Goal: Information Seeking & Learning: Learn about a topic

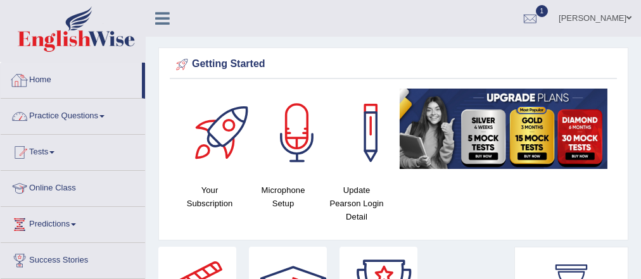
click at [60, 106] on link "Practice Questions" at bounding box center [73, 115] width 144 height 32
click at [65, 113] on link "Practice Questions" at bounding box center [73, 115] width 144 height 32
click at [83, 119] on link "Practice Questions" at bounding box center [73, 115] width 144 height 32
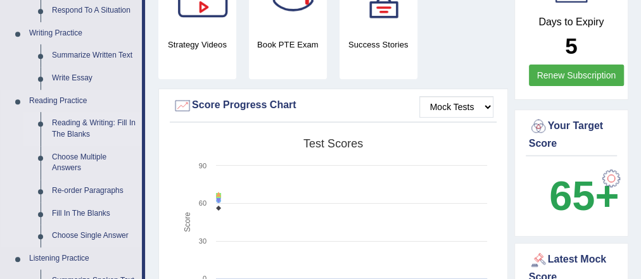
scroll to position [355, 0]
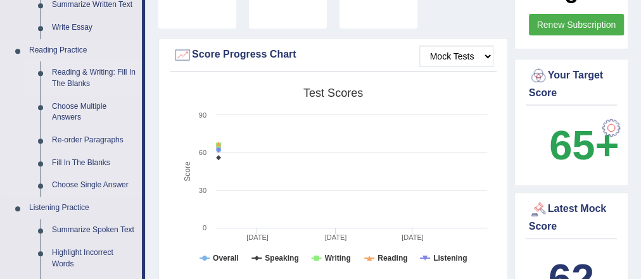
click at [93, 75] on link "Reading & Writing: Fill In The Blanks" at bounding box center [94, 78] width 96 height 34
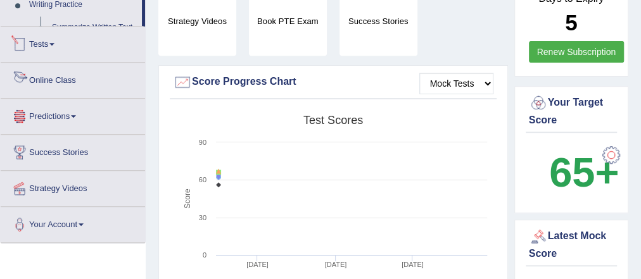
scroll to position [378, 0]
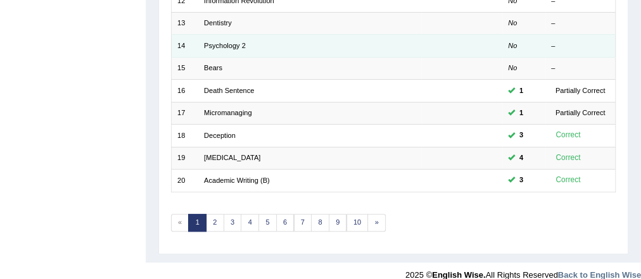
scroll to position [446, 0]
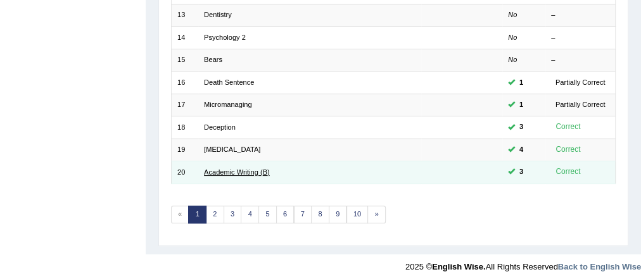
click at [254, 169] on link "Academic Writing (B)" at bounding box center [237, 173] width 66 height 8
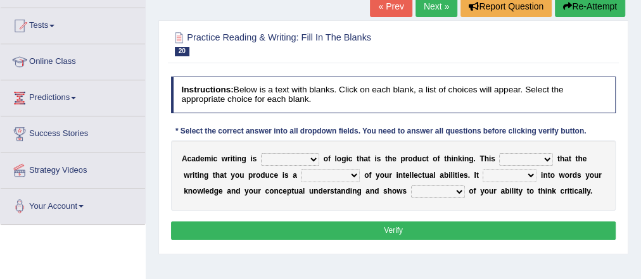
scroll to position [152, 0]
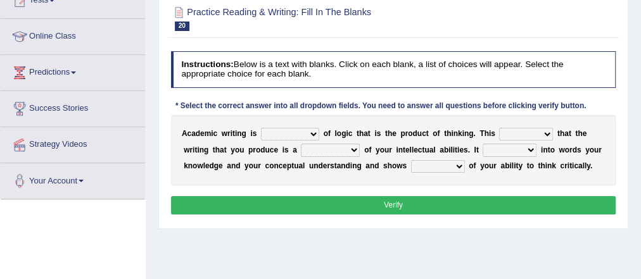
click at [290, 132] on select "expectation entitlement expression exchange" at bounding box center [290, 134] width 58 height 13
click at [292, 130] on select "expectation entitlement expression exchange" at bounding box center [290, 134] width 58 height 13
click at [301, 133] on select "expectation entitlement expression exchange" at bounding box center [290, 134] width 58 height 13
select select "expression"
click at [261, 128] on select "expectation entitlement expression exchange" at bounding box center [290, 134] width 58 height 13
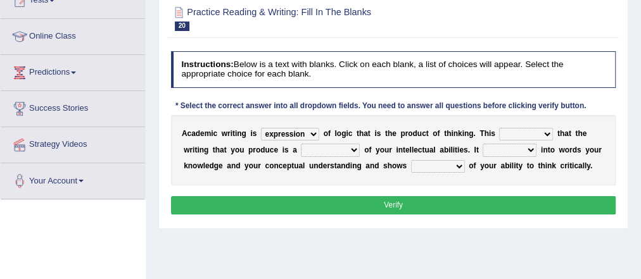
click at [537, 129] on select "means questions stipulates answers" at bounding box center [526, 134] width 54 height 13
click at [531, 128] on select "means questions stipulates answers" at bounding box center [526, 134] width 54 height 13
click at [519, 128] on select "means questions stipulates answers" at bounding box center [526, 134] width 54 height 13
select select "means"
click at [499, 128] on select "means questions stipulates answers" at bounding box center [526, 134] width 54 height 13
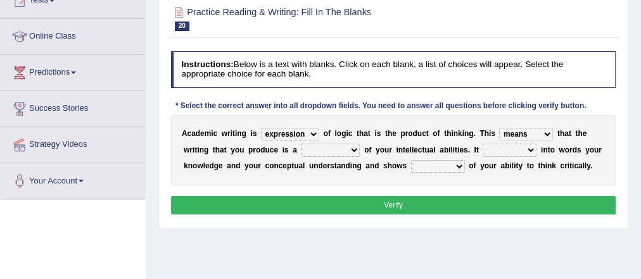
click at [326, 147] on select "redundancy mission credit reflection" at bounding box center [330, 150] width 59 height 13
click at [337, 149] on select "redundancy mission credit reflection" at bounding box center [330, 150] width 59 height 13
click at [326, 148] on select "redundancy mission credit reflection" at bounding box center [330, 150] width 59 height 13
select select "reflection"
click at [301, 144] on select "redundancy mission credit reflection" at bounding box center [330, 150] width 59 height 13
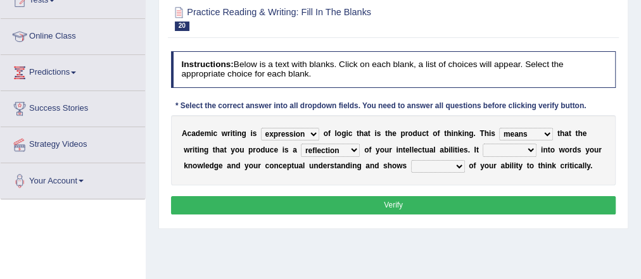
click at [513, 144] on select "enriches shows allows puts" at bounding box center [510, 150] width 54 height 13
click at [513, 148] on select "enriches shows allows puts" at bounding box center [510, 150] width 54 height 13
click at [512, 151] on select "enriches shows allows puts" at bounding box center [510, 150] width 54 height 13
click at [507, 144] on select "enriches shows allows puts" at bounding box center [510, 150] width 54 height 13
select select "puts"
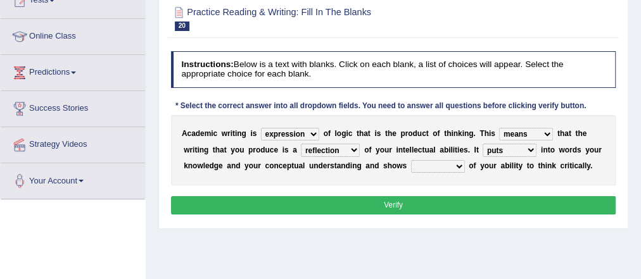
click at [483, 144] on select "enriches shows allows puts" at bounding box center [510, 150] width 54 height 13
click at [448, 165] on select "hassle excuse capacity evidence" at bounding box center [438, 166] width 54 height 13
click at [440, 157] on div "A c a d e m i c w r i t i n g i s expectation entitlement expression exchange o…" at bounding box center [394, 150] width 446 height 70
click at [440, 160] on select "hassle excuse capacity evidence" at bounding box center [438, 166] width 54 height 13
click at [449, 164] on select "hassle excuse capacity evidence" at bounding box center [438, 166] width 54 height 13
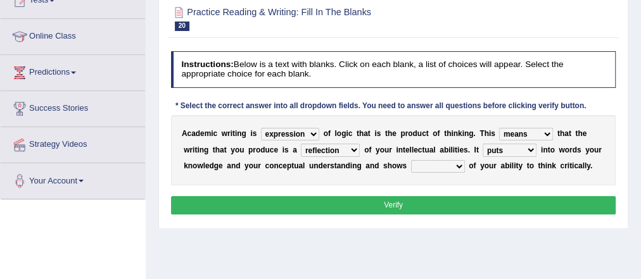
select select "evidence"
click at [411, 160] on select "hassle excuse capacity evidence" at bounding box center [438, 166] width 54 height 13
click at [394, 203] on button "Verify" at bounding box center [394, 205] width 446 height 18
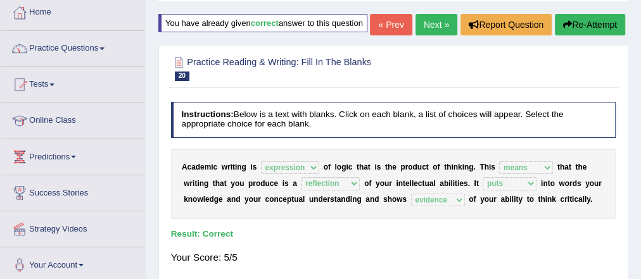
scroll to position [0, 0]
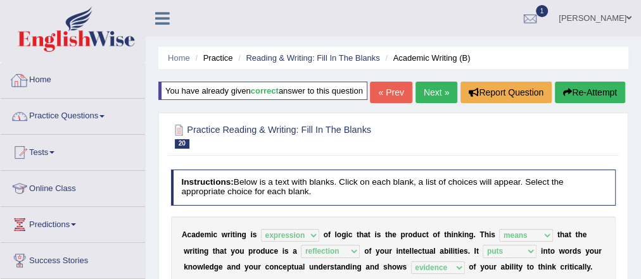
click at [80, 113] on link "Practice Questions" at bounding box center [73, 115] width 144 height 32
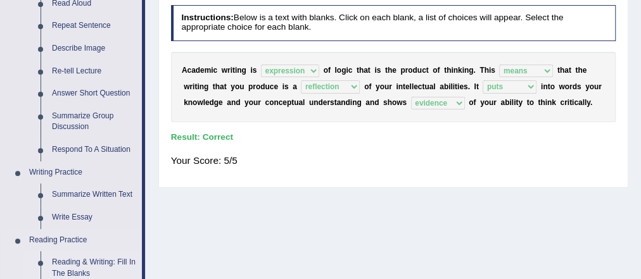
scroll to position [355, 0]
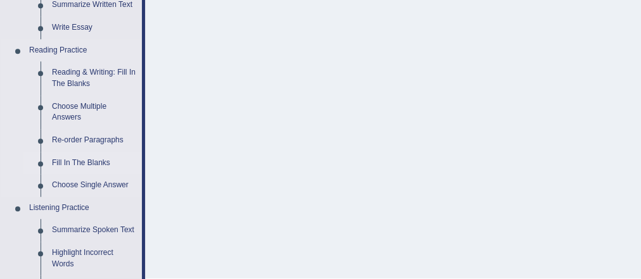
click at [98, 162] on link "Fill In The Blanks" at bounding box center [94, 163] width 96 height 23
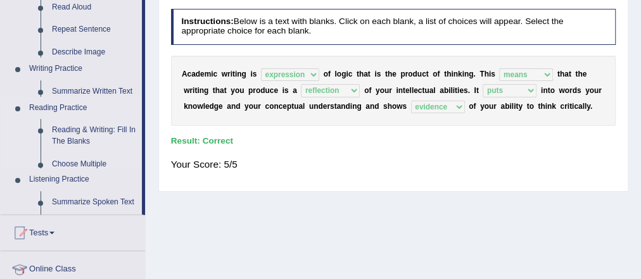
scroll to position [188, 0]
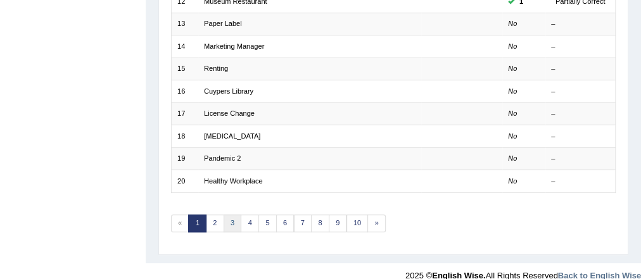
scroll to position [446, 0]
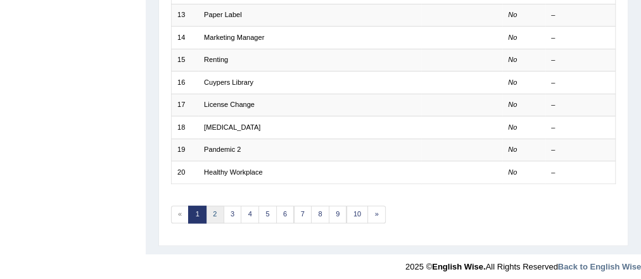
click at [217, 207] on link "2" at bounding box center [215, 215] width 18 height 18
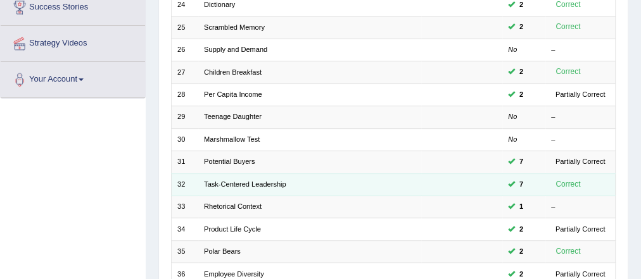
scroll to position [406, 0]
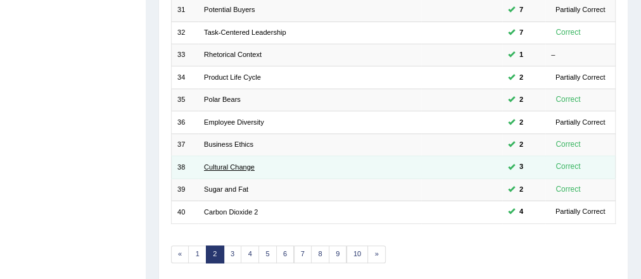
click at [208, 164] on link "Cultural Change" at bounding box center [229, 168] width 51 height 8
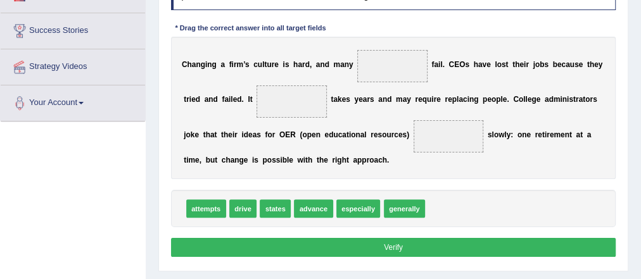
scroll to position [253, 0]
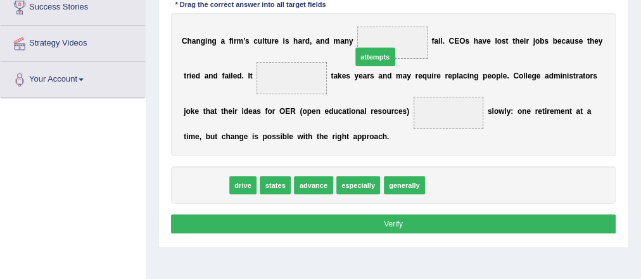
drag, startPoint x: 328, startPoint y: 91, endPoint x: 394, endPoint y: 30, distance: 89.7
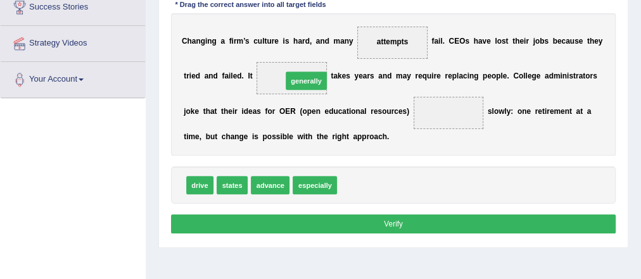
drag, startPoint x: 350, startPoint y: 181, endPoint x: 279, endPoint y: 55, distance: 144.4
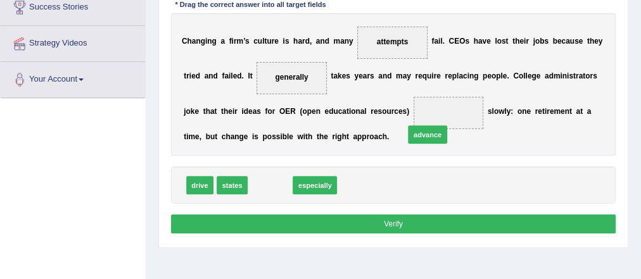
drag, startPoint x: 273, startPoint y: 181, endPoint x: 464, endPoint y: 110, distance: 203.3
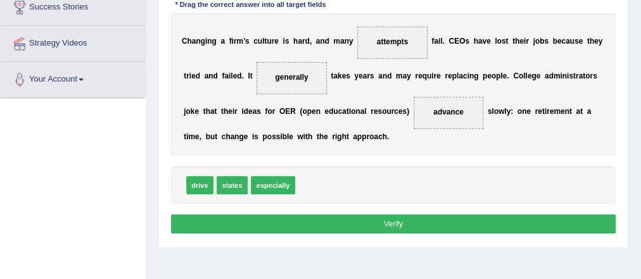
click at [392, 218] on button "Verify" at bounding box center [394, 224] width 446 height 18
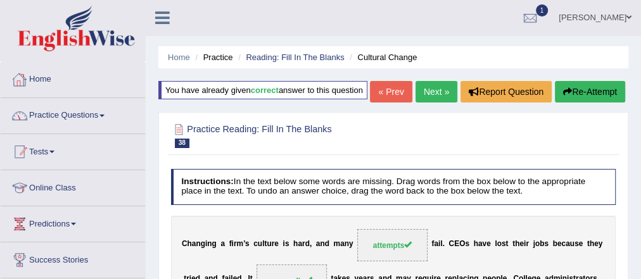
scroll to position [0, 0]
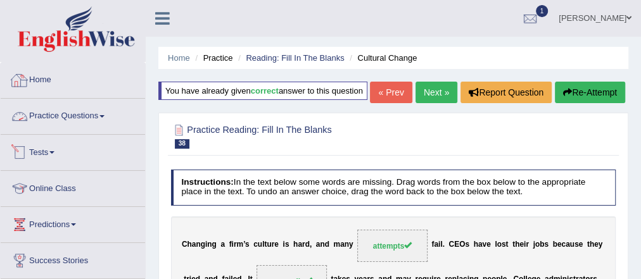
click at [55, 113] on link "Practice Questions" at bounding box center [73, 115] width 144 height 32
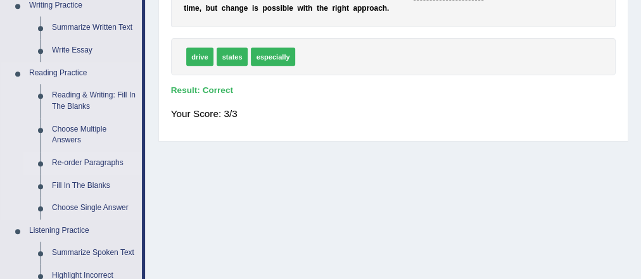
scroll to position [355, 0]
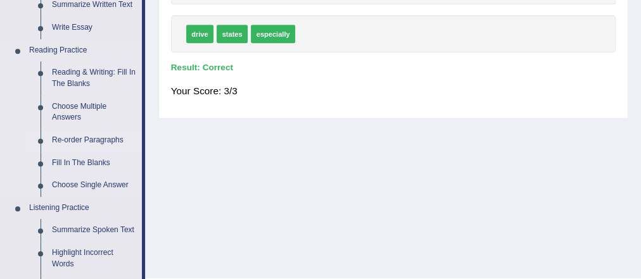
click at [93, 139] on link "Re-order Paragraphs" at bounding box center [94, 140] width 96 height 23
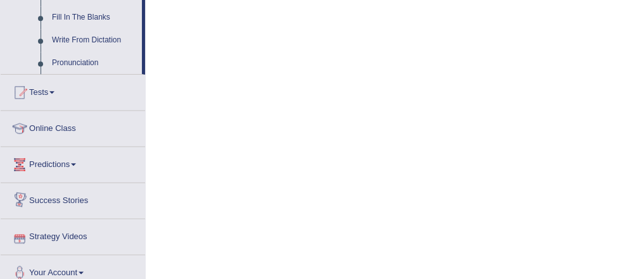
scroll to position [638, 0]
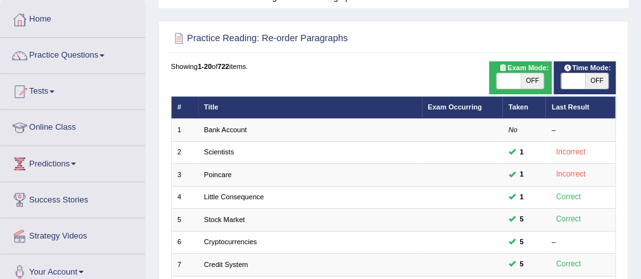
scroll to position [446, 0]
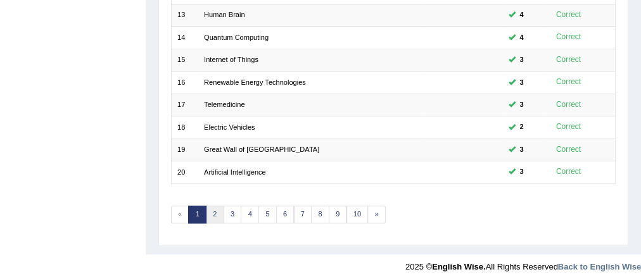
click at [214, 208] on link "2" at bounding box center [215, 215] width 18 height 18
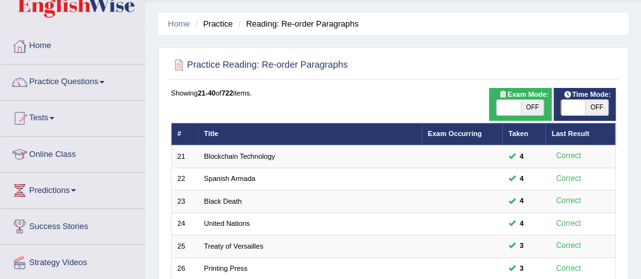
scroll to position [51, 0]
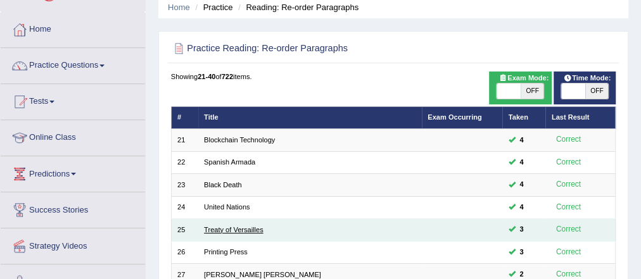
click at [226, 228] on link "Treaty of Versailles" at bounding box center [234, 230] width 60 height 8
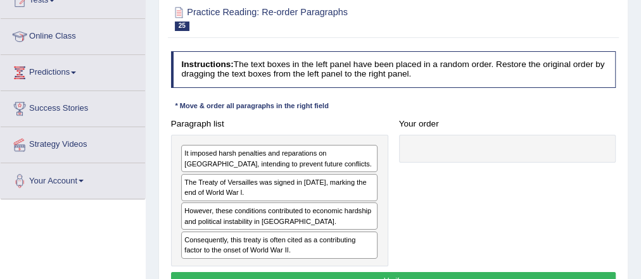
scroll to position [203, 0]
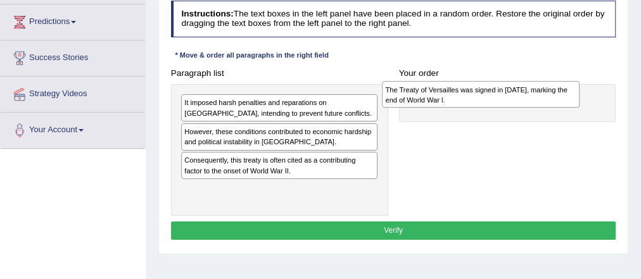
drag, startPoint x: 305, startPoint y: 133, endPoint x: 546, endPoint y: 98, distance: 243.3
click at [545, 95] on div "The Treaty of Versailles was signed in 1919, marking the end of World War l." at bounding box center [480, 94] width 197 height 27
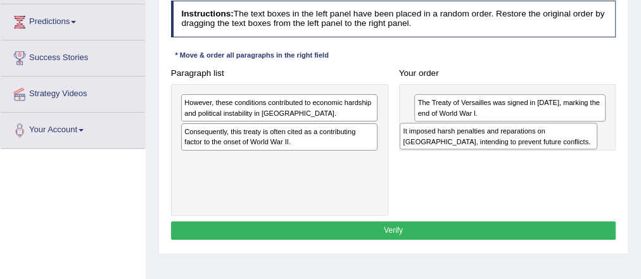
drag, startPoint x: 265, startPoint y: 105, endPoint x: 525, endPoint y: 144, distance: 262.8
click at [525, 144] on div "It imposed harsh penalties and reparations on Germany, intending to prevent fut…" at bounding box center [498, 136] width 197 height 27
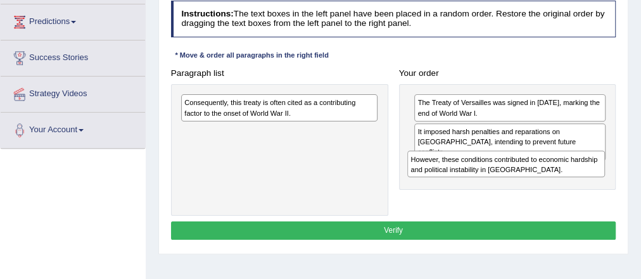
drag, startPoint x: 358, startPoint y: 101, endPoint x: 627, endPoint y: 173, distance: 278.9
click at [627, 173] on div "Practice Reading: Re-order Paragraphs 25 Treaty of Versailles Instructions: The…" at bounding box center [393, 99] width 470 height 311
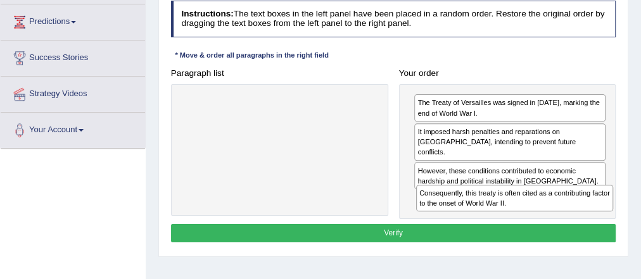
drag, startPoint x: 309, startPoint y: 112, endPoint x: 577, endPoint y: 221, distance: 289.1
click at [577, 221] on div "Instructions: The text boxes in the left panel have been placed in a random ord…" at bounding box center [393, 124] width 451 height 256
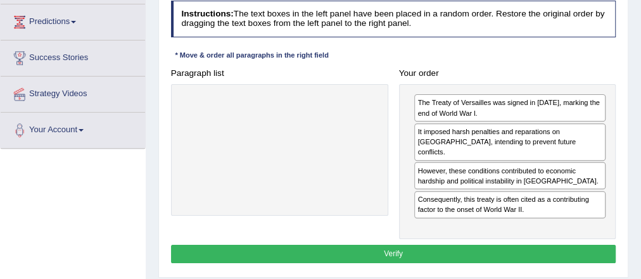
click at [403, 245] on button "Verify" at bounding box center [394, 254] width 446 height 18
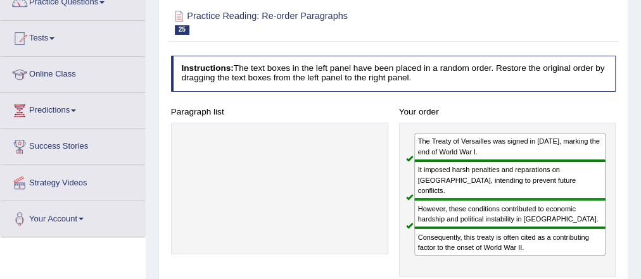
scroll to position [0, 0]
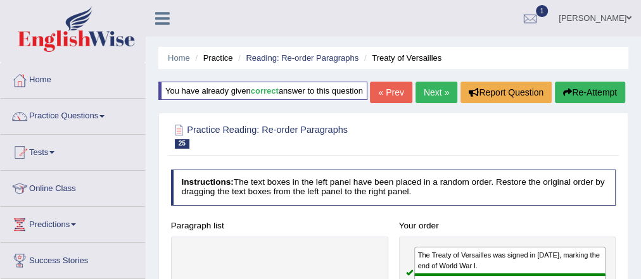
click at [426, 103] on link "Next »" at bounding box center [437, 93] width 42 height 22
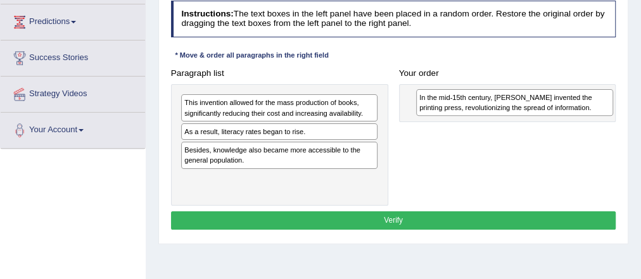
drag, startPoint x: 319, startPoint y: 98, endPoint x: 603, endPoint y: 99, distance: 283.9
click at [602, 99] on div "In the mid-15th century, Johannes Gutenberg invented the printing press, revolu…" at bounding box center [514, 102] width 197 height 27
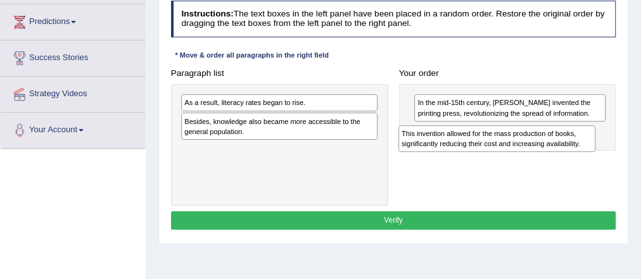
drag, startPoint x: 340, startPoint y: 105, endPoint x: 614, endPoint y: 151, distance: 278.4
click at [613, 151] on div "Paragraph list This invention allowed for the mass production of books, signifi…" at bounding box center [393, 135] width 456 height 142
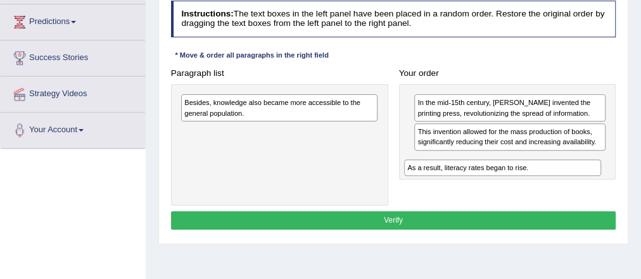
drag, startPoint x: 302, startPoint y: 105, endPoint x: 578, endPoint y: 184, distance: 287.4
click at [578, 184] on div "Paragraph list As a result, literacy rates began to rise. Besides, knowledge al…" at bounding box center [393, 135] width 456 height 142
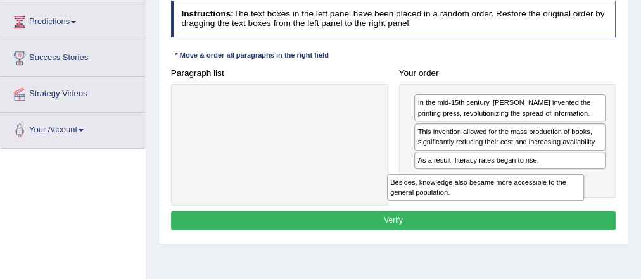
drag, startPoint x: 318, startPoint y: 105, endPoint x: 574, endPoint y: 199, distance: 272.7
click at [572, 200] on div "Paragraph list Besides, knowledge also became more accessible to the general po…" at bounding box center [393, 135] width 456 height 142
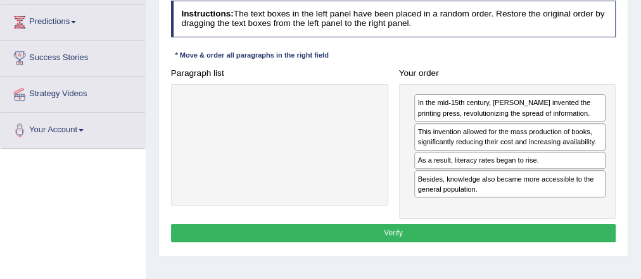
click at [412, 240] on div "Instructions: The text boxes in the left panel have been placed in a random ord…" at bounding box center [393, 124] width 451 height 256
click at [412, 237] on button "Verify" at bounding box center [394, 233] width 446 height 18
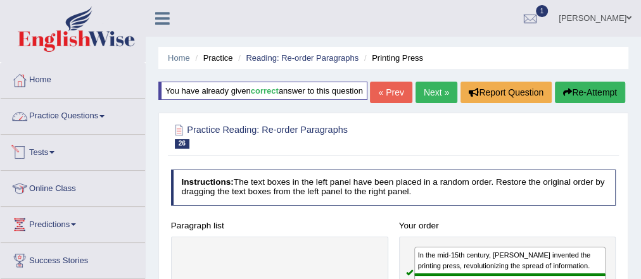
click at [84, 119] on link "Practice Questions" at bounding box center [73, 115] width 144 height 32
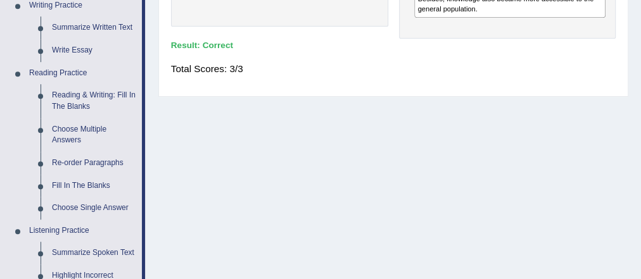
scroll to position [355, 0]
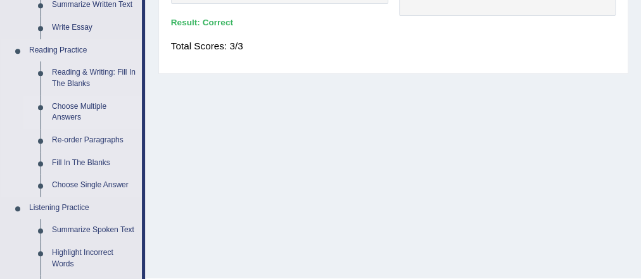
click at [96, 102] on link "Choose Multiple Answers" at bounding box center [94, 113] width 96 height 34
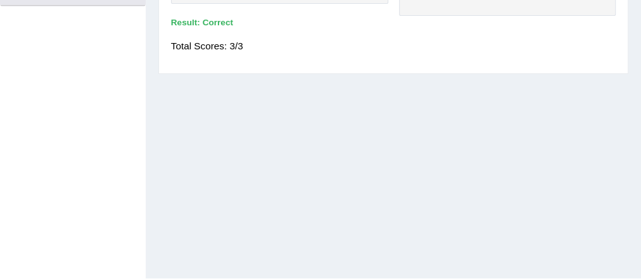
scroll to position [159, 0]
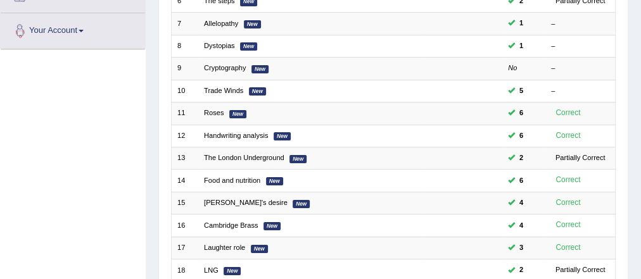
scroll to position [304, 0]
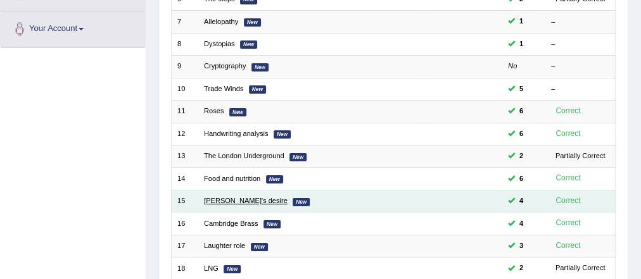
click at [234, 197] on link "[PERSON_NAME]'s desire" at bounding box center [246, 201] width 84 height 8
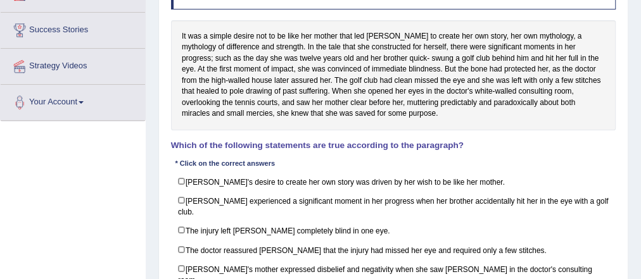
scroll to position [253, 0]
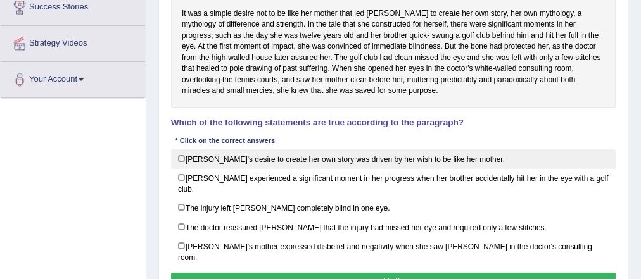
click at [171, 158] on label "Karen's desire to create her own story was driven by her wish to be like her mo…" at bounding box center [394, 160] width 446 height 20
click at [184, 157] on label "Karen's desire to create her own story was driven by her wish to be like her mo…" at bounding box center [394, 160] width 446 height 20
checkbox input "false"
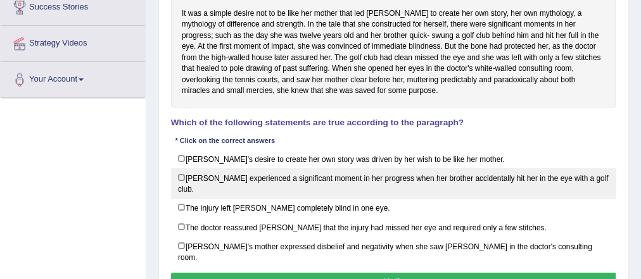
click at [330, 175] on label "Karen experienced a significant moment in her progress when her brother acciden…" at bounding box center [394, 184] width 446 height 30
checkbox input "true"
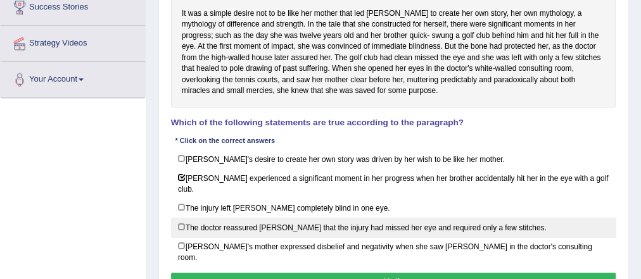
click at [183, 218] on label "The doctor reassured Karen that the injury had missed her eye and required only…" at bounding box center [394, 228] width 446 height 20
checkbox input "true"
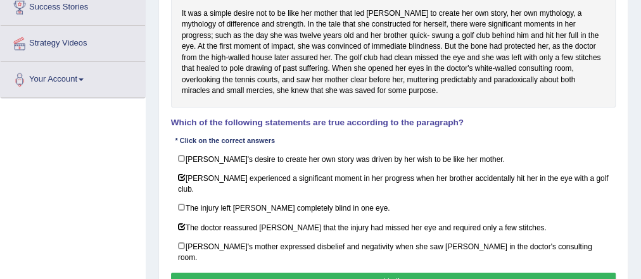
click at [385, 273] on button "Verify" at bounding box center [394, 282] width 446 height 18
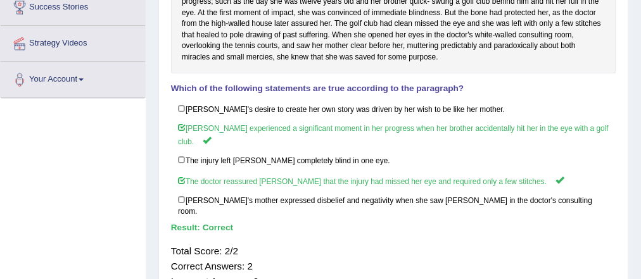
scroll to position [51, 0]
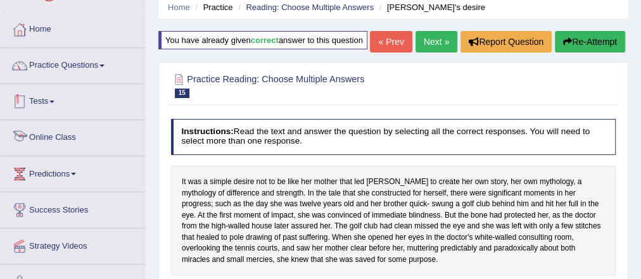
click at [84, 60] on link "Practice Questions" at bounding box center [73, 64] width 144 height 32
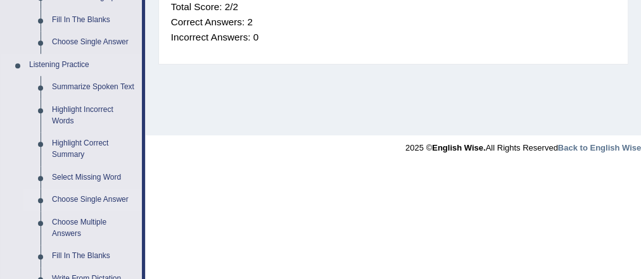
scroll to position [456, 0]
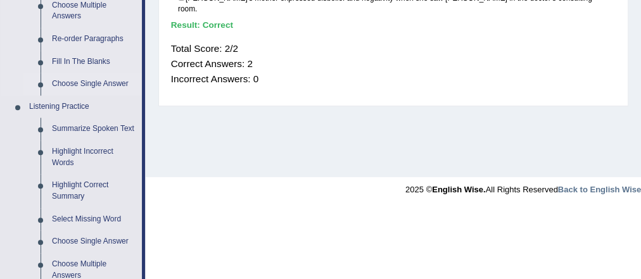
click at [103, 90] on link "Choose Single Answer" at bounding box center [94, 84] width 96 height 23
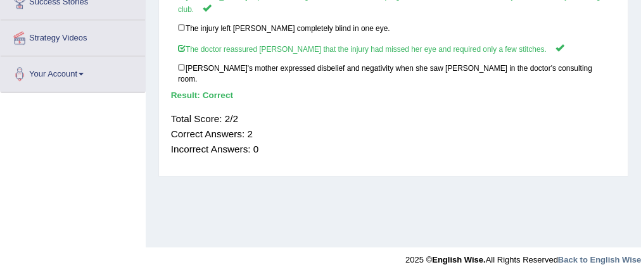
scroll to position [143, 0]
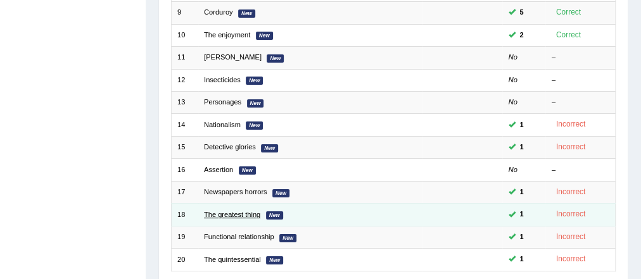
click at [250, 211] on link "The greatest thing" at bounding box center [232, 215] width 56 height 8
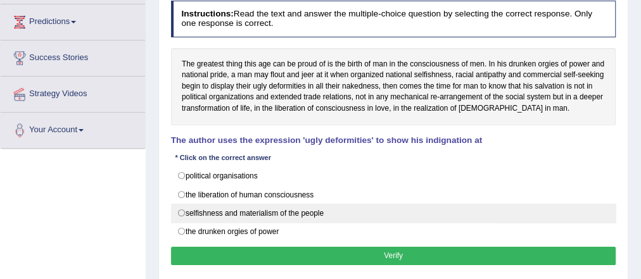
click at [255, 214] on label "selfishness and materialism of the people" at bounding box center [394, 213] width 446 height 19
radio input "true"
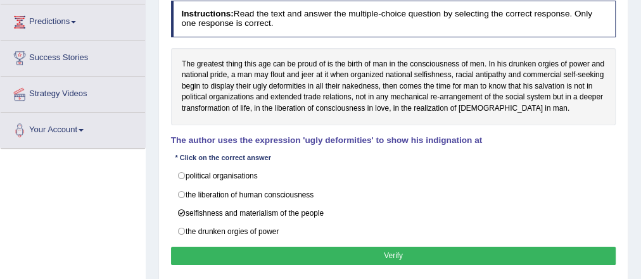
click at [391, 248] on button "Verify" at bounding box center [394, 256] width 446 height 18
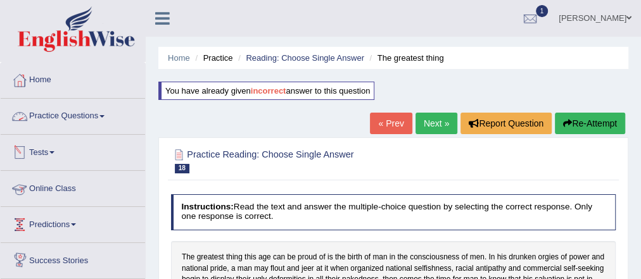
click at [75, 110] on link "Practice Questions" at bounding box center [73, 115] width 144 height 32
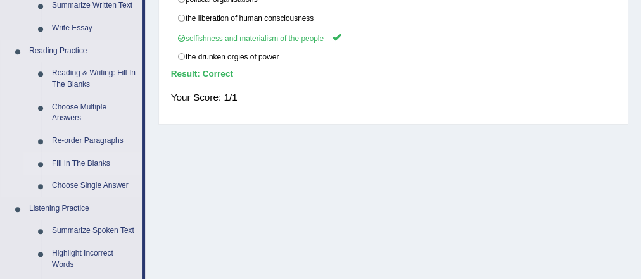
scroll to position [355, 0]
click at [77, 165] on link "Fill In The Blanks" at bounding box center [94, 163] width 96 height 23
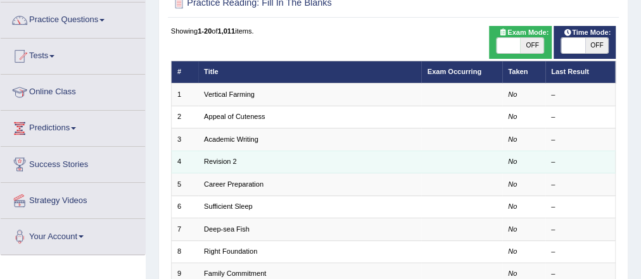
scroll to position [101, 0]
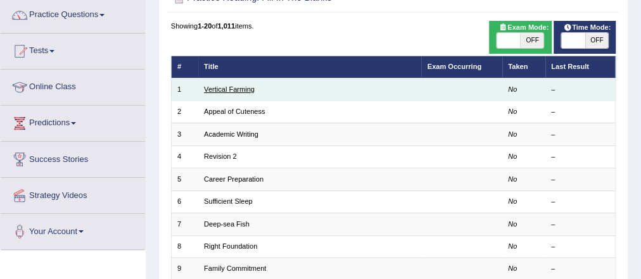
click at [229, 93] on link "Vertical Farming" at bounding box center [229, 90] width 51 height 8
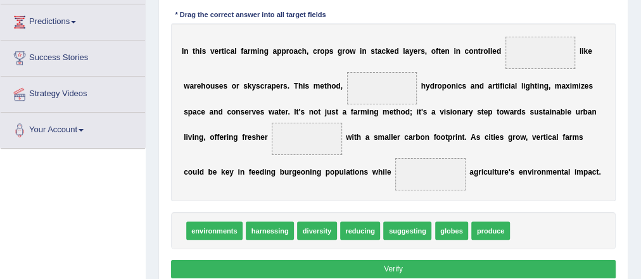
scroll to position [203, 0]
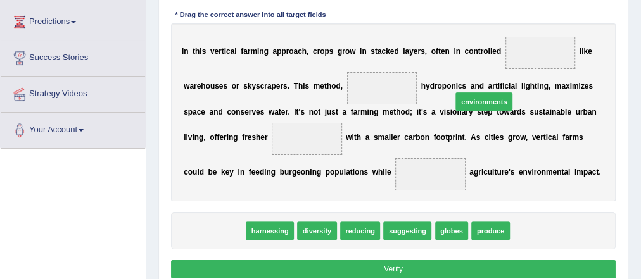
drag, startPoint x: 224, startPoint y: 214, endPoint x: 558, endPoint y: 47, distance: 373.0
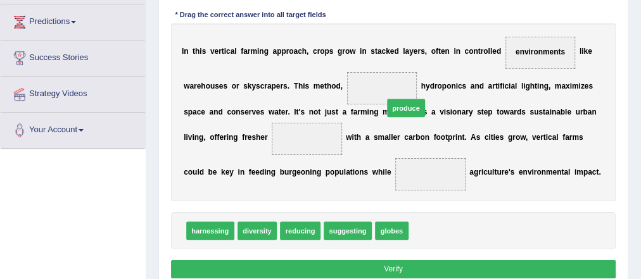
drag, startPoint x: 430, startPoint y: 227, endPoint x: 382, endPoint y: 60, distance: 173.9
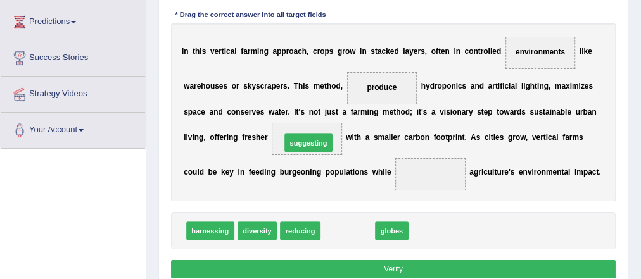
drag, startPoint x: 343, startPoint y: 215, endPoint x: 293, endPoint y: 139, distance: 91.0
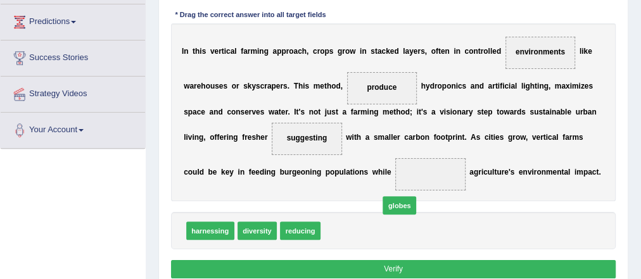
drag, startPoint x: 335, startPoint y: 229, endPoint x: 469, endPoint y: 169, distance: 147.0
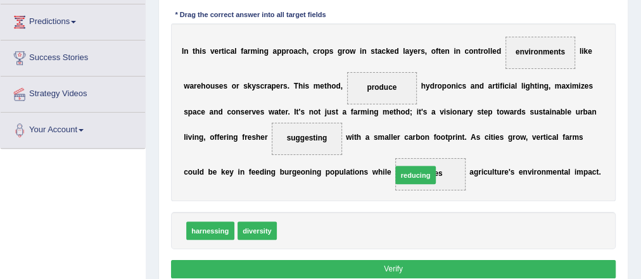
drag, startPoint x: 298, startPoint y: 227, endPoint x: 433, endPoint y: 162, distance: 150.5
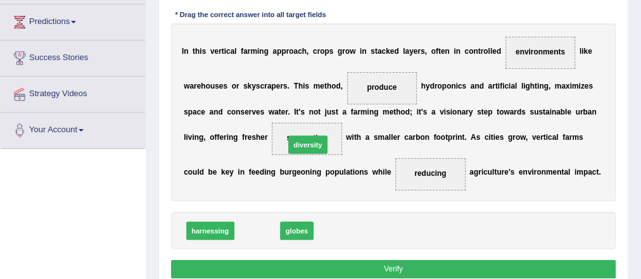
drag, startPoint x: 255, startPoint y: 232, endPoint x: 317, endPoint y: 127, distance: 122.2
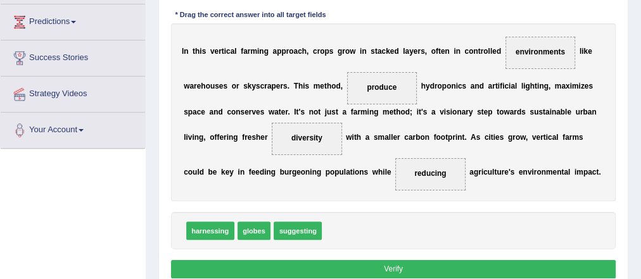
click at [376, 264] on button "Verify" at bounding box center [394, 269] width 446 height 18
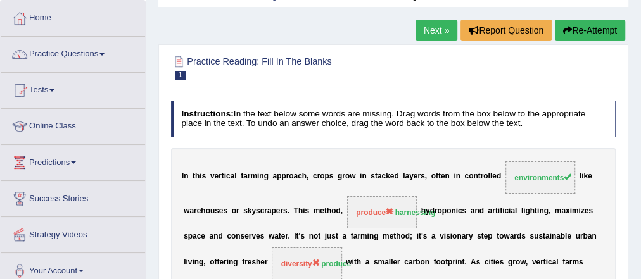
scroll to position [0, 0]
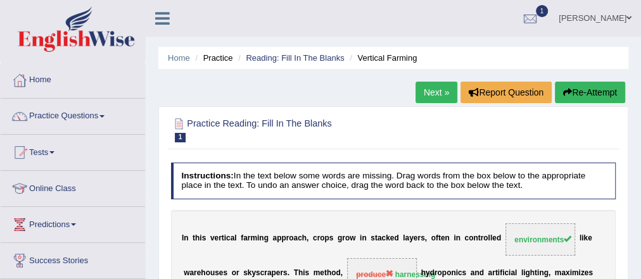
click at [425, 91] on link "Next »" at bounding box center [437, 93] width 42 height 22
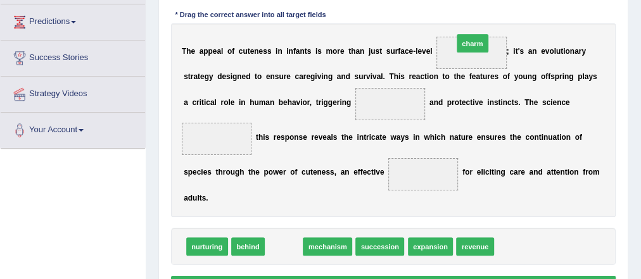
drag, startPoint x: 293, startPoint y: 241, endPoint x: 511, endPoint y: 6, distance: 320.6
click at [512, 6] on div "Instructions: In the text below some words are missing. Drag words from the box…" at bounding box center [393, 129] width 451 height 349
drag, startPoint x: 281, startPoint y: 242, endPoint x: 503, endPoint y: 26, distance: 309.2
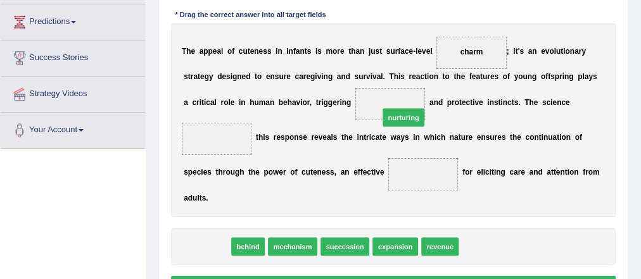
drag, startPoint x: 206, startPoint y: 245, endPoint x: 429, endPoint y: 91, distance: 271.1
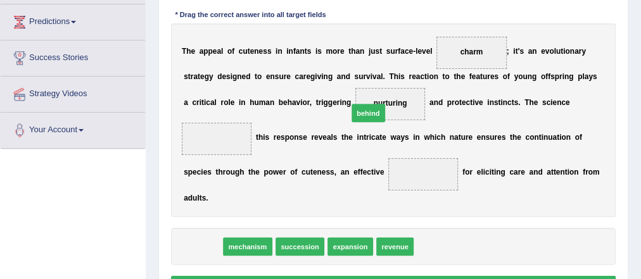
drag, startPoint x: 196, startPoint y: 247, endPoint x: 391, endPoint y: 90, distance: 250.1
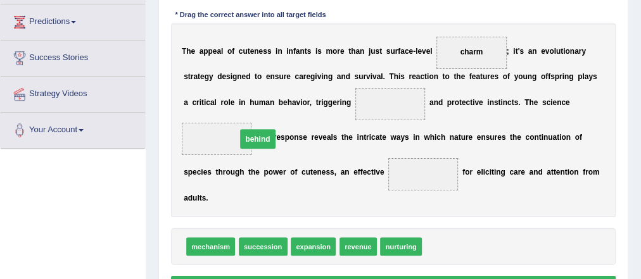
drag, startPoint x: 387, startPoint y: 98, endPoint x: 174, endPoint y: 139, distance: 216.3
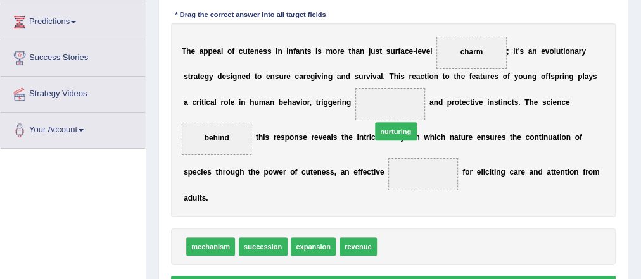
drag, startPoint x: 398, startPoint y: 247, endPoint x: 388, endPoint y: 100, distance: 146.7
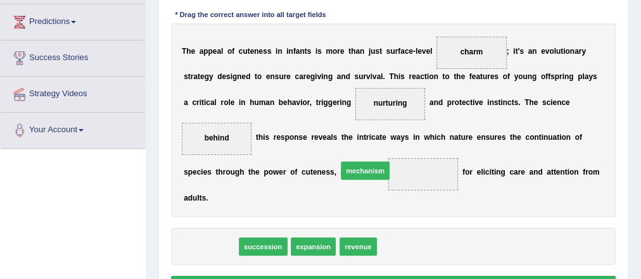
drag, startPoint x: 203, startPoint y: 244, endPoint x: 430, endPoint y: 168, distance: 239.3
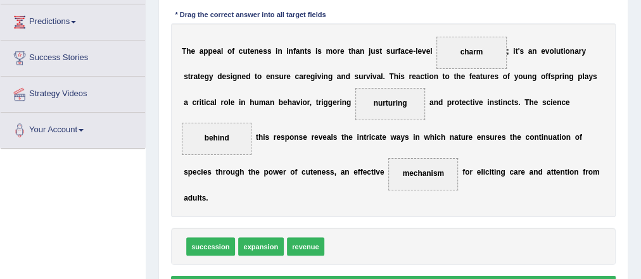
scroll to position [253, 0]
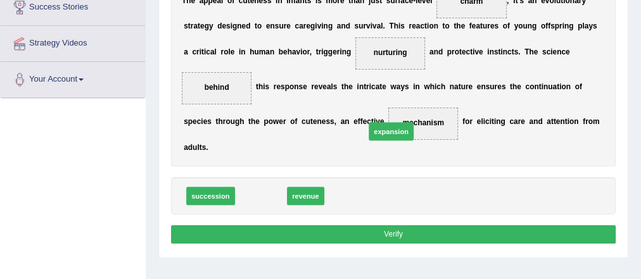
drag, startPoint x: 263, startPoint y: 198, endPoint x: 448, endPoint y: 121, distance: 200.3
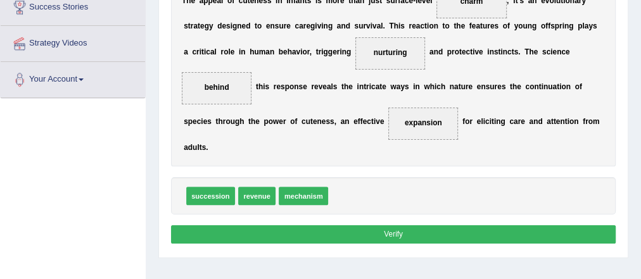
click at [393, 236] on button "Verify" at bounding box center [394, 235] width 446 height 18
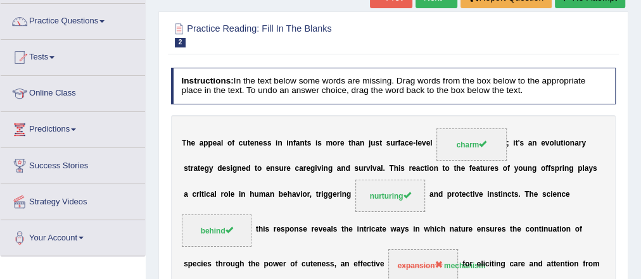
scroll to position [0, 0]
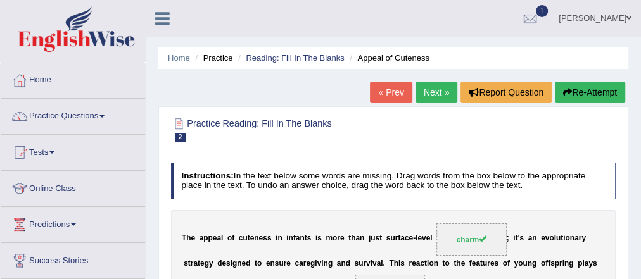
click at [423, 89] on link "Next »" at bounding box center [437, 93] width 42 height 22
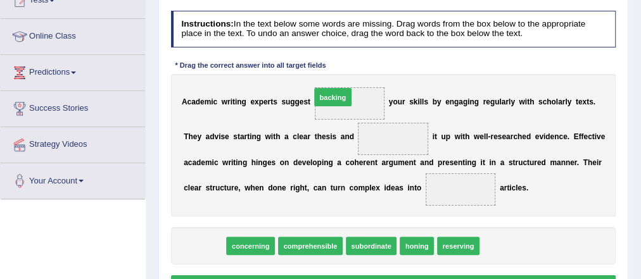
drag, startPoint x: 200, startPoint y: 248, endPoint x: 350, endPoint y: 73, distance: 231.4
click at [350, 73] on div "Instructions: In the text below some words are missing. Drag words from the box…" at bounding box center [393, 154] width 451 height 297
drag, startPoint x: 262, startPoint y: 179, endPoint x: 357, endPoint y: 86, distance: 132.6
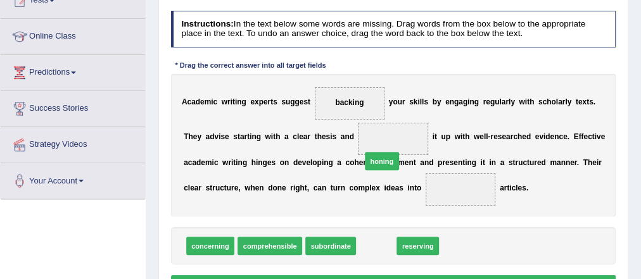
drag, startPoint x: 383, startPoint y: 234, endPoint x: 411, endPoint y: 127, distance: 109.9
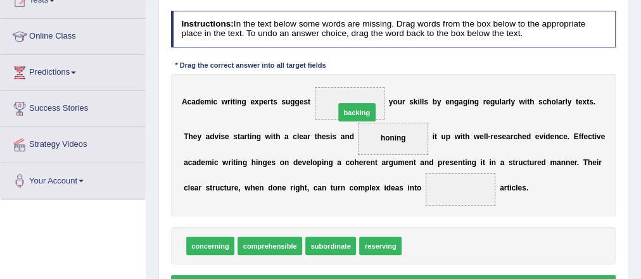
drag, startPoint x: 420, startPoint y: 243, endPoint x: 356, endPoint y: 105, distance: 152.8
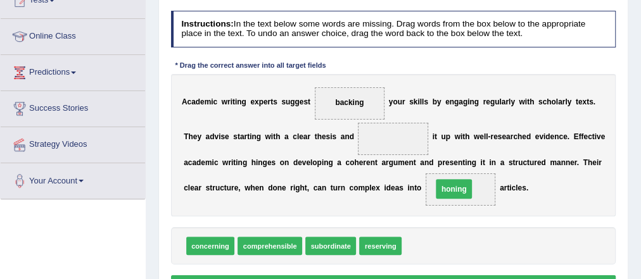
drag, startPoint x: 402, startPoint y: 136, endPoint x: 477, endPoint y: 197, distance: 96.4
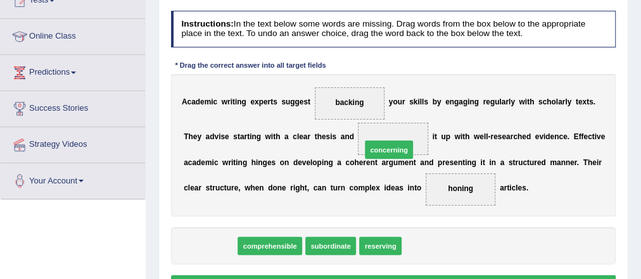
drag, startPoint x: 219, startPoint y: 245, endPoint x: 433, endPoint y: 130, distance: 242.4
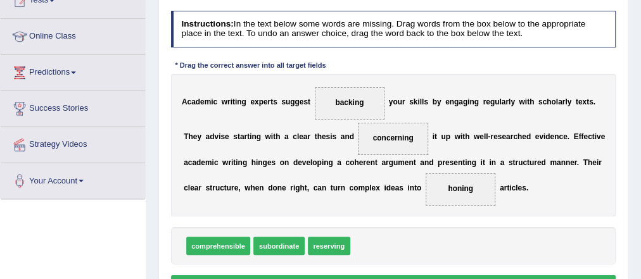
scroll to position [203, 0]
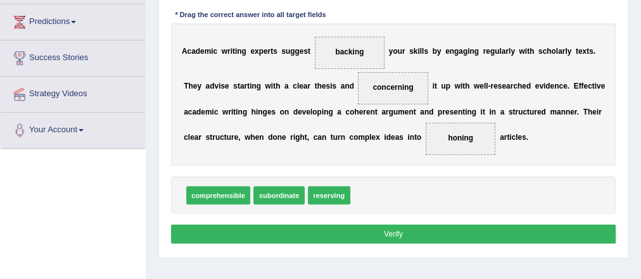
click at [399, 234] on button "Verify" at bounding box center [394, 234] width 446 height 18
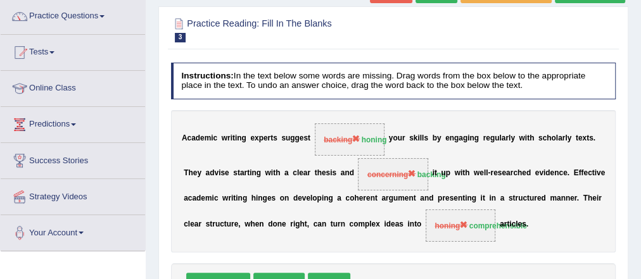
scroll to position [0, 0]
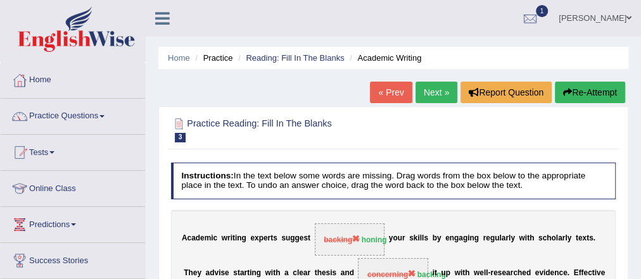
click at [440, 89] on link "Next »" at bounding box center [437, 93] width 42 height 22
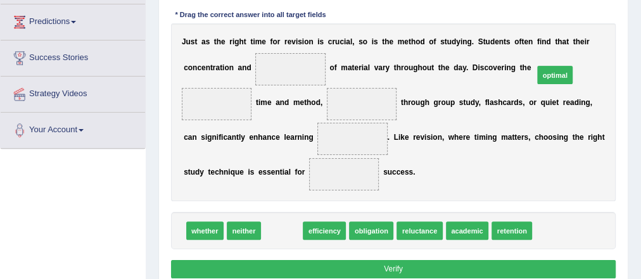
drag, startPoint x: 293, startPoint y: 179, endPoint x: 610, endPoint y: 49, distance: 342.5
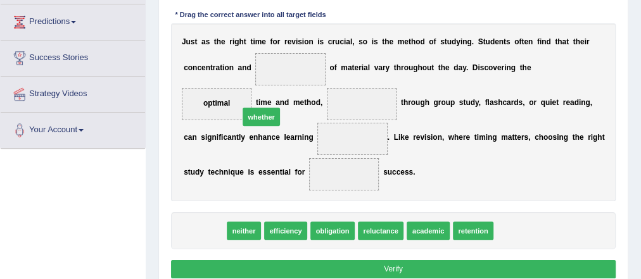
drag, startPoint x: 204, startPoint y: 229, endPoint x: 271, endPoint y: 95, distance: 149.4
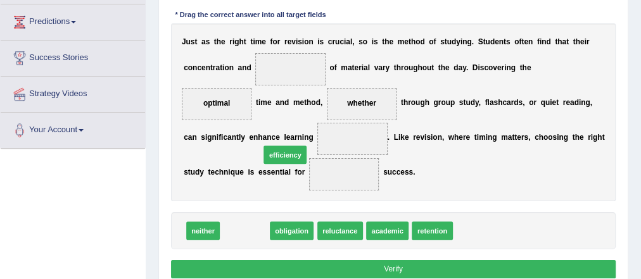
drag, startPoint x: 241, startPoint y: 222, endPoint x: 282, endPoint y: 139, distance: 92.4
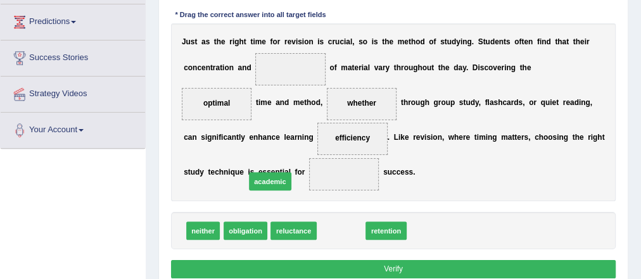
drag, startPoint x: 343, startPoint y: 228, endPoint x: 259, endPoint y: 170, distance: 101.2
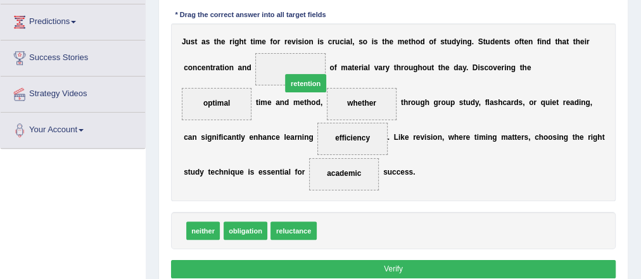
drag, startPoint x: 340, startPoint y: 228, endPoint x: 299, endPoint y: 55, distance: 177.8
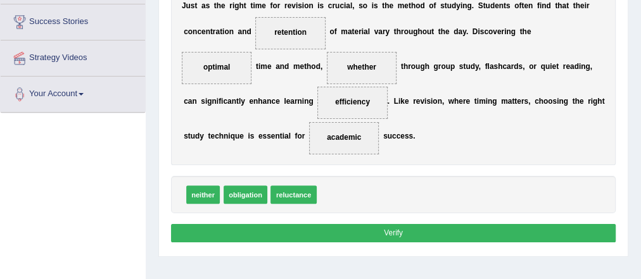
scroll to position [253, 0]
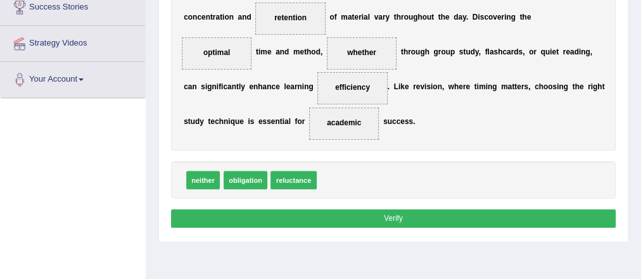
click at [427, 215] on button "Verify" at bounding box center [394, 219] width 446 height 18
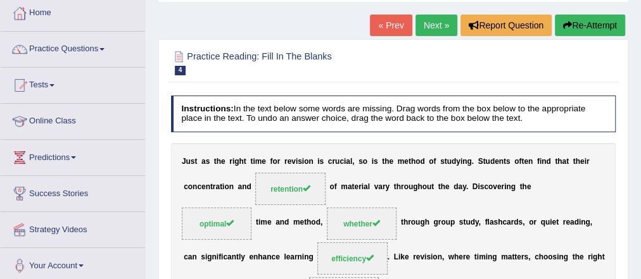
scroll to position [0, 0]
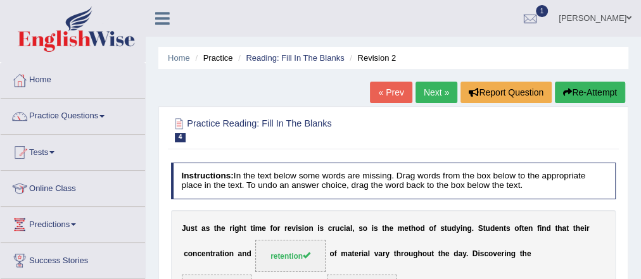
click at [442, 96] on link "Next »" at bounding box center [437, 93] width 42 height 22
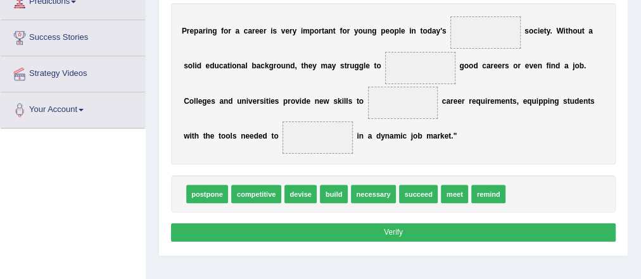
scroll to position [223, 0]
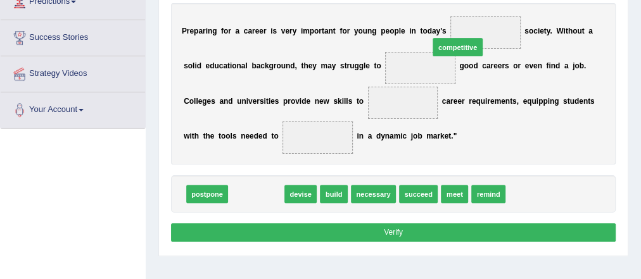
drag, startPoint x: 264, startPoint y: 184, endPoint x: 500, endPoint y: 25, distance: 284.9
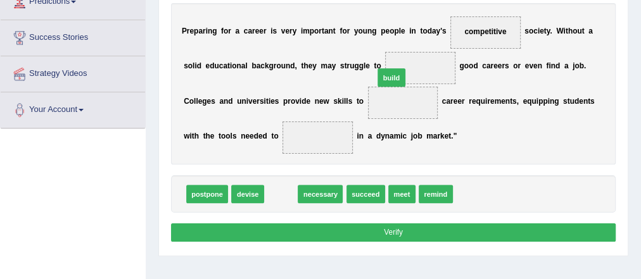
drag, startPoint x: 279, startPoint y: 193, endPoint x: 409, endPoint y: 56, distance: 189.2
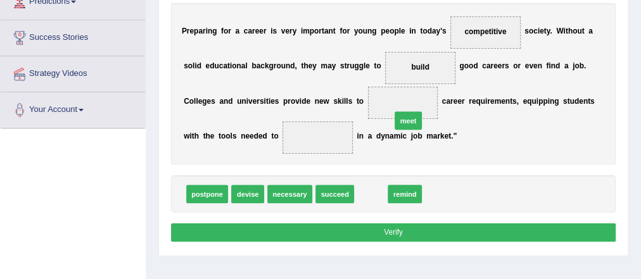
drag, startPoint x: 368, startPoint y: 188, endPoint x: 407, endPoint y: 101, distance: 94.7
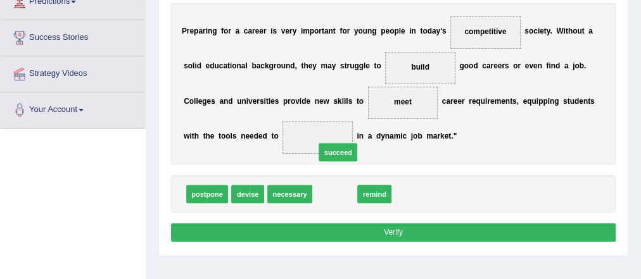
drag, startPoint x: 328, startPoint y: 188, endPoint x: 327, endPoint y: 146, distance: 41.2
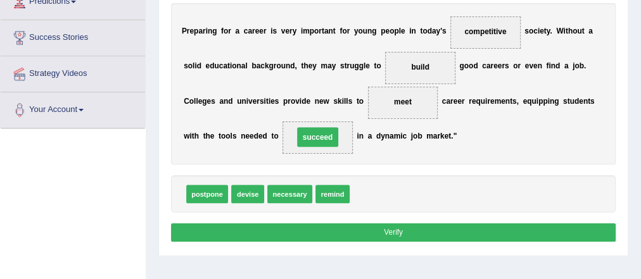
click at [401, 243] on div "Instructions: In the text below some words are missing. Drag words from the box…" at bounding box center [393, 93] width 451 height 316
click at [401, 237] on button "Verify" at bounding box center [394, 233] width 446 height 18
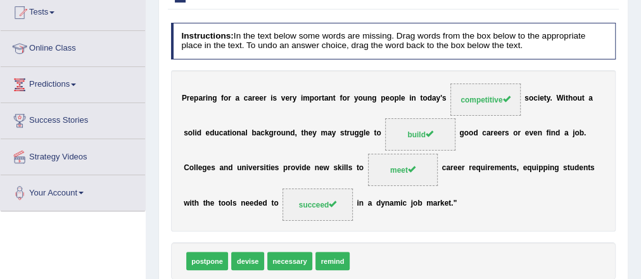
scroll to position [0, 0]
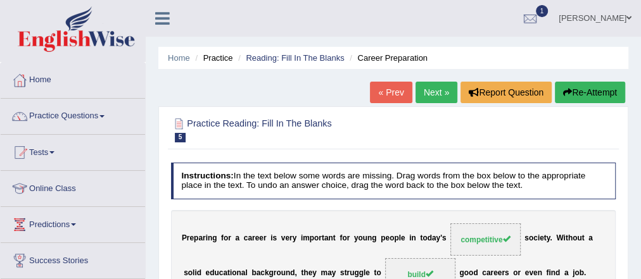
click at [437, 89] on link "Next »" at bounding box center [437, 93] width 42 height 22
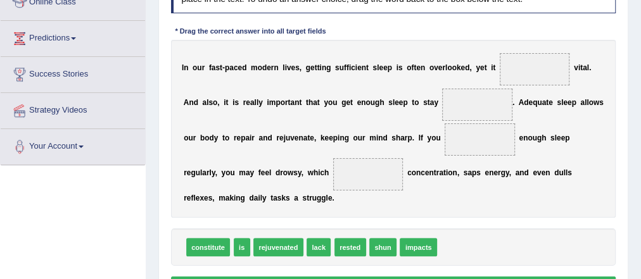
scroll to position [203, 0]
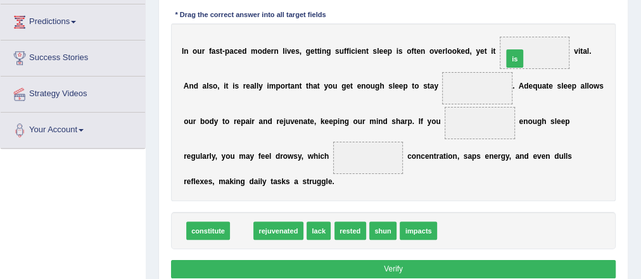
drag, startPoint x: 236, startPoint y: 227, endPoint x: 558, endPoint y: 25, distance: 379.6
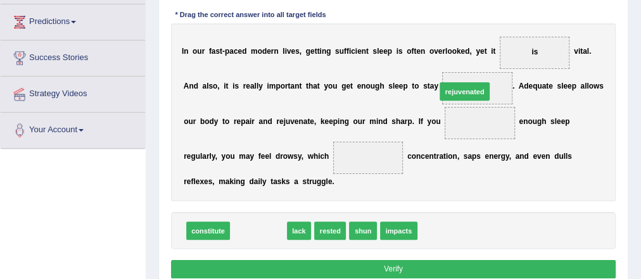
drag, startPoint x: 255, startPoint y: 228, endPoint x: 497, endPoint y: 64, distance: 292.7
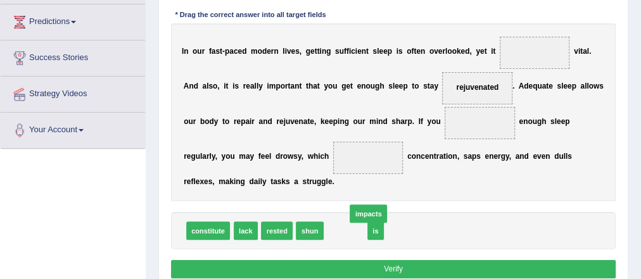
drag, startPoint x: 363, startPoint y: 233, endPoint x: 396, endPoint y: 209, distance: 41.3
drag, startPoint x: 377, startPoint y: 224, endPoint x: 365, endPoint y: 228, distance: 12.5
click at [372, 228] on span "impacts" at bounding box center [365, 231] width 37 height 18
drag, startPoint x: 338, startPoint y: 233, endPoint x: 561, endPoint y: 30, distance: 301.5
click at [571, 24] on div "Instructions: In the text below some words are missing. Drag words from the box…" at bounding box center [393, 121] width 451 height 333
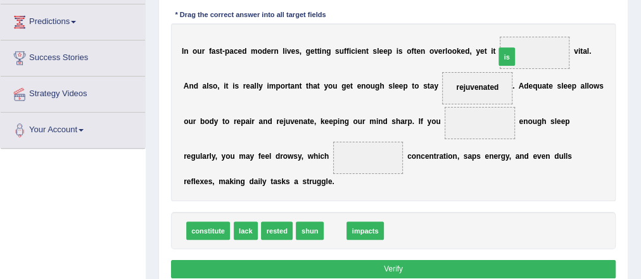
drag, startPoint x: 337, startPoint y: 231, endPoint x: 533, endPoint y: 48, distance: 268.6
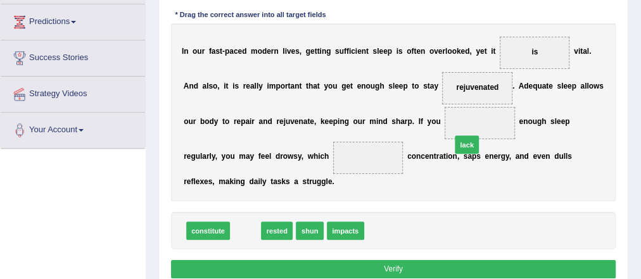
drag, startPoint x: 236, startPoint y: 231, endPoint x: 500, endPoint y: 125, distance: 284.1
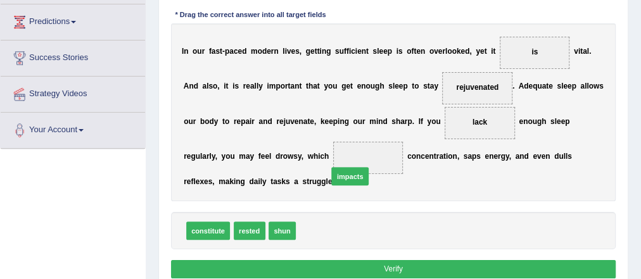
drag, startPoint x: 321, startPoint y: 229, endPoint x: 371, endPoint y: 143, distance: 99.4
click at [387, 264] on button "Verify" at bounding box center [394, 269] width 446 height 18
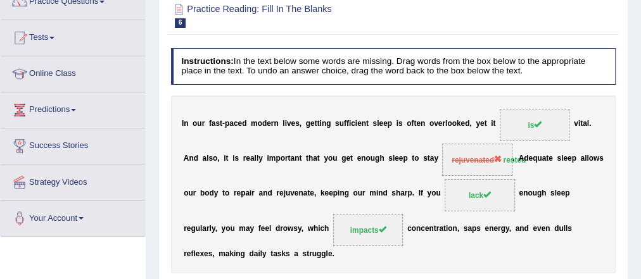
scroll to position [51, 0]
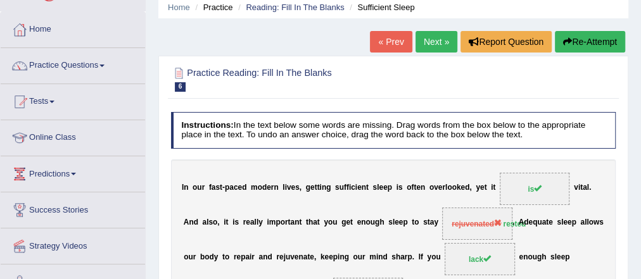
click at [432, 41] on link "Next »" at bounding box center [437, 42] width 42 height 22
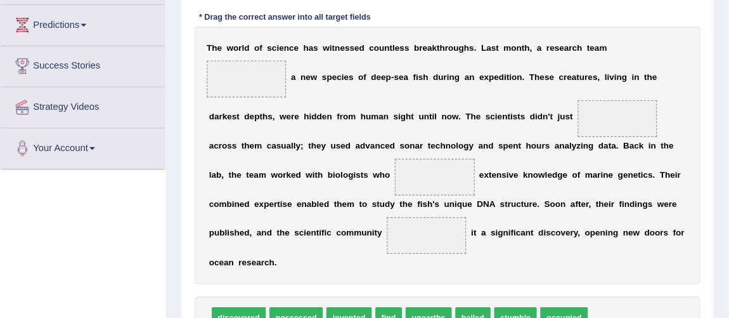
scroll to position [202, 0]
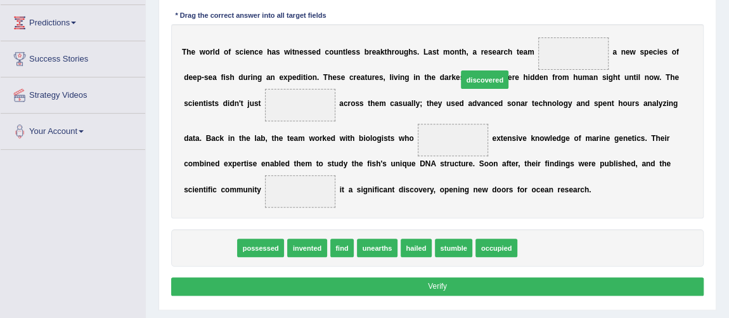
drag, startPoint x: 217, startPoint y: 244, endPoint x: 586, endPoint y: 42, distance: 420.3
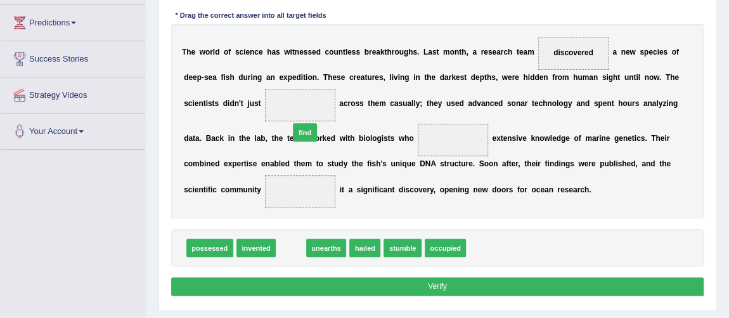
drag, startPoint x: 331, startPoint y: 189, endPoint x: 311, endPoint y: 82, distance: 109.0
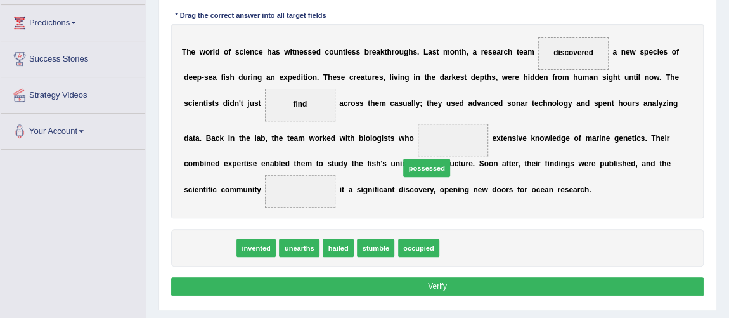
drag, startPoint x: 339, startPoint y: 195, endPoint x: 485, endPoint y: 134, distance: 158.5
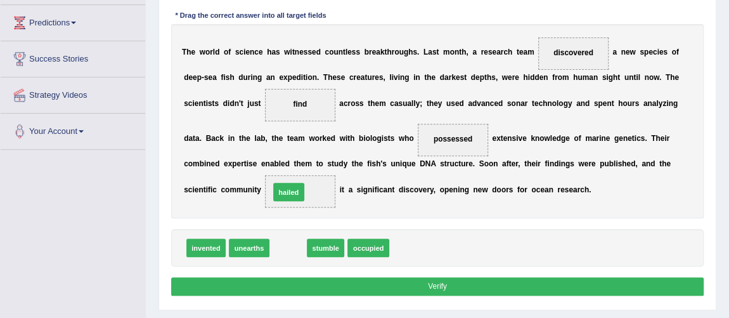
drag, startPoint x: 287, startPoint y: 249, endPoint x: 288, endPoint y: 176, distance: 72.9
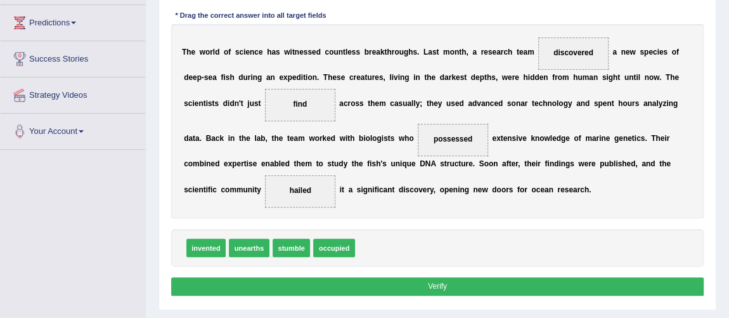
click at [418, 279] on button "Verify" at bounding box center [437, 286] width 533 height 18
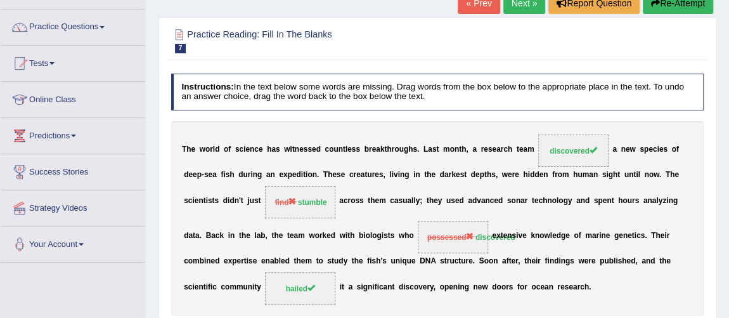
scroll to position [0, 0]
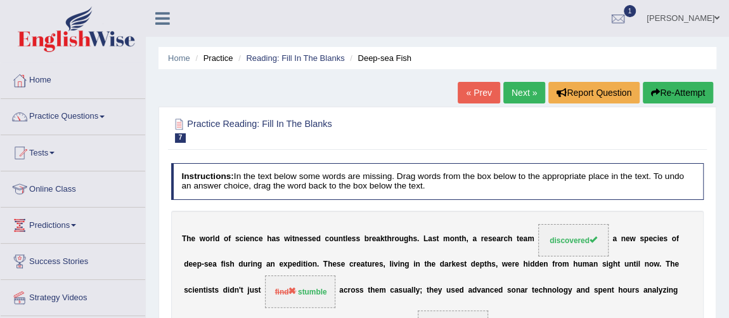
click at [518, 89] on link "Next »" at bounding box center [524, 93] width 42 height 22
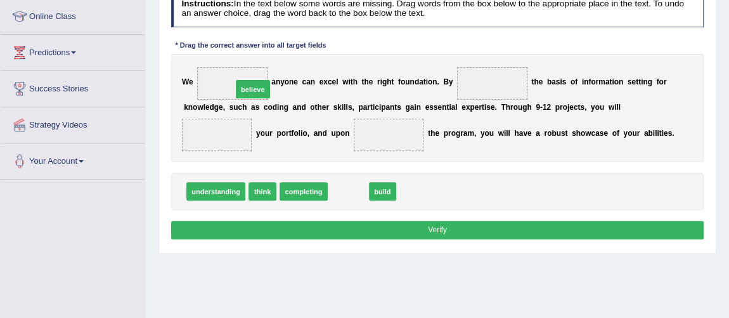
drag, startPoint x: 350, startPoint y: 183, endPoint x: 231, endPoint y: 75, distance: 161.1
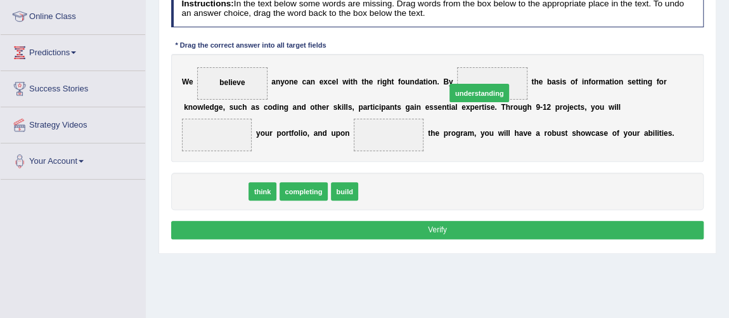
drag, startPoint x: 222, startPoint y: 196, endPoint x: 532, endPoint y: 80, distance: 330.7
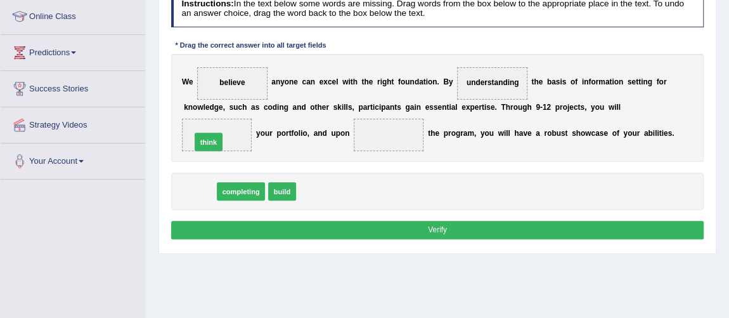
drag, startPoint x: 206, startPoint y: 148, endPoint x: 219, endPoint y: 130, distance: 22.7
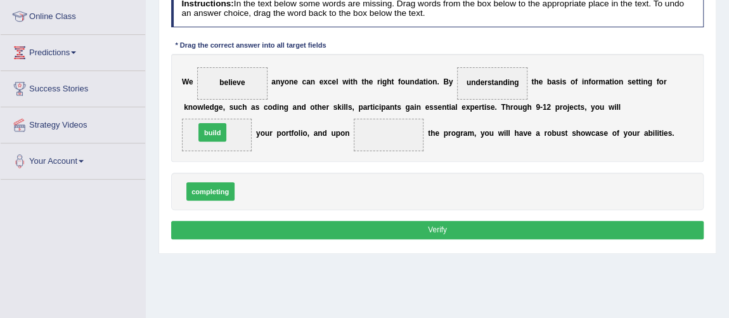
drag, startPoint x: 240, startPoint y: 156, endPoint x: 205, endPoint y: 119, distance: 50.7
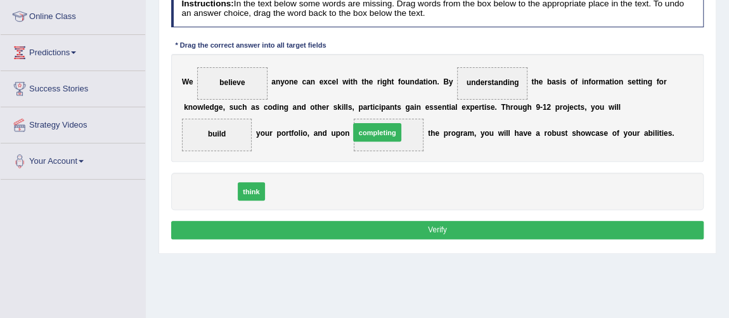
drag, startPoint x: 221, startPoint y: 192, endPoint x: 424, endPoint y: 123, distance: 214.8
click at [441, 222] on button "Verify" at bounding box center [437, 230] width 533 height 18
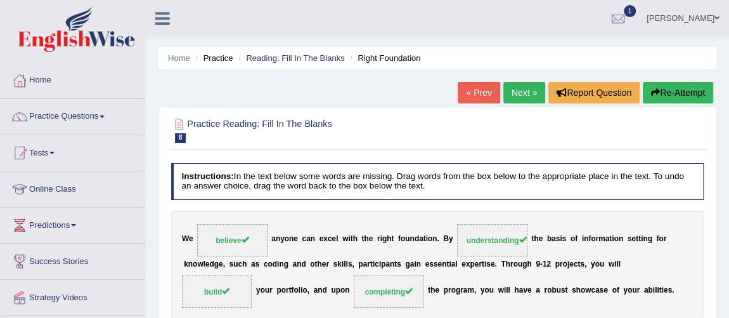
click at [522, 96] on link "Next »" at bounding box center [524, 93] width 42 height 22
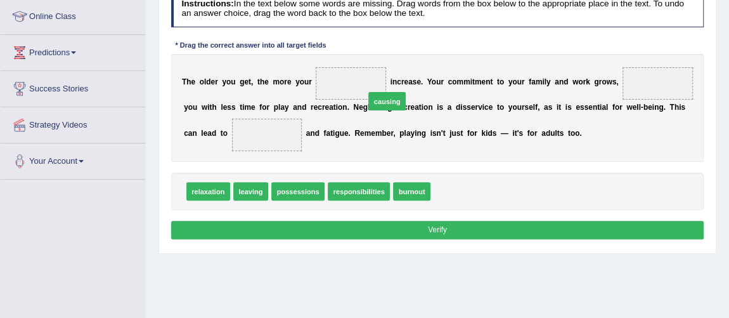
drag, startPoint x: 444, startPoint y: 184, endPoint x: 366, endPoint y: 74, distance: 135.9
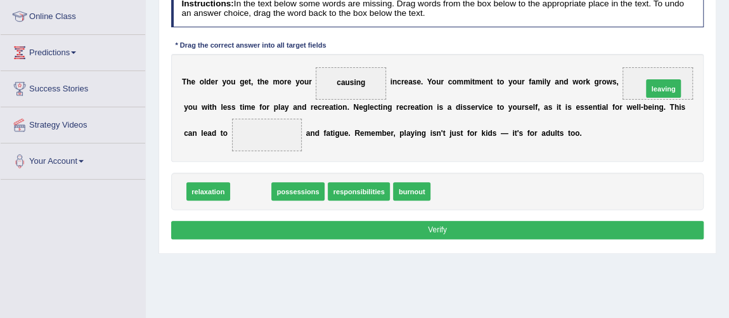
drag, startPoint x: 256, startPoint y: 186, endPoint x: 700, endPoint y: 91, distance: 453.7
drag, startPoint x: 327, startPoint y: 153, endPoint x: 709, endPoint y: 65, distance: 392.2
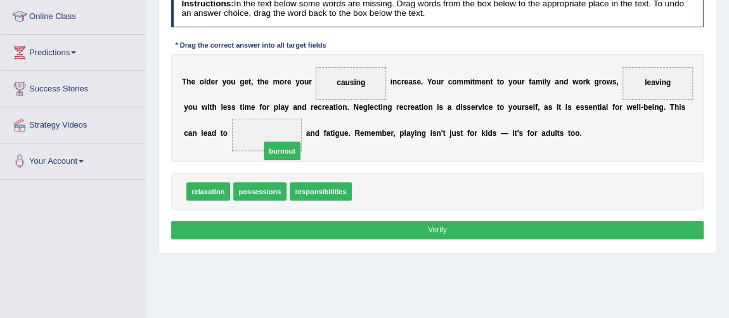
drag, startPoint x: 378, startPoint y: 196, endPoint x: 287, endPoint y: 128, distance: 113.6
click at [446, 229] on button "Verify" at bounding box center [437, 230] width 533 height 18
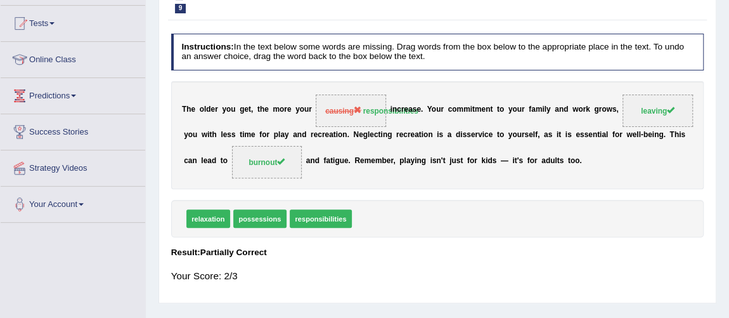
scroll to position [57, 0]
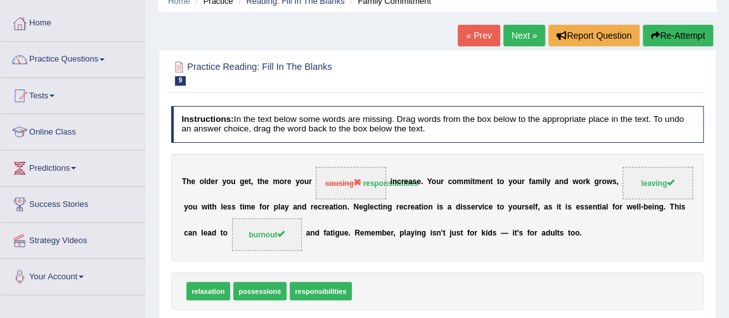
click at [519, 39] on link "Next »" at bounding box center [524, 36] width 42 height 22
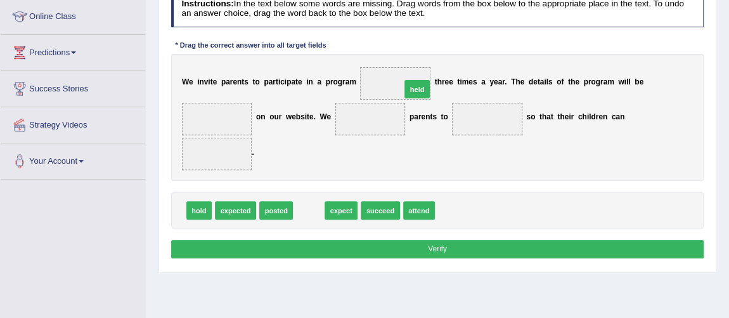
drag, startPoint x: 300, startPoint y: 208, endPoint x: 426, endPoint y: 67, distance: 189.4
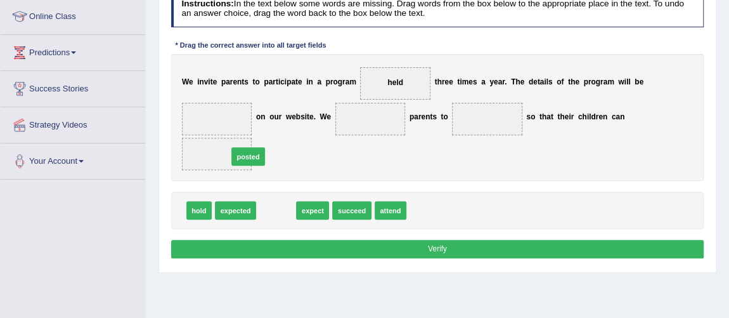
drag, startPoint x: 247, startPoint y: 160, endPoint x: 227, endPoint y: 120, distance: 43.9
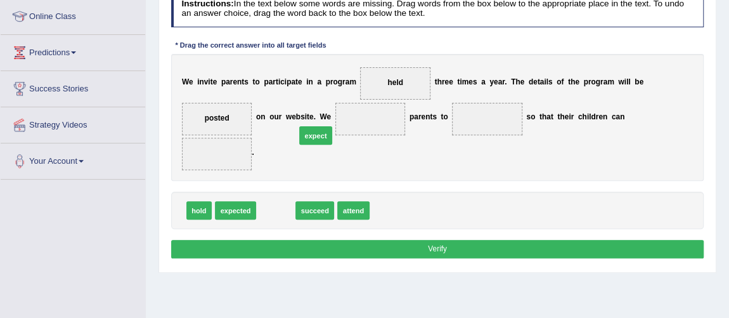
drag, startPoint x: 285, startPoint y: 209, endPoint x: 350, endPoint y: 117, distance: 113.1
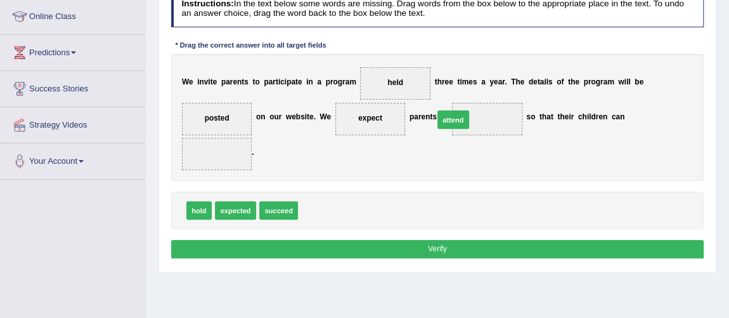
drag, startPoint x: 342, startPoint y: 188, endPoint x: 491, endPoint y: 111, distance: 168.4
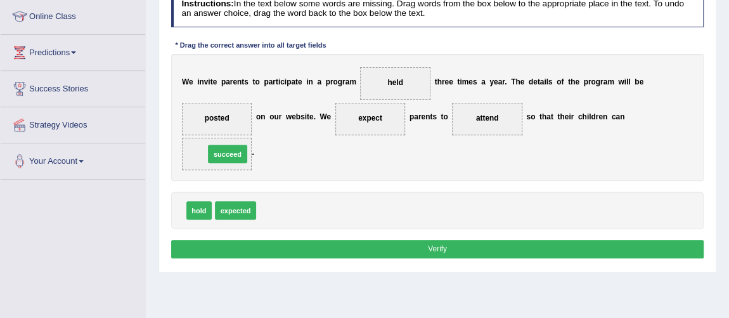
drag, startPoint x: 278, startPoint y: 209, endPoint x: 229, endPoint y: 174, distance: 60.0
drag, startPoint x: 276, startPoint y: 202, endPoint x: 281, endPoint y: 183, distance: 20.3
click at [461, 245] on button "Verify" at bounding box center [437, 249] width 533 height 18
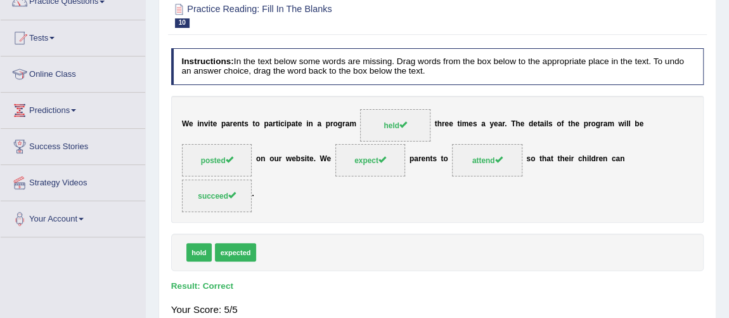
scroll to position [57, 0]
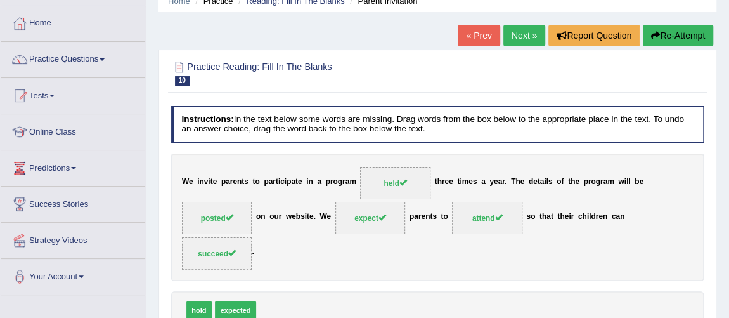
drag, startPoint x: 527, startPoint y: 29, endPoint x: 527, endPoint y: 38, distance: 9.5
click at [527, 29] on link "Next »" at bounding box center [524, 36] width 42 height 22
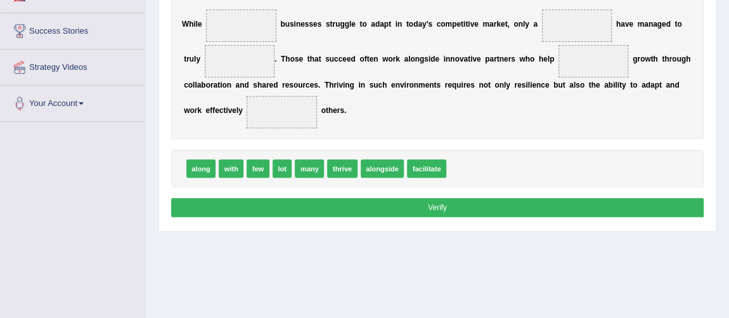
scroll to position [172, 0]
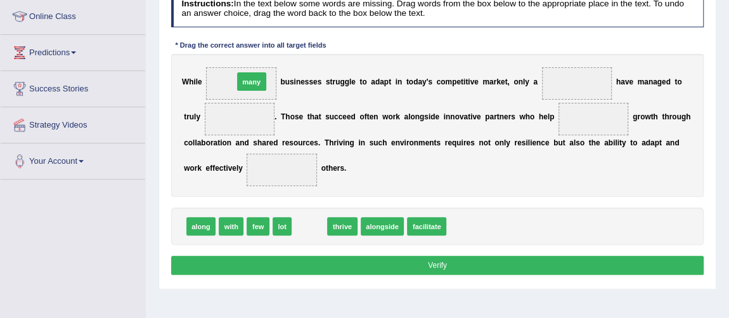
drag, startPoint x: 311, startPoint y: 144, endPoint x: 241, endPoint y: 86, distance: 90.9
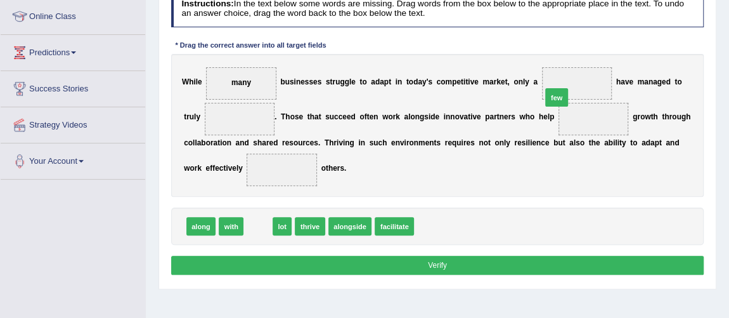
drag, startPoint x: 272, startPoint y: 211, endPoint x: 607, endPoint y: 75, distance: 361.9
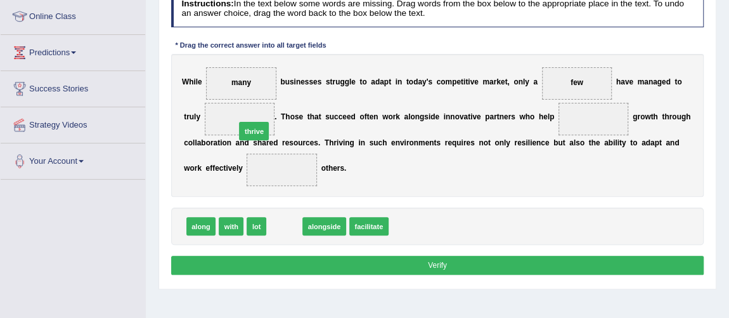
drag, startPoint x: 275, startPoint y: 222, endPoint x: 240, endPoint y: 112, distance: 116.4
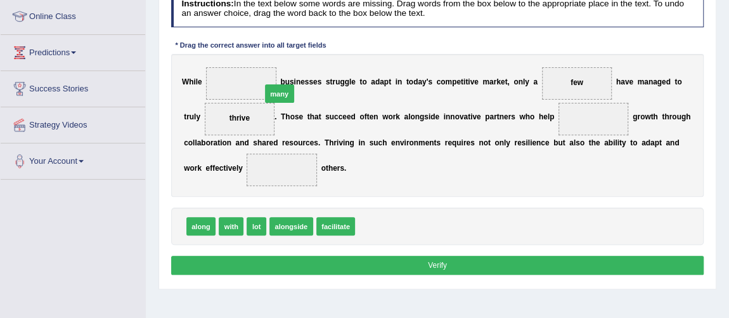
drag, startPoint x: 366, startPoint y: 207, endPoint x: 248, endPoint y: 72, distance: 179.2
drag, startPoint x: 227, startPoint y: 221, endPoint x: 620, endPoint y: 110, distance: 408.7
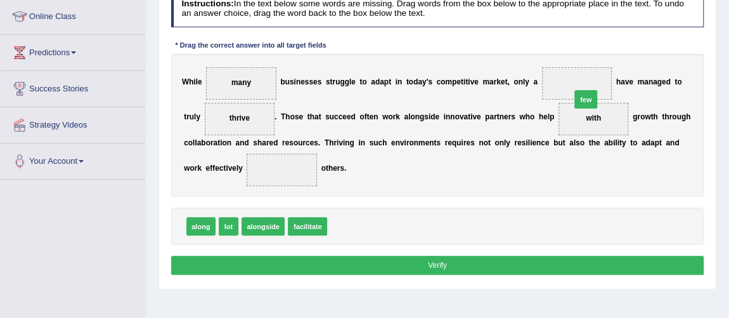
drag, startPoint x: 338, startPoint y: 226, endPoint x: 624, endPoint y: 75, distance: 323.4
drag, startPoint x: 589, startPoint y: 116, endPoint x: 245, endPoint y: 183, distance: 351.1
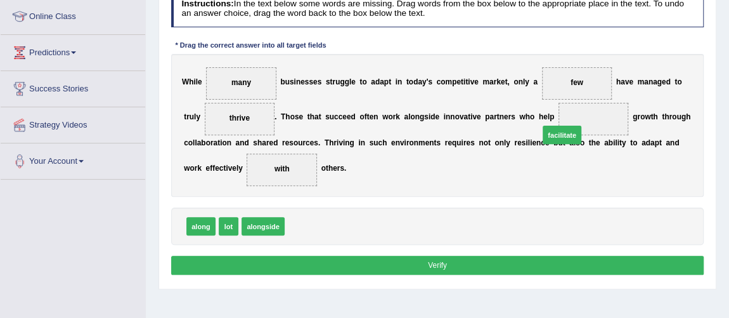
drag, startPoint x: 296, startPoint y: 224, endPoint x: 594, endPoint y: 116, distance: 317.0
click at [466, 255] on button "Verify" at bounding box center [437, 264] width 533 height 18
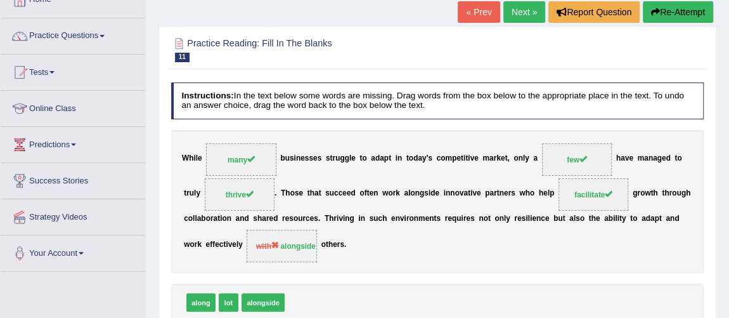
scroll to position [0, 0]
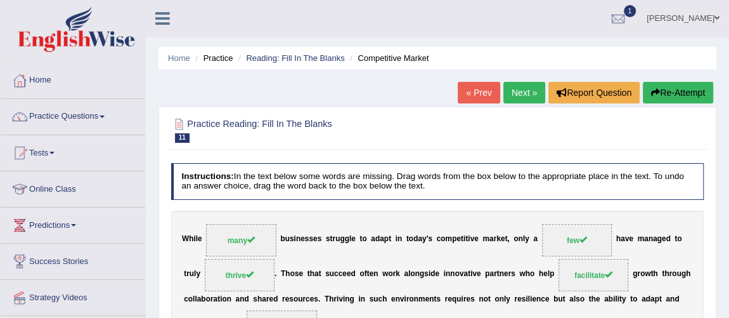
click at [521, 89] on link "Next »" at bounding box center [524, 93] width 42 height 22
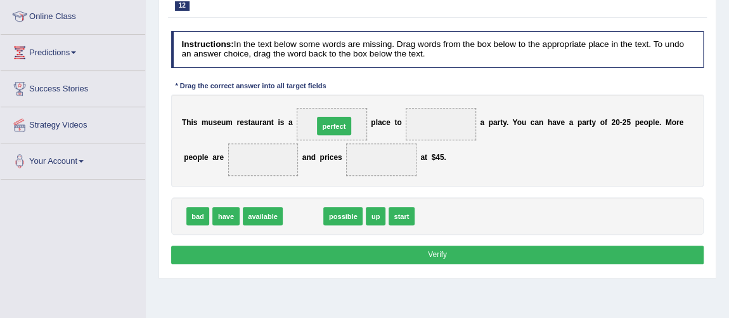
drag, startPoint x: 303, startPoint y: 210, endPoint x: 378, endPoint y: 143, distance: 100.5
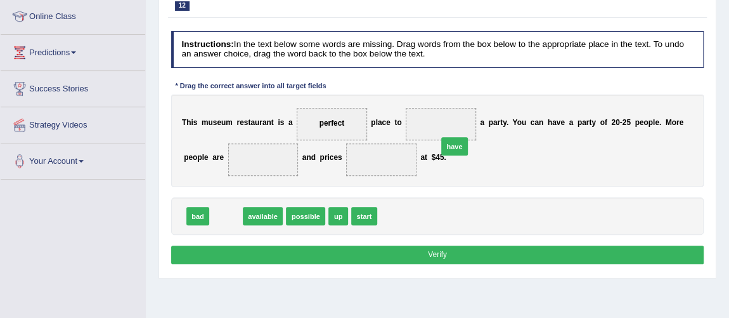
drag, startPoint x: 226, startPoint y: 212, endPoint x: 479, endPoint y: 115, distance: 271.4
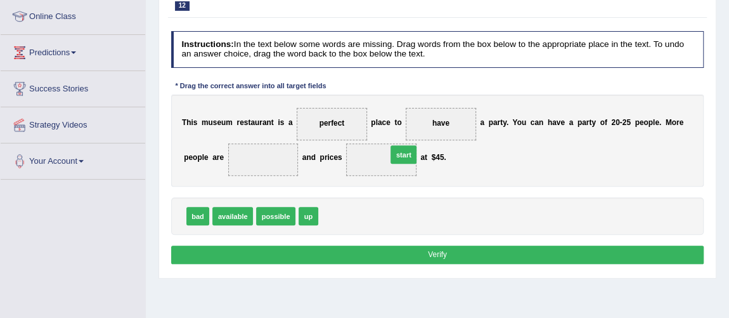
drag, startPoint x: 395, startPoint y: 167, endPoint x: 437, endPoint y: 110, distance: 70.4
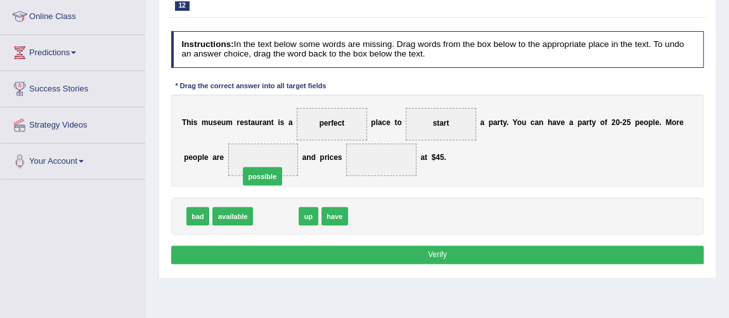
drag, startPoint x: 271, startPoint y: 214, endPoint x: 253, endPoint y: 165, distance: 52.5
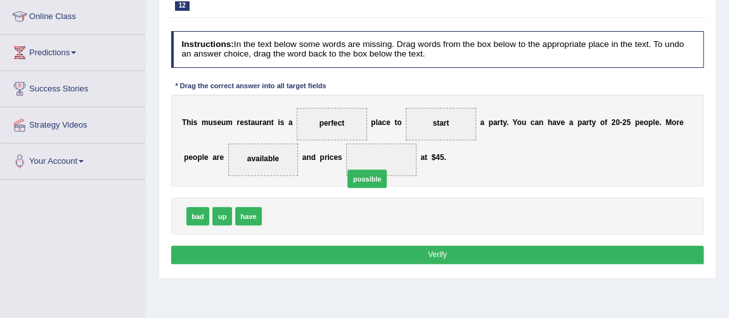
drag, startPoint x: 307, startPoint y: 199, endPoint x: 378, endPoint y: 166, distance: 77.7
drag, startPoint x: 231, startPoint y: 209, endPoint x: 378, endPoint y: 146, distance: 159.6
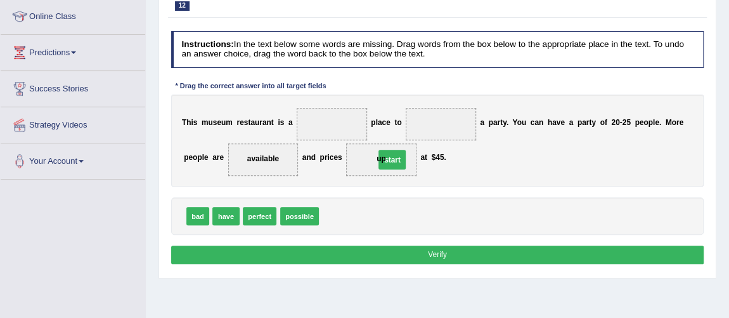
drag, startPoint x: 441, startPoint y: 117, endPoint x: 383, endPoint y: 159, distance: 71.2
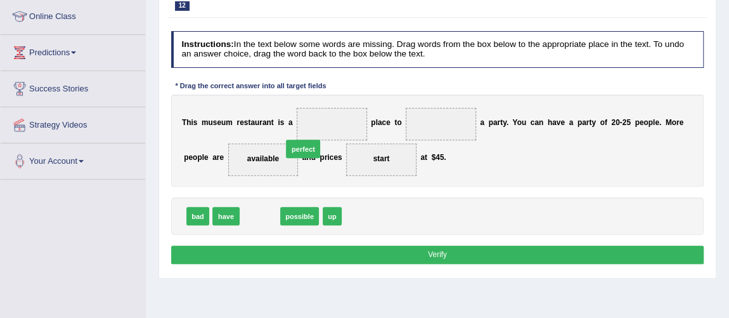
drag, startPoint x: 268, startPoint y: 215, endPoint x: 341, endPoint y: 115, distance: 123.8
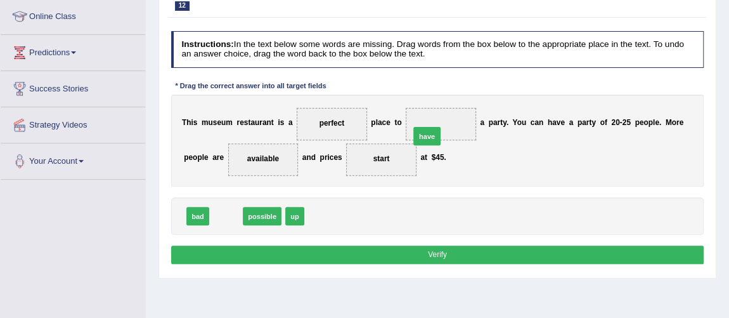
drag, startPoint x: 224, startPoint y: 209, endPoint x: 460, endPoint y: 115, distance: 254.3
click at [448, 248] on button "Verify" at bounding box center [437, 254] width 533 height 18
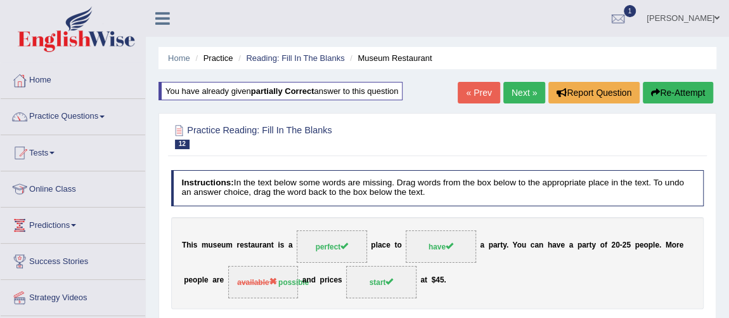
click at [522, 82] on link "Next »" at bounding box center [524, 93] width 42 height 22
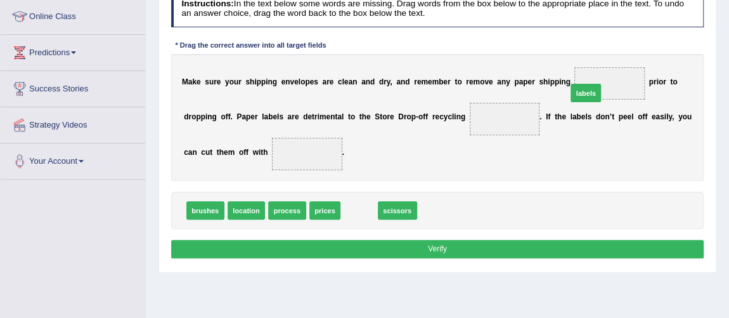
drag, startPoint x: 361, startPoint y: 207, endPoint x: 627, endPoint y: 69, distance: 300.2
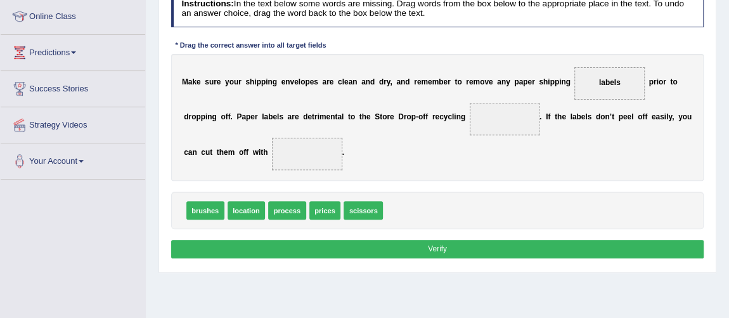
drag, startPoint x: 249, startPoint y: 182, endPoint x: 358, endPoint y: 141, distance: 116.3
click at [357, 142] on div "Instructions: In the text below some words are missing. Drag words from the box…" at bounding box center [437, 125] width 538 height 281
drag, startPoint x: 336, startPoint y: 174, endPoint x: 511, endPoint y: 127, distance: 181.1
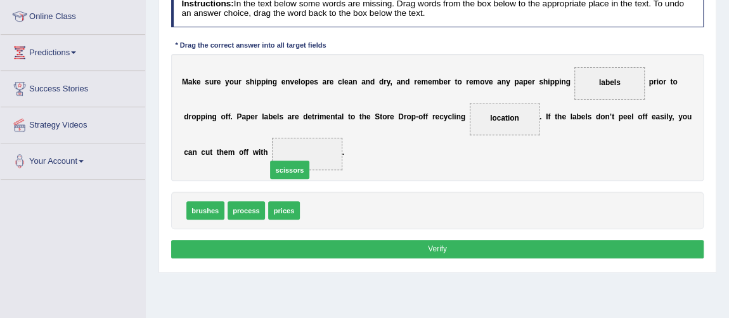
drag, startPoint x: 335, startPoint y: 212, endPoint x: 297, endPoint y: 146, distance: 76.3
click at [471, 250] on button "Verify" at bounding box center [437, 249] width 533 height 18
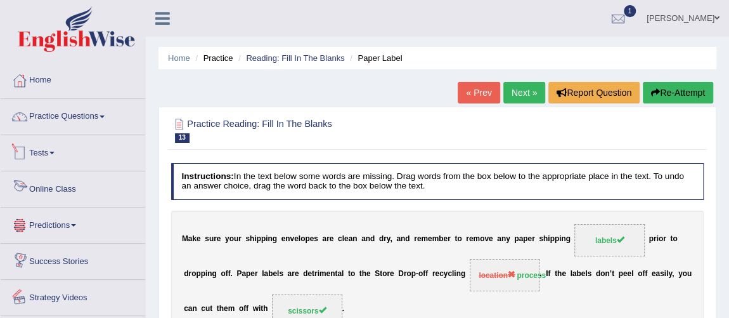
click at [90, 131] on li "Practice Questions Speaking Practice Read Aloud Repeat Sentence Describe Image …" at bounding box center [73, 117] width 144 height 36
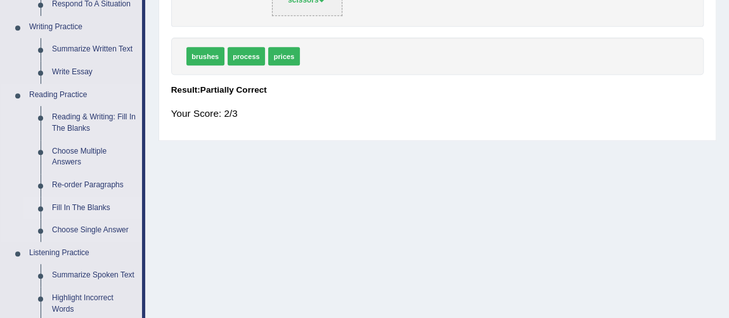
scroll to position [345, 0]
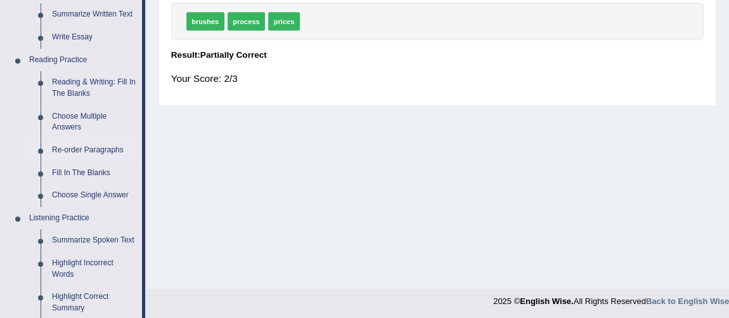
click at [93, 150] on link "Re-order Paragraphs" at bounding box center [94, 150] width 96 height 23
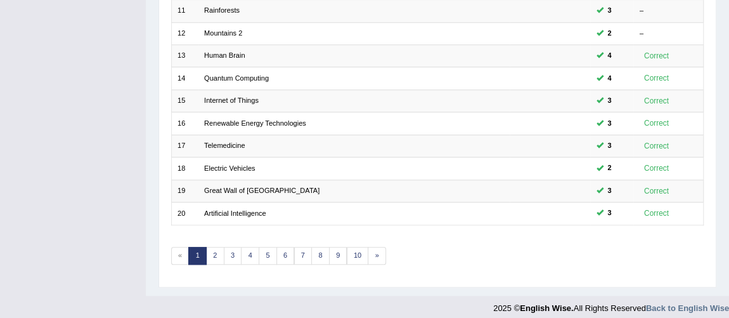
scroll to position [408, 0]
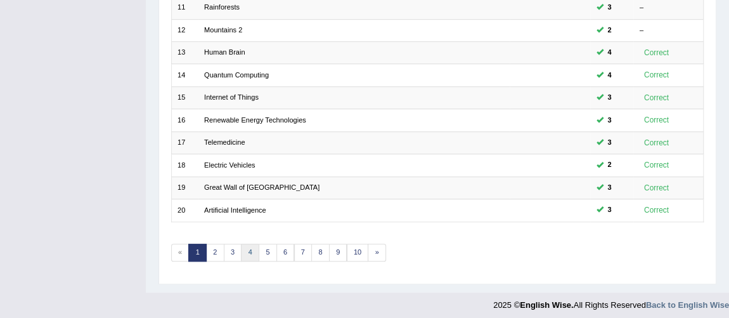
click at [250, 243] on link "4" at bounding box center [250, 252] width 18 height 18
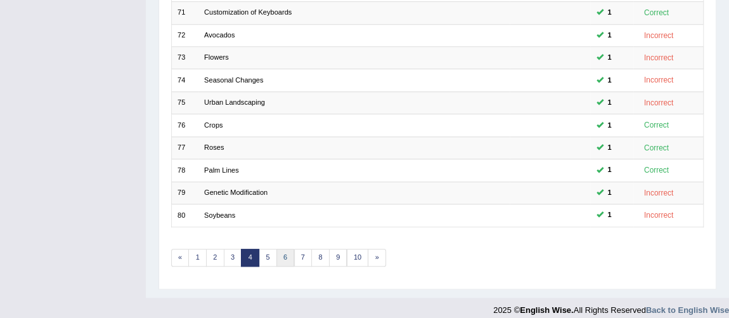
drag, startPoint x: 0, startPoint y: 0, endPoint x: 285, endPoint y: 255, distance: 382.8
click at [285, 255] on link "6" at bounding box center [285, 257] width 18 height 18
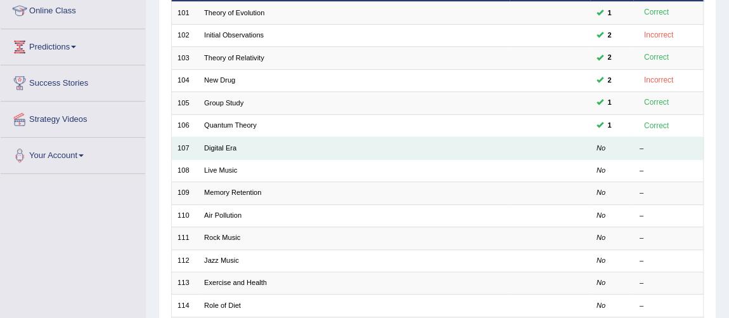
scroll to position [178, 0]
click at [227, 148] on link "Digital Era" at bounding box center [220, 148] width 32 height 8
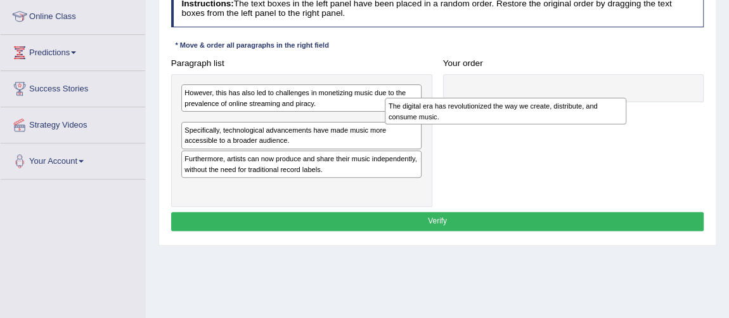
drag, startPoint x: 308, startPoint y: 118, endPoint x: 604, endPoint y: 102, distance: 296.4
click at [604, 102] on div "The digital era has revolutionized the way we create, distribute, and consume m…" at bounding box center [505, 111] width 241 height 27
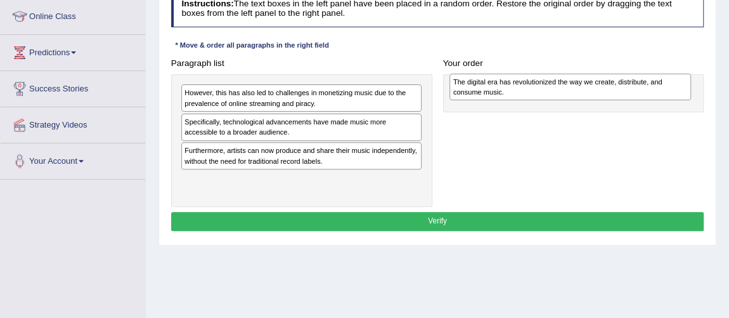
drag, startPoint x: 368, startPoint y: 120, endPoint x: 648, endPoint y: 100, distance: 281.4
click at [646, 101] on div "Paragraph list However, this has also led to challenges in monetizing music due…" at bounding box center [437, 130] width 544 height 153
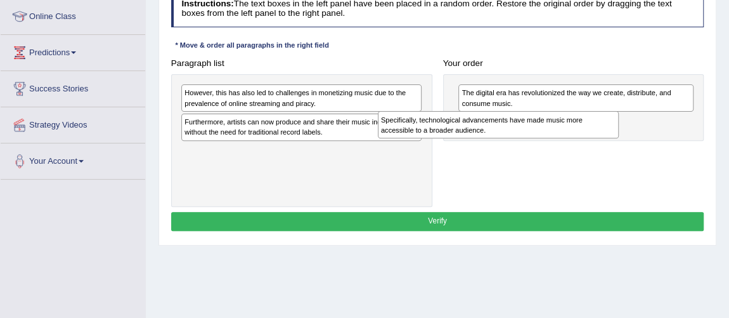
drag, startPoint x: 335, startPoint y: 130, endPoint x: 568, endPoint y: 139, distance: 234.0
click at [568, 139] on div "Paragraph list However, this has also led to challenges in monetizing music due…" at bounding box center [437, 130] width 544 height 153
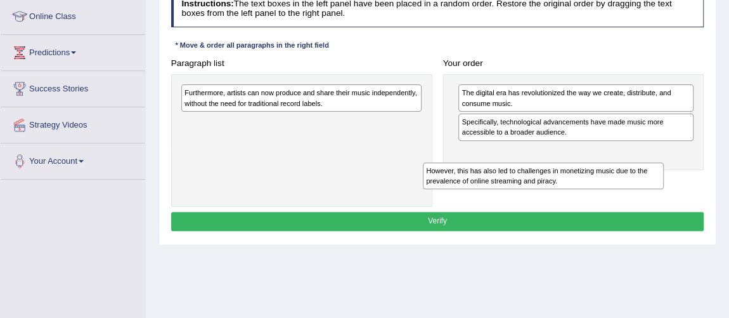
drag, startPoint x: 312, startPoint y: 100, endPoint x: 607, endPoint y: 183, distance: 306.2
click at [607, 184] on div "Paragraph list However, this has also led to challenges in monetizing music due…" at bounding box center [437, 130] width 544 height 153
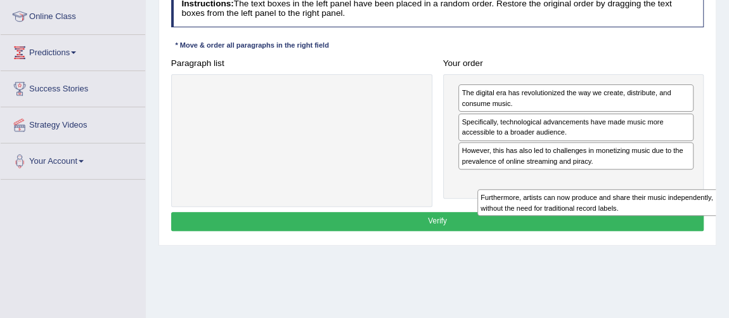
drag, startPoint x: 332, startPoint y: 102, endPoint x: 671, endPoint y: 219, distance: 358.2
click at [671, 219] on div "Instructions: The text boxes in the left panel have been placed in a random ord…" at bounding box center [437, 111] width 538 height 253
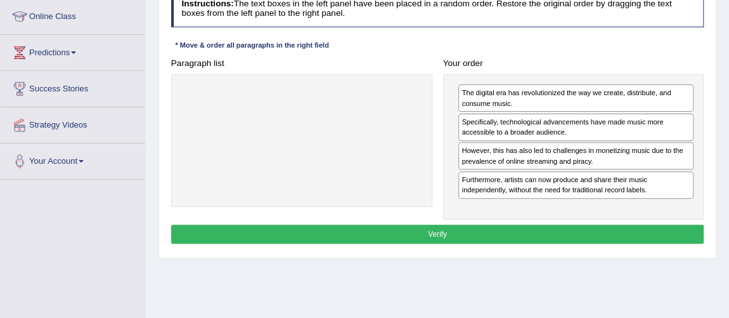
click at [437, 224] on button "Verify" at bounding box center [437, 233] width 533 height 18
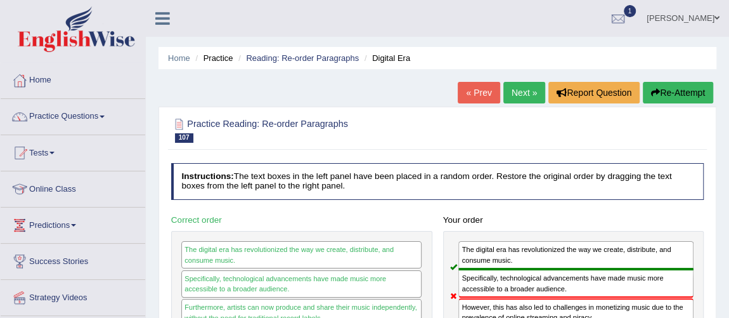
click at [521, 99] on link "Next »" at bounding box center [524, 93] width 42 height 22
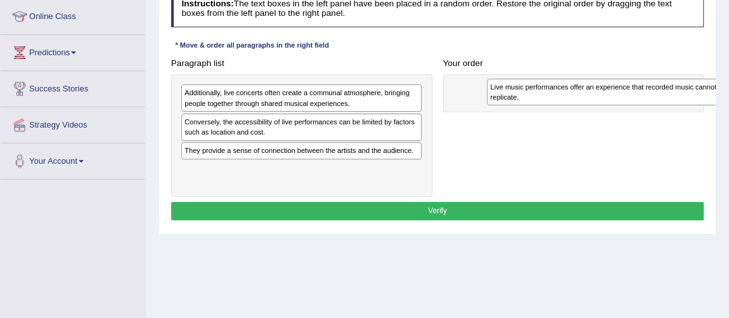
drag, startPoint x: 322, startPoint y: 131, endPoint x: 681, endPoint y: 98, distance: 360.8
click at [681, 98] on div "Live music performances offer an experience that recorded music cannot replicat…" at bounding box center [607, 92] width 241 height 27
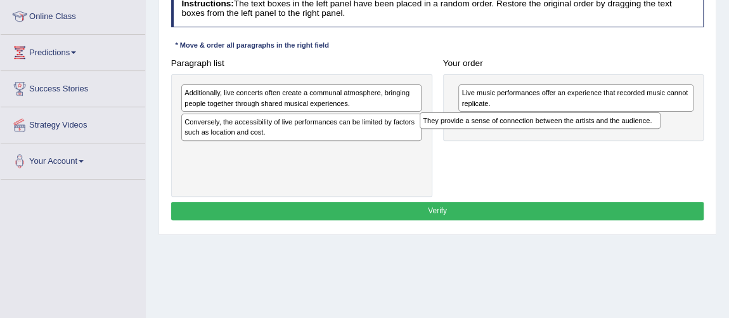
drag, startPoint x: 316, startPoint y: 150, endPoint x: 578, endPoint y: 133, distance: 262.3
click at [580, 130] on div "Paragraph list Additionally, live concerts often create a communal atmosphere, …" at bounding box center [437, 125] width 544 height 143
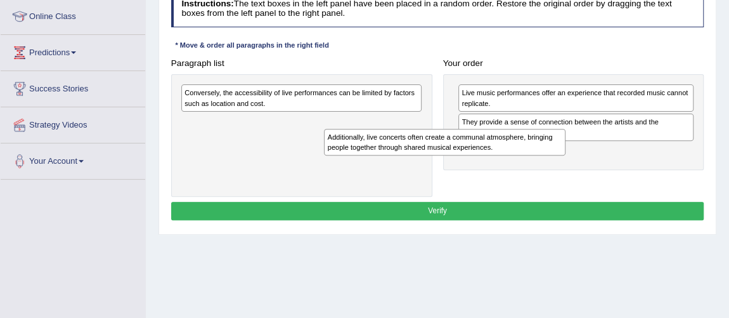
drag, startPoint x: 324, startPoint y: 99, endPoint x: 518, endPoint y: 153, distance: 200.7
click at [518, 153] on div "Paragraph list Additionally, live concerts often create a communal atmosphere, …" at bounding box center [437, 125] width 544 height 143
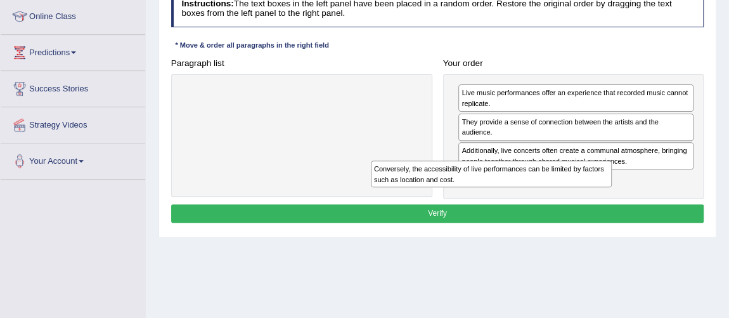
drag, startPoint x: 328, startPoint y: 103, endPoint x: 568, endPoint y: 191, distance: 256.1
click at [556, 193] on div "Paragraph list Conversely, the accessibility of live performances can be limite…" at bounding box center [437, 126] width 544 height 145
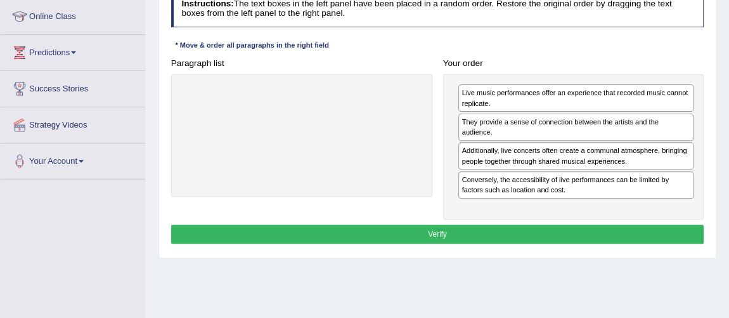
click at [491, 224] on button "Verify" at bounding box center [437, 233] width 533 height 18
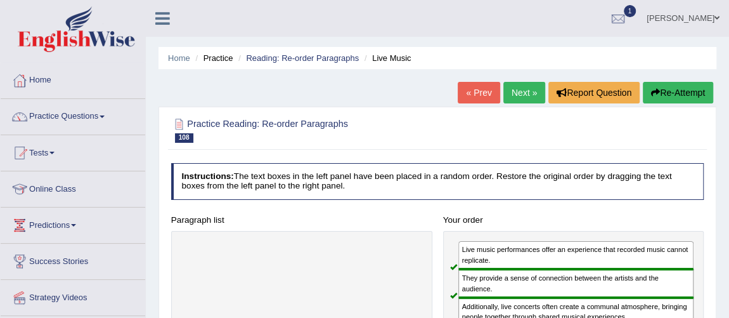
click at [529, 100] on link "Next »" at bounding box center [524, 93] width 42 height 22
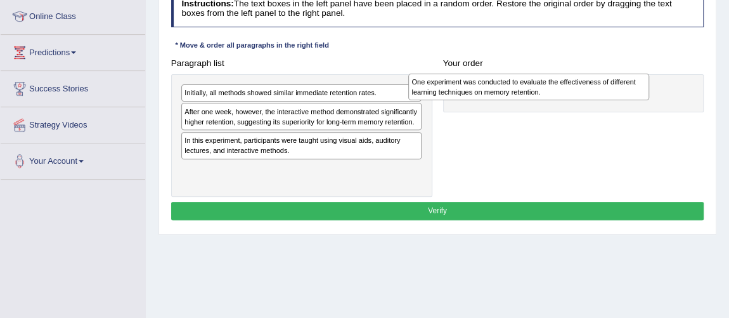
drag, startPoint x: 338, startPoint y: 141, endPoint x: 608, endPoint y: 87, distance: 275.3
click at [608, 87] on div "One experiment was conducted to evaluate the effectiveness of different learnin…" at bounding box center [528, 87] width 241 height 27
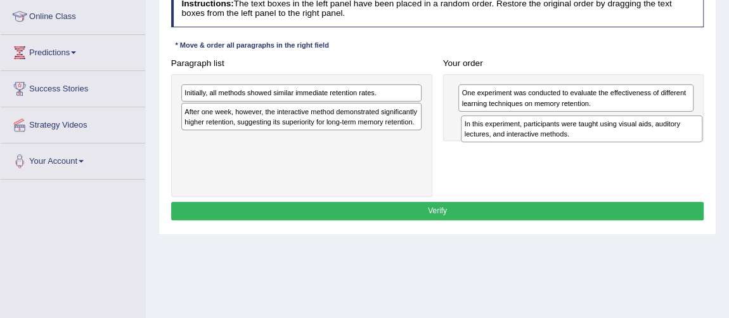
drag, startPoint x: 357, startPoint y: 144, endPoint x: 667, endPoint y: 164, distance: 311.2
click at [688, 141] on div "In this experiment, participants were taught using visual aids, auditory lectur…" at bounding box center [581, 128] width 241 height 27
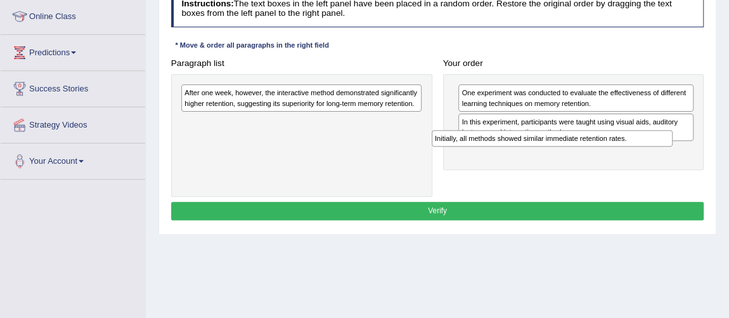
drag, startPoint x: 373, startPoint y: 94, endPoint x: 671, endPoint y: 155, distance: 304.1
click at [671, 155] on div "Paragraph list Initially, all methods showed similar immediate retention rates.…" at bounding box center [437, 125] width 544 height 143
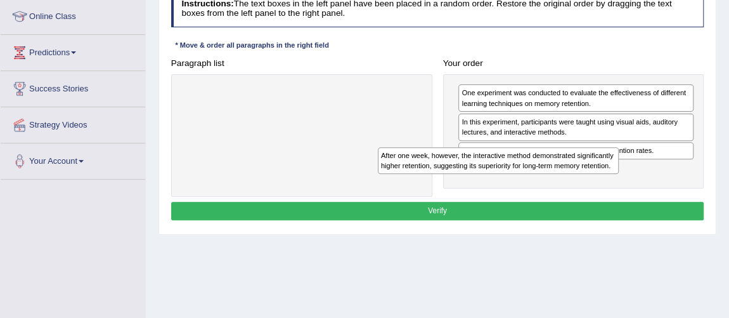
drag, startPoint x: 394, startPoint y: 99, endPoint x: 650, endPoint y: 208, distance: 278.6
click at [644, 216] on div "Instructions: The text boxes in the left panel have been placed in a random ord…" at bounding box center [437, 106] width 538 height 243
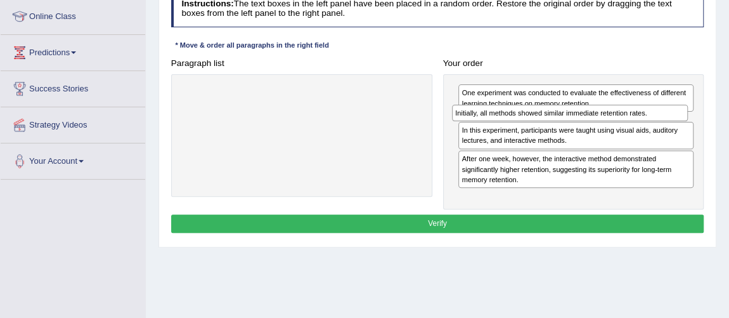
drag, startPoint x: 605, startPoint y: 150, endPoint x: 601, endPoint y: 123, distance: 26.9
click at [601, 123] on div "One experiment was conducted to evaluate the effectiveness of different learnin…" at bounding box center [573, 141] width 261 height 135
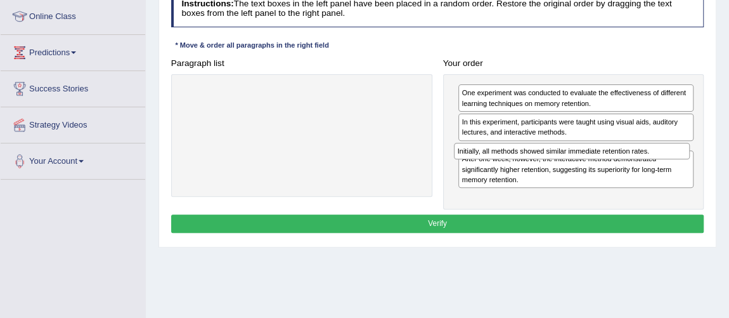
drag, startPoint x: 554, startPoint y: 120, endPoint x: 555, endPoint y: 170, distance: 50.1
click at [555, 170] on div "One experiment was conducted to evaluate the effectiveness of different learnin…" at bounding box center [573, 141] width 261 height 135
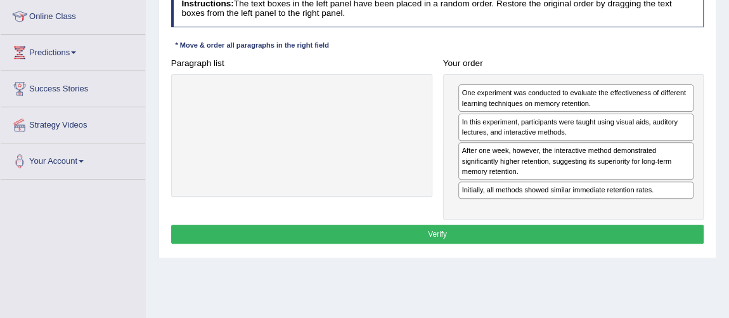
drag, startPoint x: 555, startPoint y: 197, endPoint x: 558, endPoint y: 150, distance: 47.6
click at [558, 150] on div "One experiment was conducted to evaluate the effectiveness of different learnin…" at bounding box center [573, 146] width 261 height 145
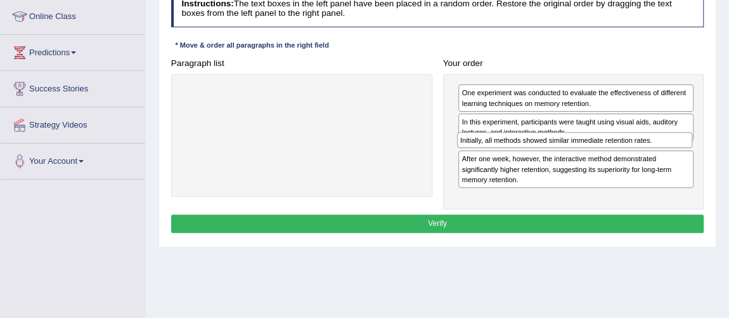
drag, startPoint x: 567, startPoint y: 181, endPoint x: 568, endPoint y: 153, distance: 27.3
click at [568, 153] on div "One experiment was conducted to evaluate the effectiveness of different learnin…" at bounding box center [573, 141] width 261 height 135
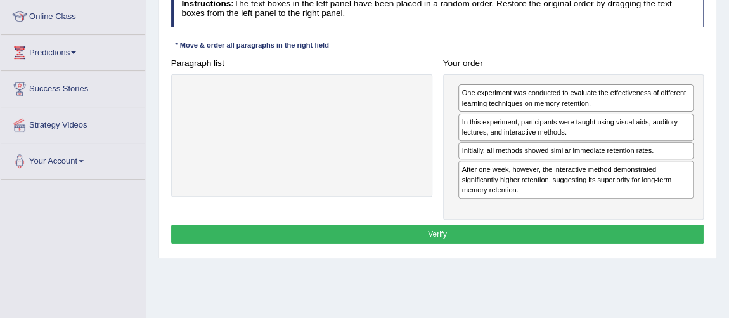
click at [481, 230] on button "Verify" at bounding box center [437, 233] width 533 height 18
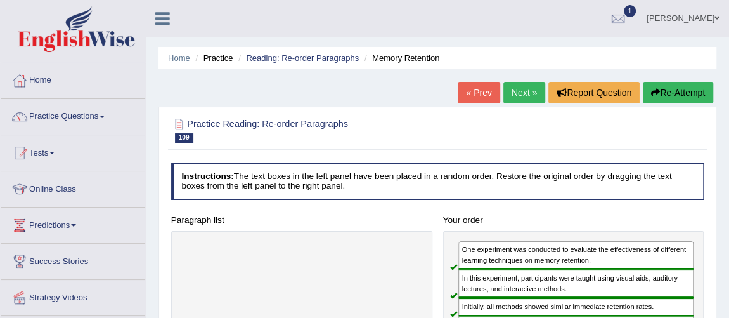
click at [513, 90] on link "Next »" at bounding box center [524, 93] width 42 height 22
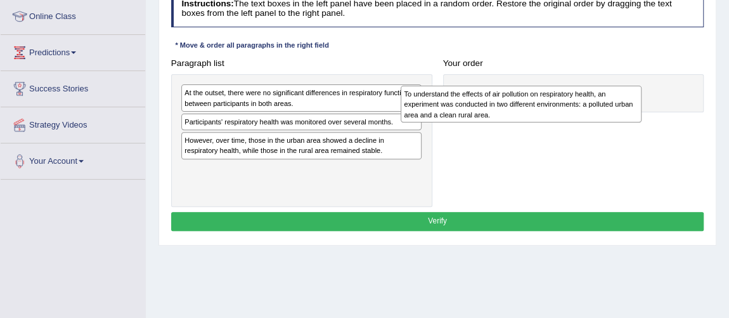
drag, startPoint x: 321, startPoint y: 99, endPoint x: 628, endPoint y: 103, distance: 306.8
click at [629, 99] on div "To understand the effects of air pollution on respiratory health, an experiment…" at bounding box center [521, 104] width 241 height 37
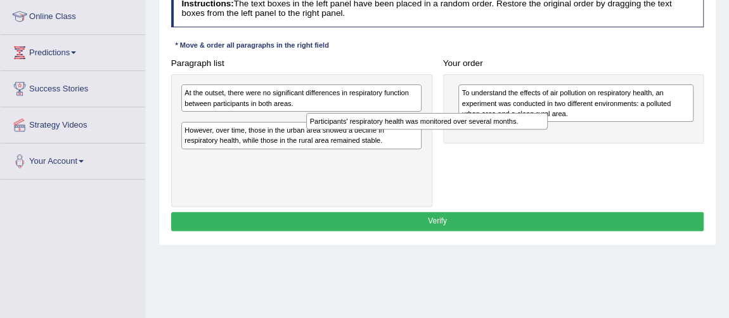
drag, startPoint x: 352, startPoint y: 123, endPoint x: 619, endPoint y: 129, distance: 266.9
click at [617, 129] on div "Paragraph list At the outset, there were no significant differences in respirat…" at bounding box center [437, 130] width 544 height 153
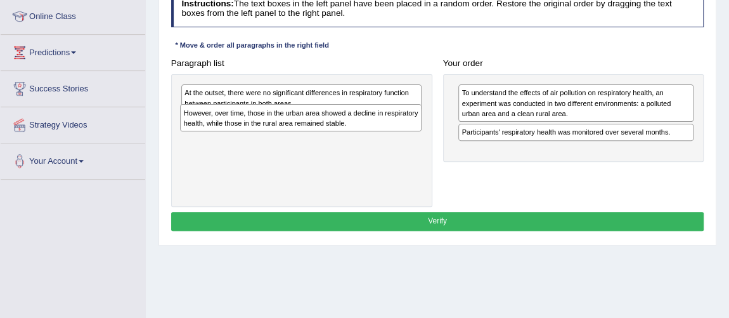
click at [359, 128] on div "However, over time, those in the urban area showed a decline in respiratory hea…" at bounding box center [300, 117] width 241 height 27
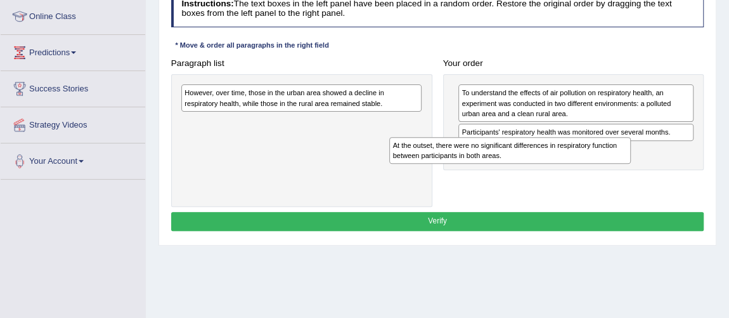
drag, startPoint x: 347, startPoint y: 101, endPoint x: 594, endPoint y: 169, distance: 256.7
click at [594, 169] on div "Paragraph list At the outset, there were no significant differences in respirat…" at bounding box center [437, 130] width 544 height 153
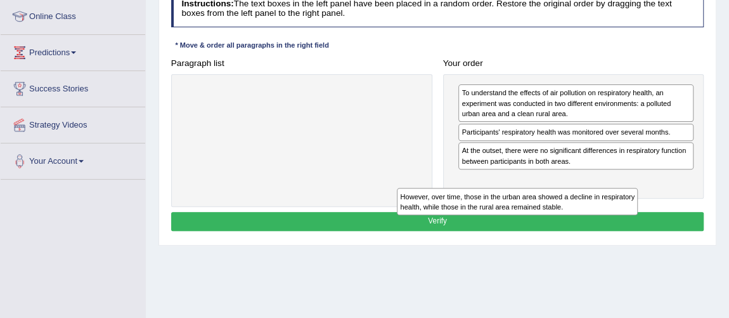
drag, startPoint x: 360, startPoint y: 104, endPoint x: 619, endPoint y: 221, distance: 283.6
click at [619, 221] on div "Instructions: The text boxes in the left panel have been placed in a random ord…" at bounding box center [437, 111] width 538 height 253
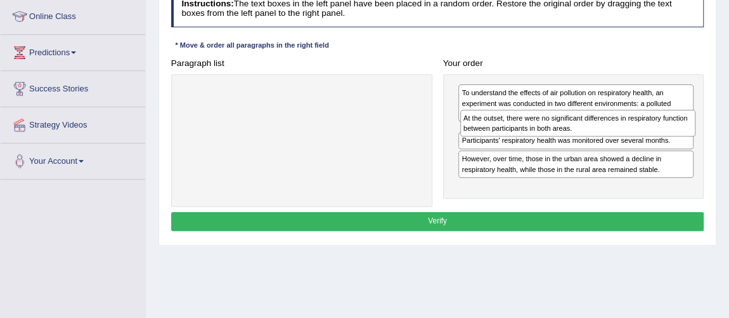
drag, startPoint x: 573, startPoint y: 139, endPoint x: 582, endPoint y: 101, distance: 39.7
click at [582, 110] on div "At the outset, there were no significant differences in respiratory function be…" at bounding box center [578, 123] width 236 height 27
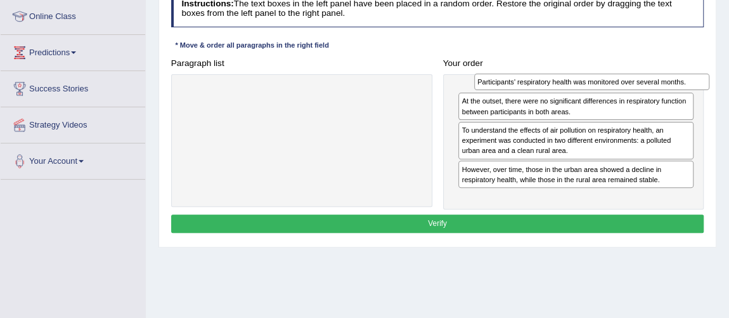
drag, startPoint x: 566, startPoint y: 132, endPoint x: 567, endPoint y: 80, distance: 52.0
click at [570, 80] on div "Participants' respiratory health was monitored over several months." at bounding box center [592, 82] width 236 height 16
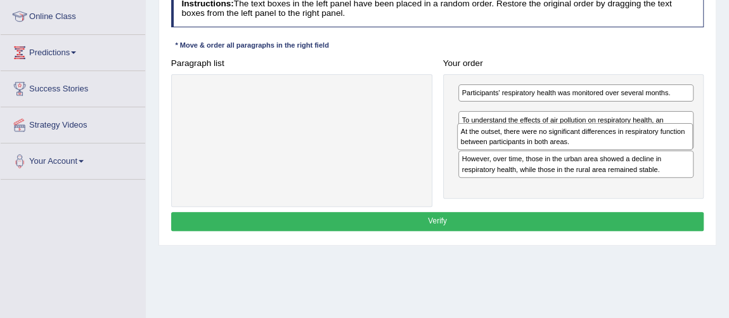
drag, startPoint x: 553, startPoint y: 110, endPoint x: 553, endPoint y: 143, distance: 33.0
click at [553, 143] on div "At the outset, there were no significant differences in respiratory function be…" at bounding box center [575, 136] width 236 height 27
drag, startPoint x: 544, startPoint y: 134, endPoint x: 544, endPoint y: 143, distance: 9.5
click at [544, 143] on div "Participants' respiratory health was monitored over several months. At the outs…" at bounding box center [573, 136] width 261 height 125
drag, startPoint x: 555, startPoint y: 115, endPoint x: 555, endPoint y: 150, distance: 34.2
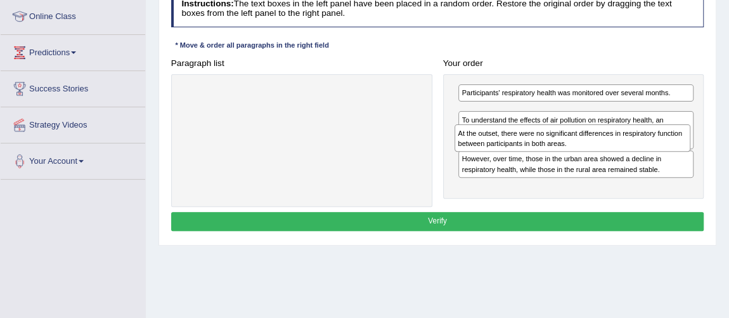
click at [555, 150] on div "At the outset, there were no significant differences in respiratory function be…" at bounding box center [572, 137] width 236 height 27
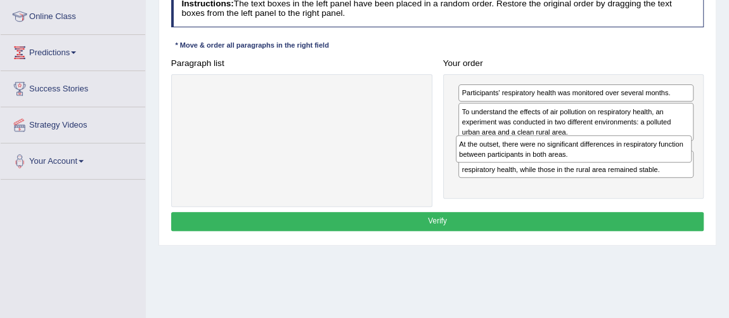
drag, startPoint x: 556, startPoint y: 112, endPoint x: 556, endPoint y: 160, distance: 48.2
click at [556, 160] on div "At the outset, there were no significant differences in respiratory function be…" at bounding box center [574, 148] width 236 height 27
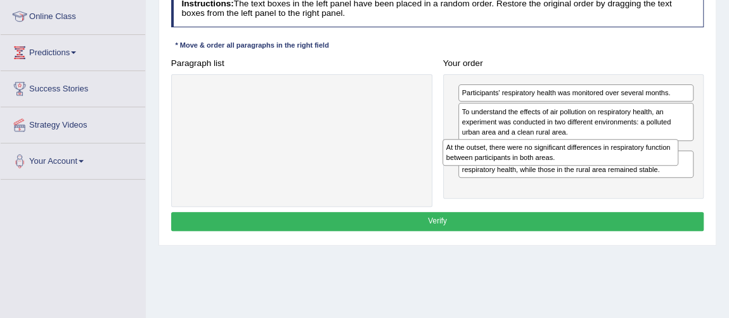
drag, startPoint x: 549, startPoint y: 140, endPoint x: 544, endPoint y: 150, distance: 11.6
click at [539, 152] on div "At the outset, there were no significant differences in respiratory function be…" at bounding box center [560, 152] width 236 height 27
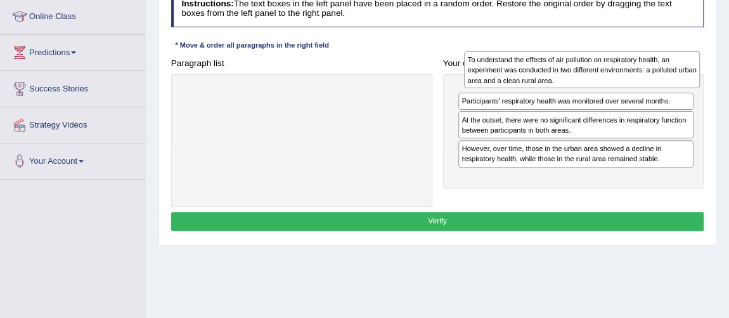
drag, startPoint x: 556, startPoint y: 126, endPoint x: 566, endPoint y: 74, distance: 52.8
click at [567, 74] on div "To understand the effects of air pollution on respiratory health, an experiment…" at bounding box center [582, 69] width 236 height 37
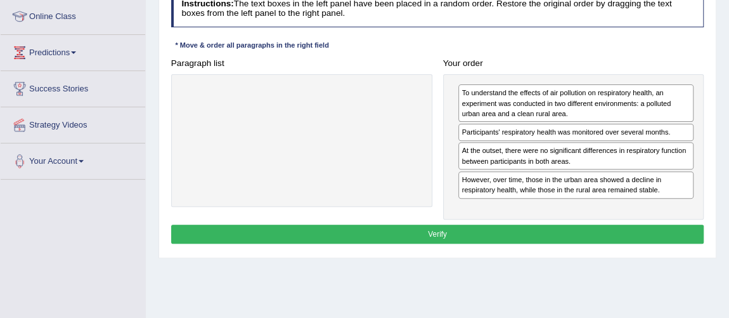
click at [439, 224] on button "Verify" at bounding box center [437, 233] width 533 height 18
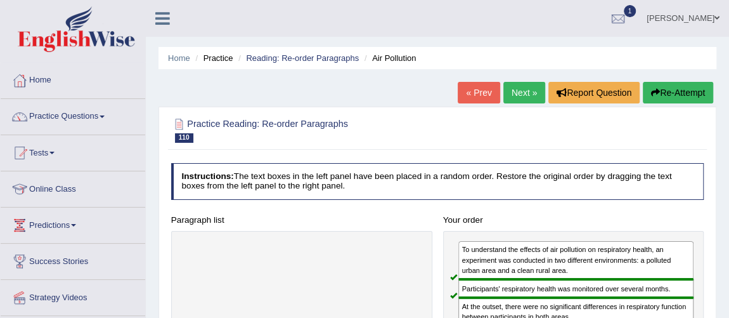
click at [519, 99] on link "Next »" at bounding box center [524, 93] width 42 height 22
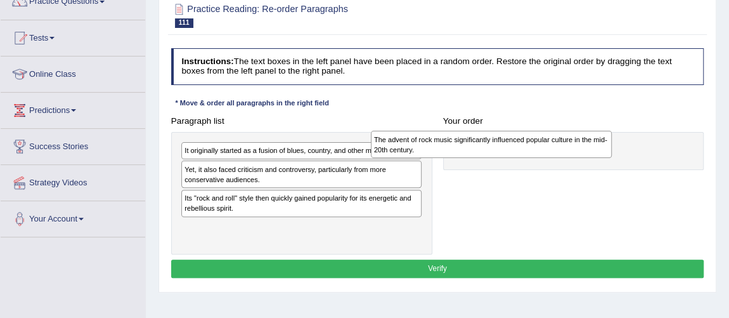
drag, startPoint x: 364, startPoint y: 152, endPoint x: 587, endPoint y: 146, distance: 223.2
click at [587, 146] on div "The advent of rock music significantly influenced popular culture in the mid-20…" at bounding box center [491, 144] width 241 height 27
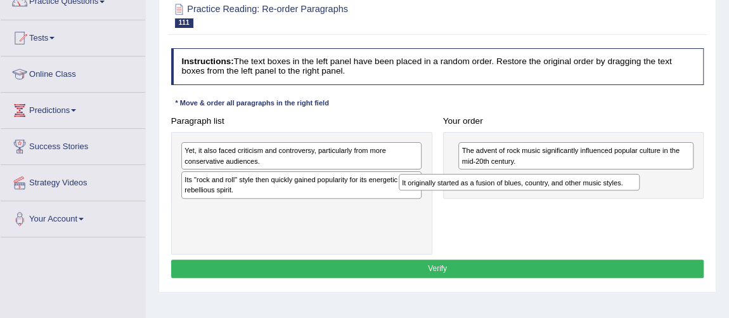
drag, startPoint x: 368, startPoint y: 150, endPoint x: 634, endPoint y: 190, distance: 269.9
click at [634, 190] on div "Paragraph list It originally started as a fusion of blues, country, and other m…" at bounding box center [437, 183] width 544 height 143
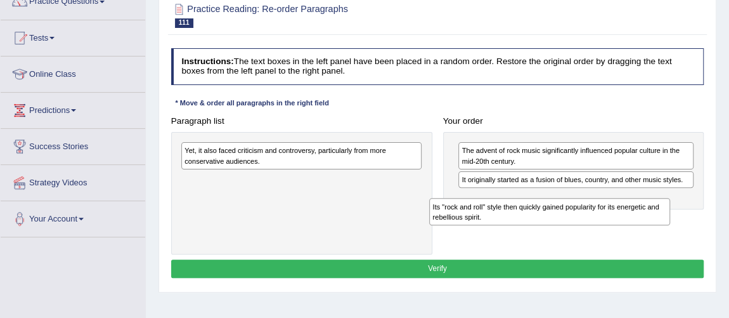
drag, startPoint x: 338, startPoint y: 182, endPoint x: 633, endPoint y: 226, distance: 297.9
click at [633, 226] on div "Paragraph list Yet, it also faced criticism and controversy, particularly from …" at bounding box center [437, 183] width 544 height 143
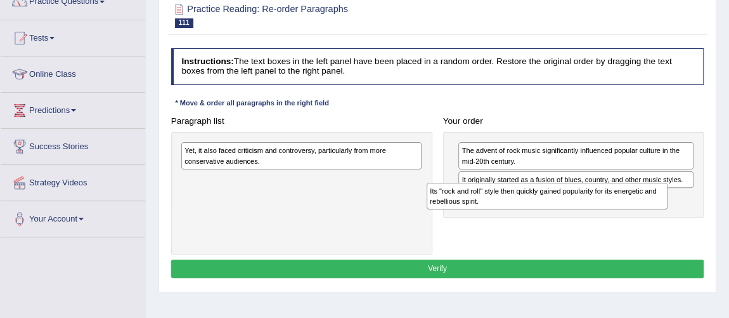
drag, startPoint x: 408, startPoint y: 197, endPoint x: 622, endPoint y: 207, distance: 213.8
click at [622, 207] on div "Its "rock and roll" style then quickly gained popularity for its energetic and …" at bounding box center [547, 196] width 241 height 27
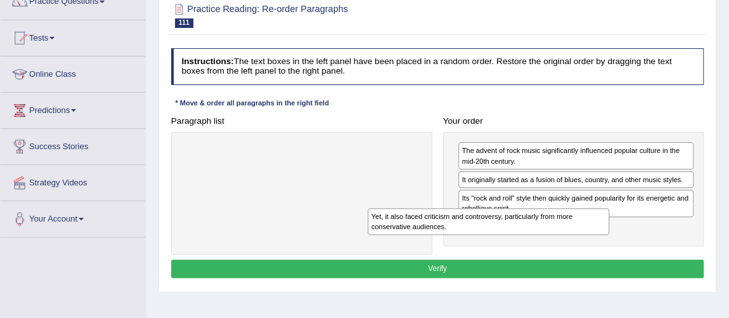
drag, startPoint x: 401, startPoint y: 169, endPoint x: 679, endPoint y: 250, distance: 289.6
click at [679, 250] on div "Paragraph list Yet, it also faced criticism and controversy, particularly from …" at bounding box center [437, 183] width 544 height 143
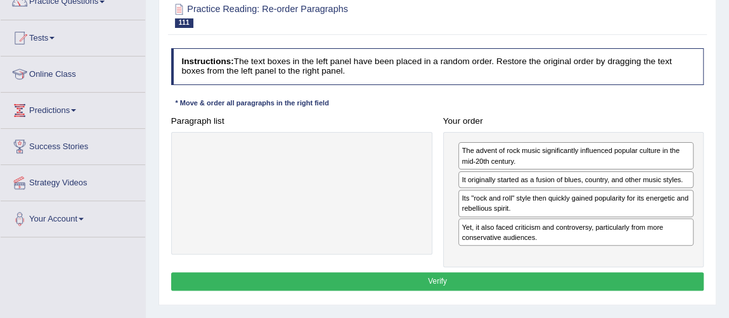
click at [433, 280] on button "Verify" at bounding box center [437, 281] width 533 height 18
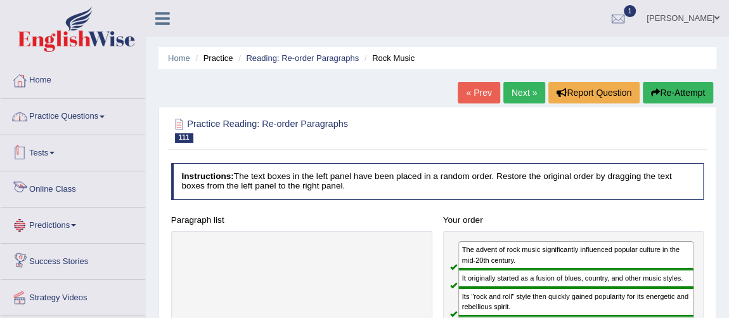
click at [84, 111] on link "Practice Questions" at bounding box center [73, 115] width 144 height 32
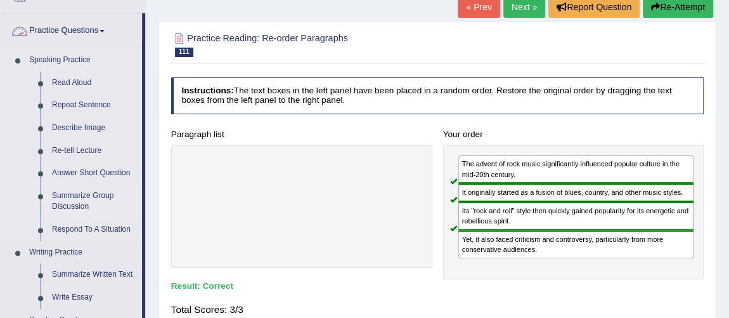
scroll to position [288, 0]
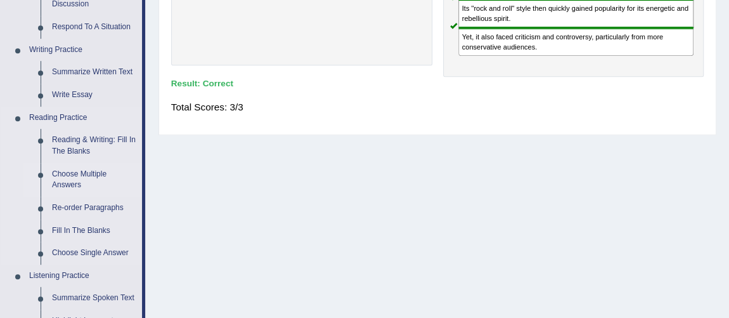
click at [91, 179] on link "Choose Multiple Answers" at bounding box center [94, 180] width 96 height 34
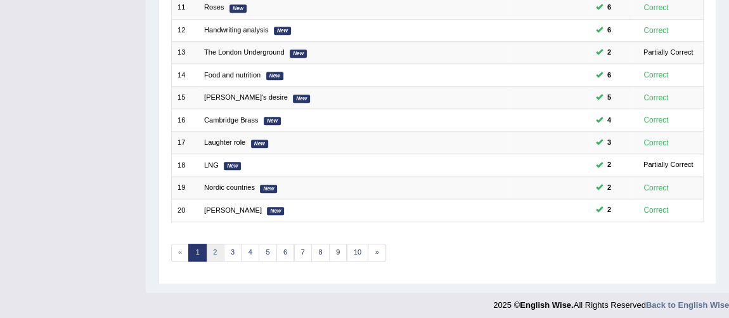
click at [219, 245] on link "2" at bounding box center [215, 252] width 18 height 18
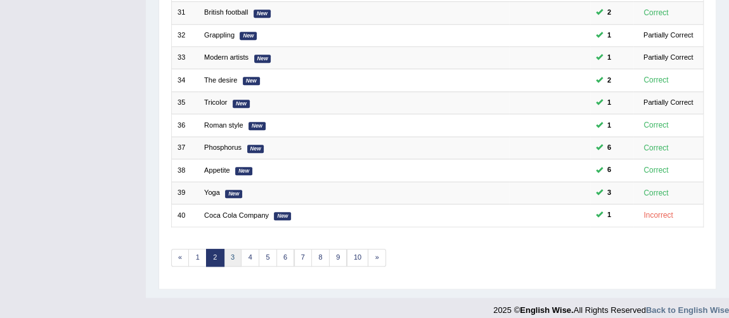
click at [229, 251] on link "3" at bounding box center [233, 257] width 18 height 18
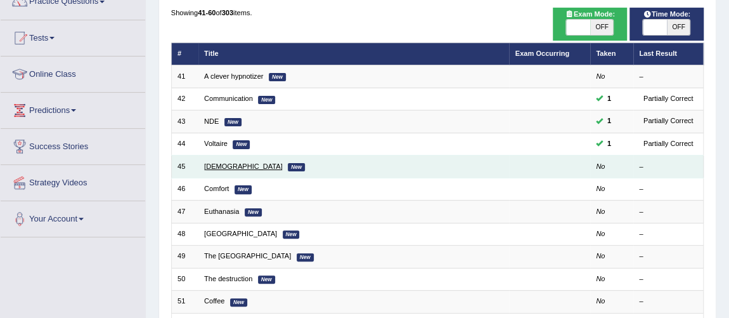
click at [211, 162] on link "[DEMOGRAPHIC_DATA]" at bounding box center [243, 166] width 79 height 8
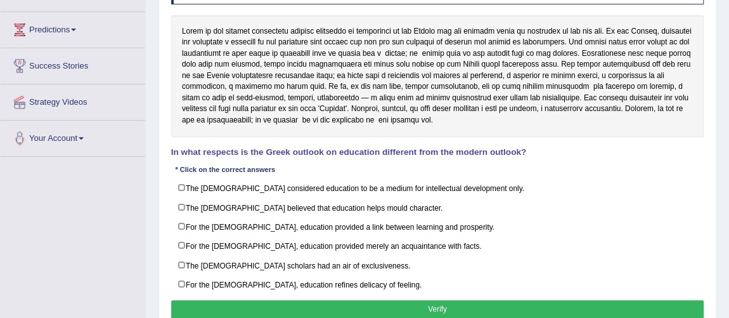
scroll to position [195, 0]
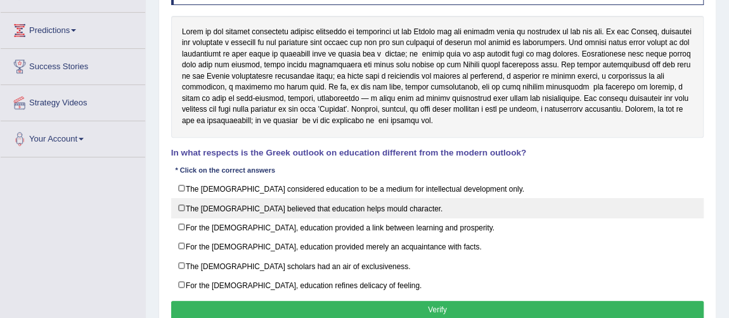
click at [292, 201] on label "The Greeks believed that education helps mould character." at bounding box center [437, 208] width 533 height 20
checkbox input "true"
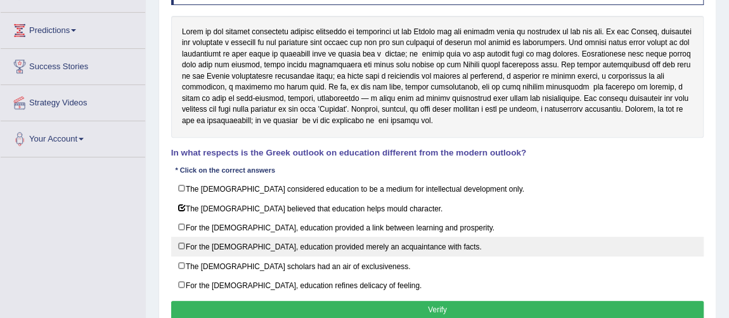
click at [189, 242] on label "For the Greeks, education provided merely an acquaintance with facts." at bounding box center [437, 246] width 533 height 20
checkbox input "true"
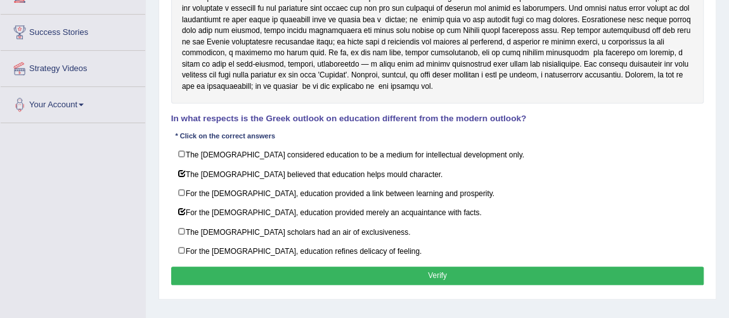
scroll to position [252, 0]
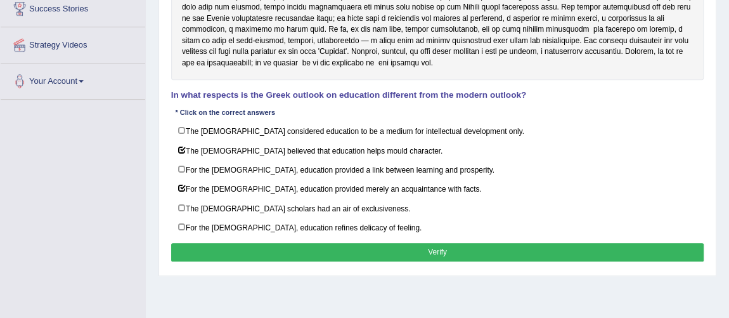
click at [420, 243] on button "Verify" at bounding box center [437, 252] width 533 height 18
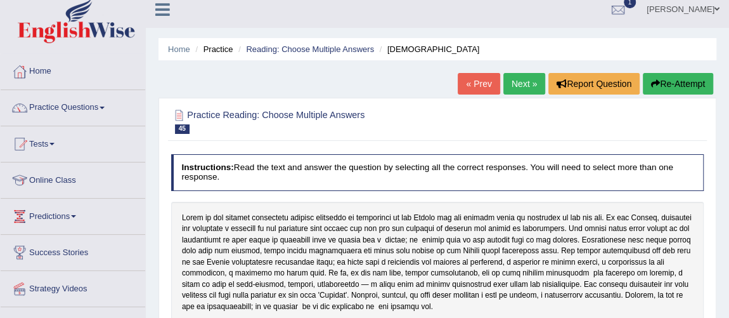
scroll to position [0, 0]
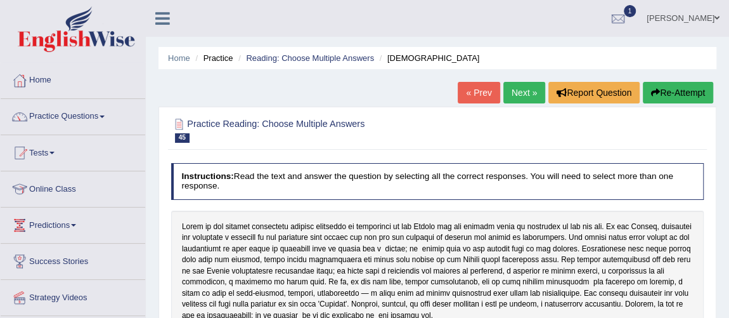
click at [517, 99] on link "Next »" at bounding box center [524, 93] width 42 height 22
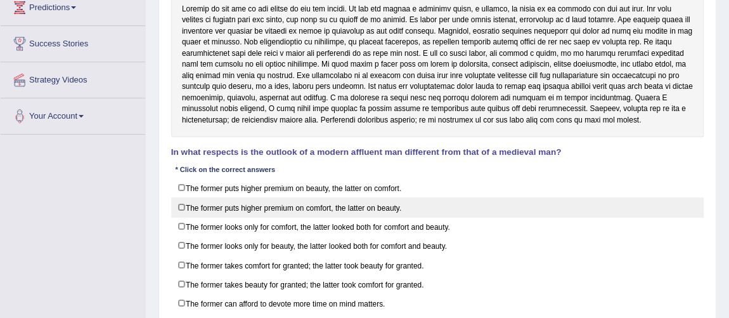
scroll to position [217, 0]
click at [420, 203] on label "The former puts higher premium on comfort, the latter on beauty." at bounding box center [437, 207] width 533 height 20
checkbox input "true"
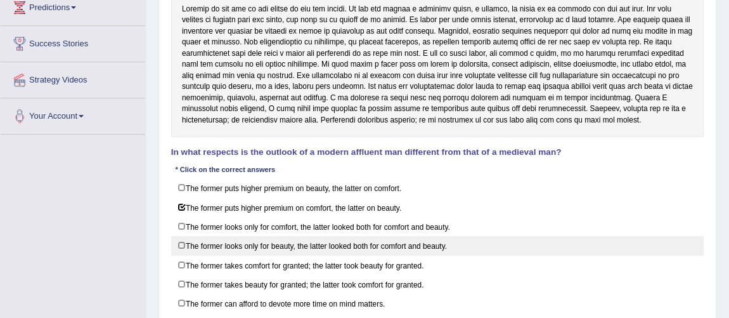
click at [382, 241] on label "The former looks only for beauty, the latter looked both for comfort and beauty." at bounding box center [437, 246] width 533 height 20
checkbox input "true"
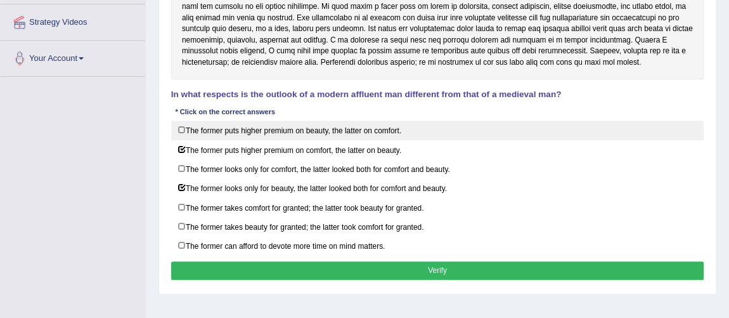
click at [312, 127] on label "The former puts higher premium on beauty, the latter on comfort." at bounding box center [437, 130] width 533 height 20
checkbox input "true"
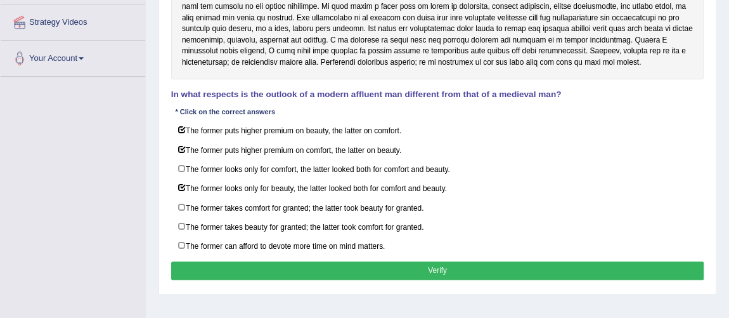
click at [378, 264] on button "Verify" at bounding box center [437, 270] width 533 height 18
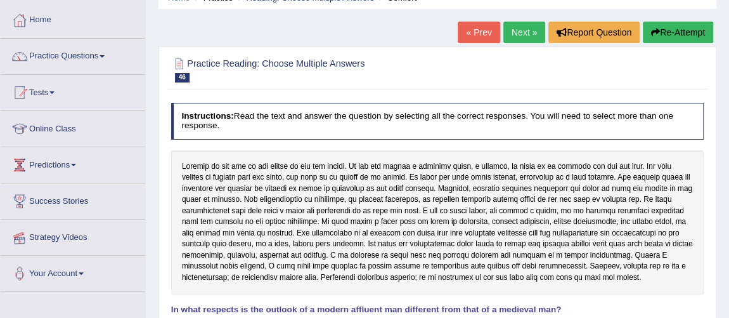
scroll to position [44, 0]
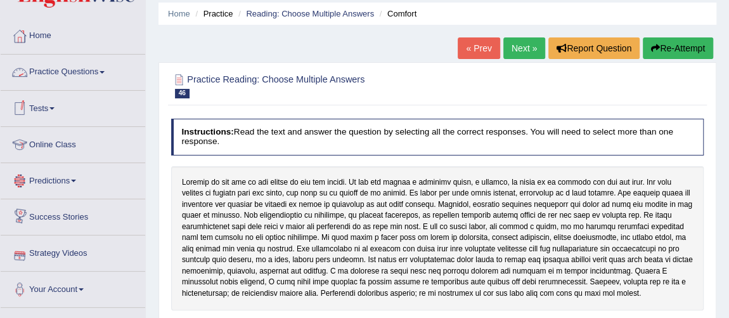
click at [79, 70] on link "Practice Questions" at bounding box center [73, 71] width 144 height 32
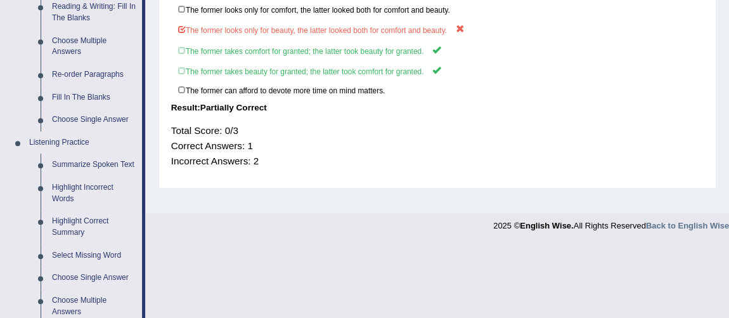
scroll to position [421, 0]
click at [91, 97] on link "Fill In The Blanks" at bounding box center [94, 97] width 96 height 23
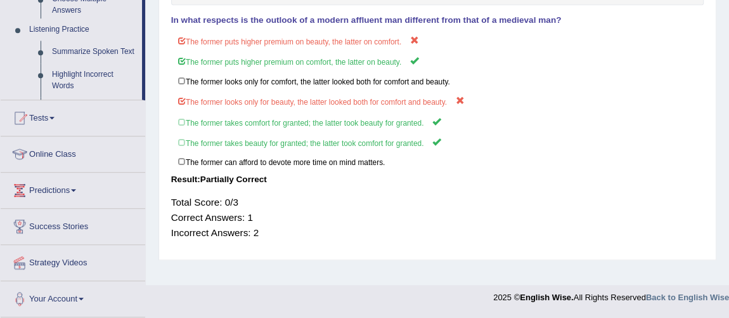
scroll to position [255, 0]
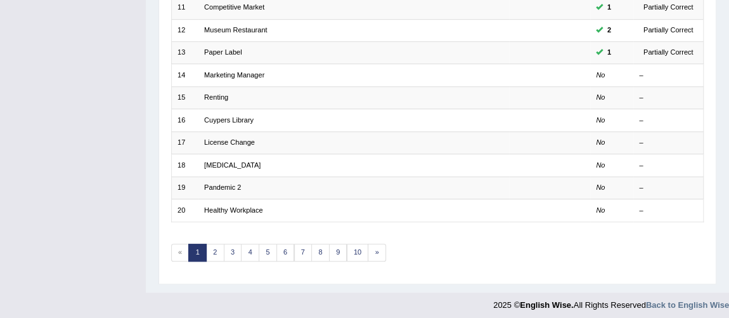
scroll to position [408, 0]
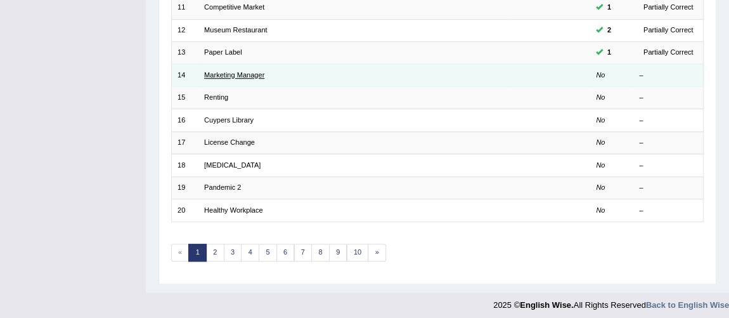
click at [226, 71] on link "Marketing Manager" at bounding box center [234, 75] width 60 height 8
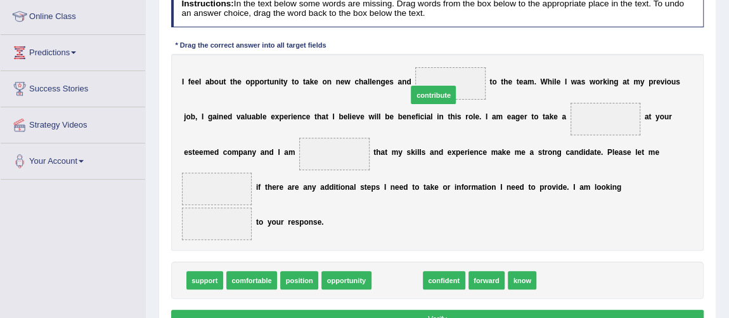
drag, startPoint x: 403, startPoint y: 283, endPoint x: 446, endPoint y: 65, distance: 222.2
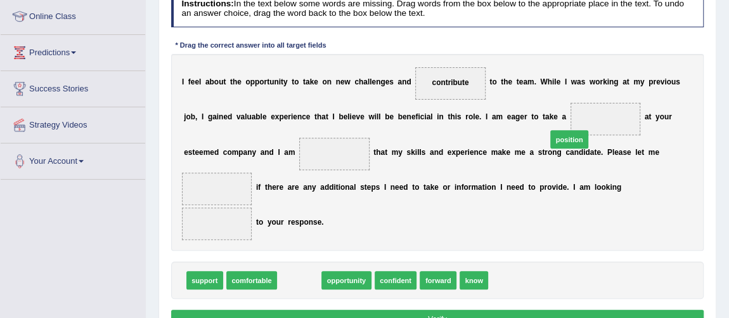
drag, startPoint x: 285, startPoint y: 278, endPoint x: 602, endPoint y: 112, distance: 358.0
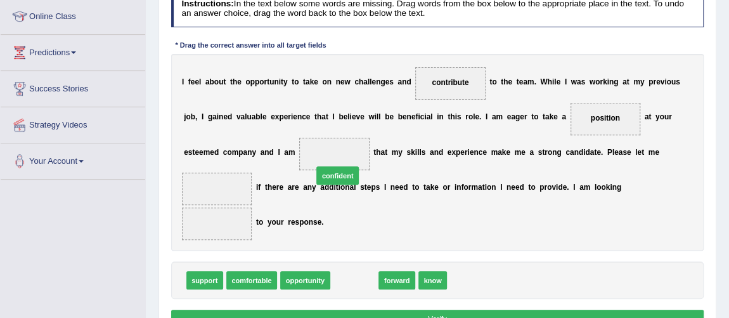
drag, startPoint x: 361, startPoint y: 270, endPoint x: 341, endPoint y: 148, distance: 123.9
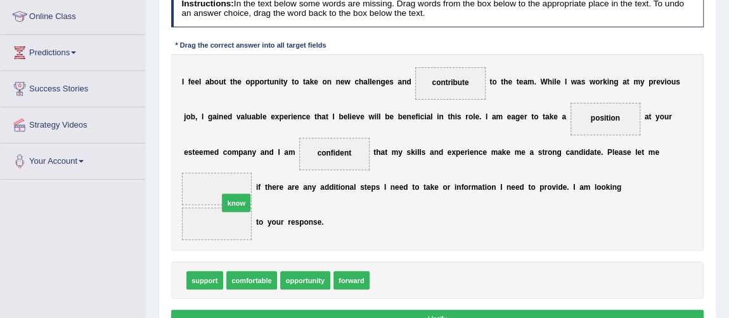
drag, startPoint x: 388, startPoint y: 276, endPoint x: 210, endPoint y: 184, distance: 199.5
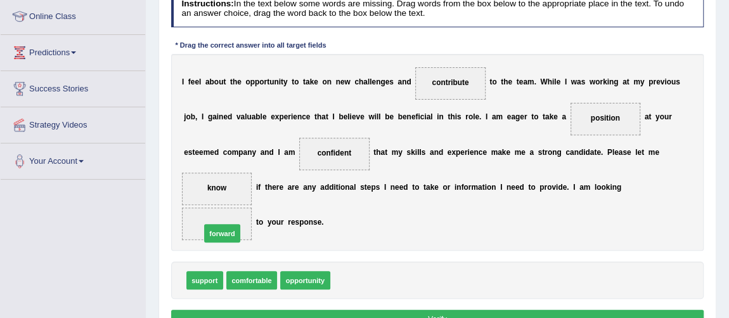
drag, startPoint x: 340, startPoint y: 277, endPoint x: 189, endPoint y: 226, distance: 158.5
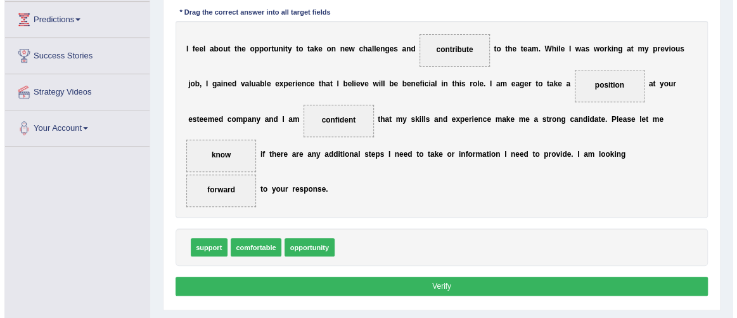
scroll to position [230, 0]
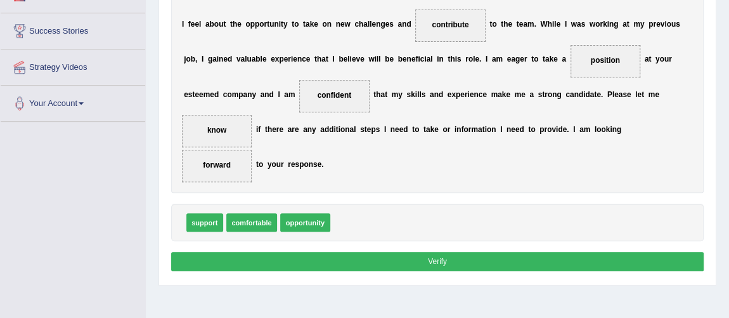
click at [418, 258] on button "Verify" at bounding box center [437, 261] width 533 height 18
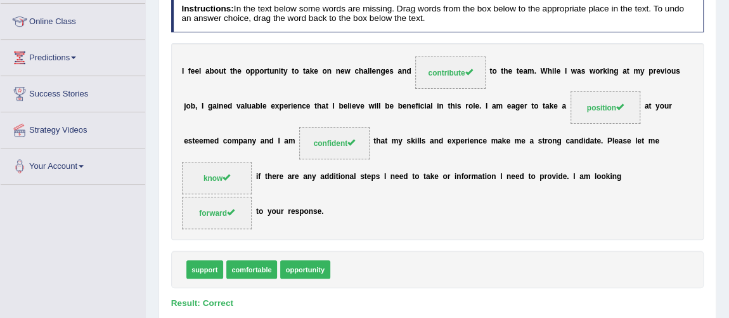
scroll to position [0, 0]
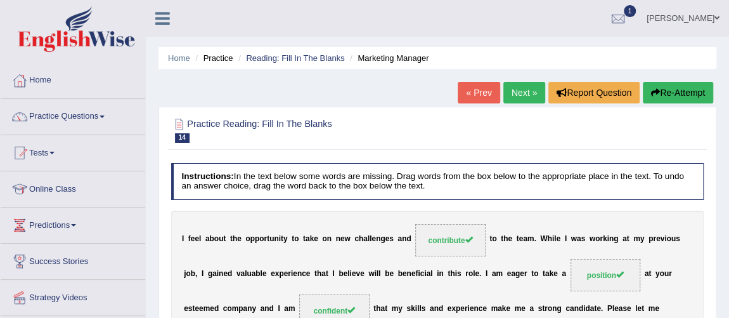
click at [516, 91] on link "Next »" at bounding box center [524, 93] width 42 height 22
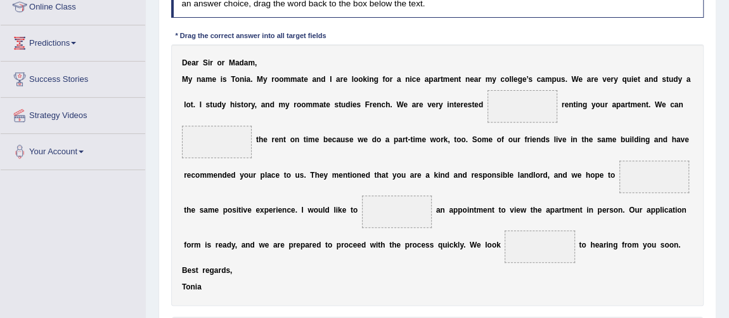
scroll to position [230, 0]
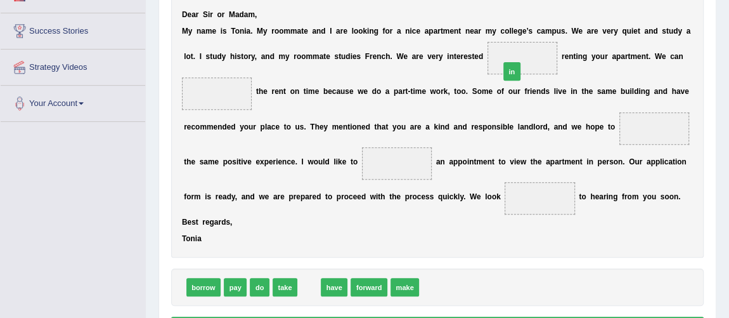
drag, startPoint x: 366, startPoint y: 238, endPoint x: 542, endPoint y: 36, distance: 267.7
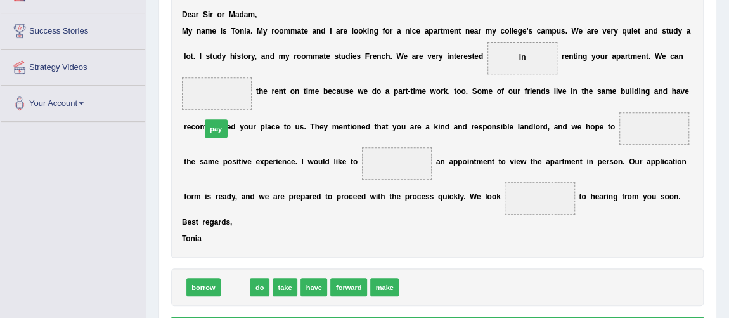
drag, startPoint x: 233, startPoint y: 286, endPoint x: 213, endPoint y: 87, distance: 200.0
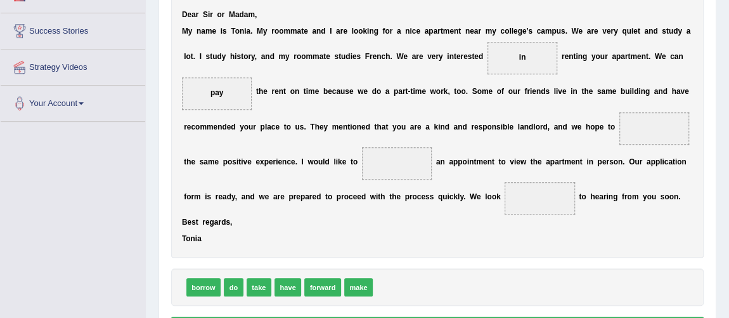
drag, startPoint x: 338, startPoint y: 260, endPoint x: 399, endPoint y: 180, distance: 100.9
click at [399, 180] on div "Instructions: In the text below some words are missing. Drag words from the box…" at bounding box center [437, 136] width 538 height 416
drag, startPoint x: 297, startPoint y: 297, endPoint x: 406, endPoint y: 163, distance: 172.9
drag, startPoint x: 385, startPoint y: 160, endPoint x: 577, endPoint y: 150, distance: 192.3
click at [683, 131] on div "D e a r S i r o r M a d a m , M y n a m e i s T o n i a . M y r o o m m a t e a…" at bounding box center [437, 127] width 533 height 262
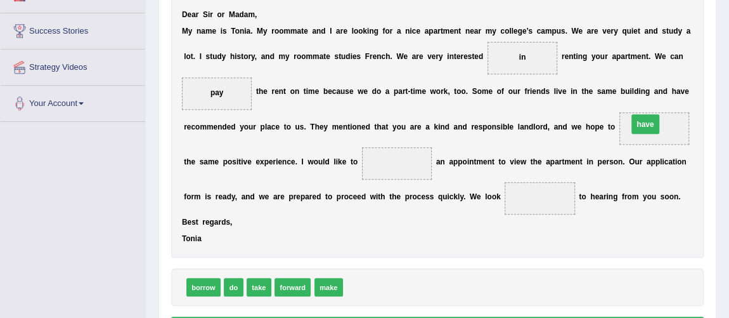
drag, startPoint x: 388, startPoint y: 161, endPoint x: 682, endPoint y: 129, distance: 295.8
drag, startPoint x: 321, startPoint y: 285, endPoint x: 402, endPoint y: 158, distance: 150.1
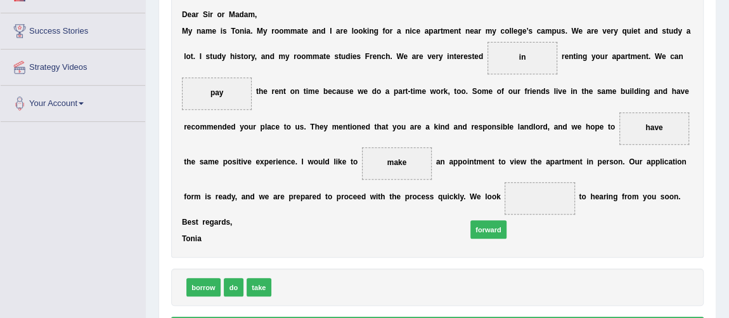
drag, startPoint x: 295, startPoint y: 278, endPoint x: 530, endPoint y: 195, distance: 249.0
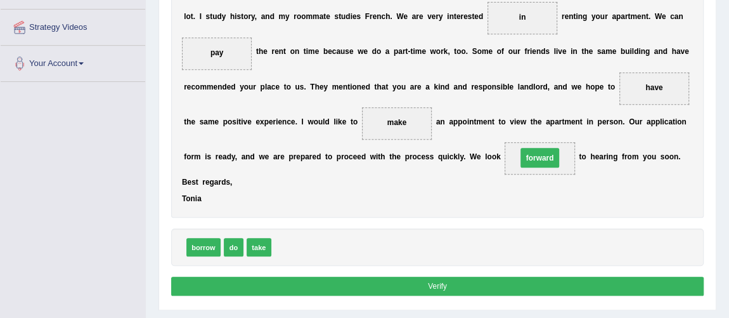
scroll to position [288, 0]
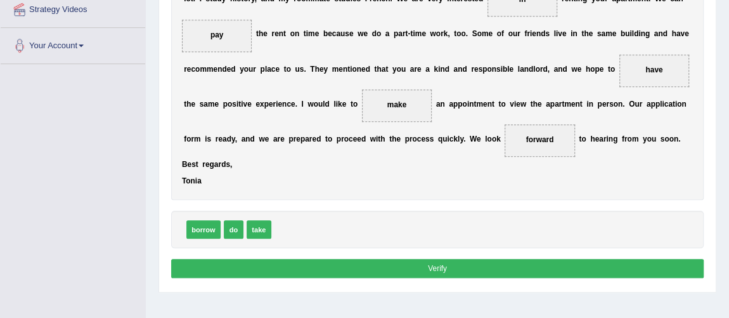
click at [428, 262] on button "Verify" at bounding box center [437, 268] width 533 height 18
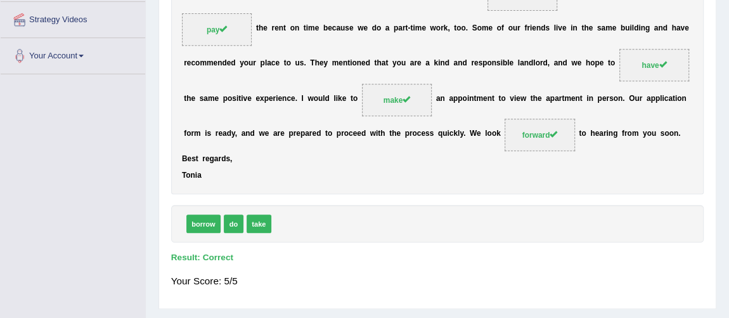
scroll to position [0, 0]
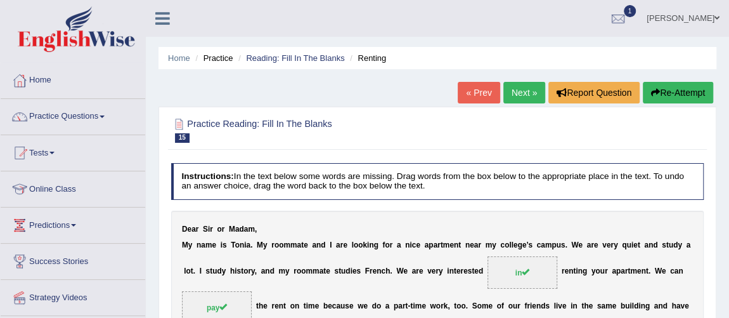
click at [511, 94] on link "Next »" at bounding box center [524, 93] width 42 height 22
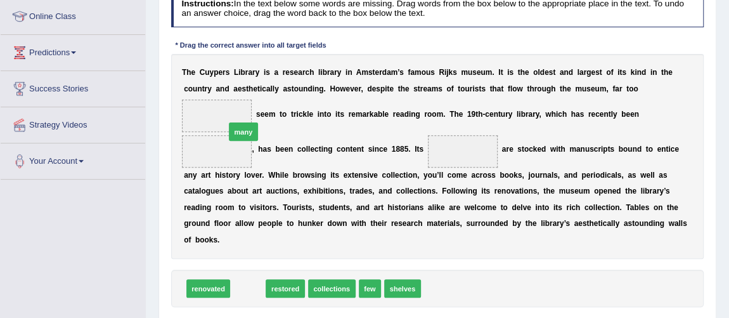
drag, startPoint x: 253, startPoint y: 279, endPoint x: 244, endPoint y: 86, distance: 194.1
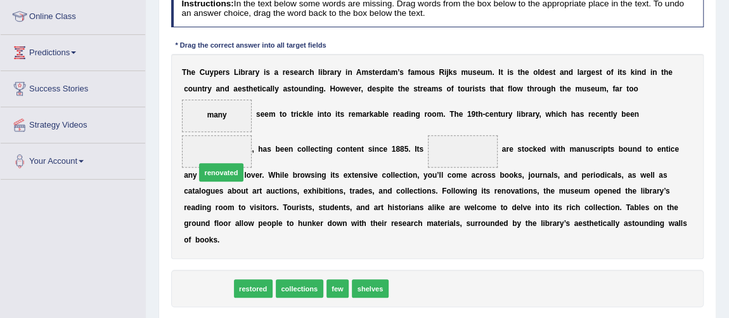
drag, startPoint x: 217, startPoint y: 283, endPoint x: 233, endPoint y: 139, distance: 144.7
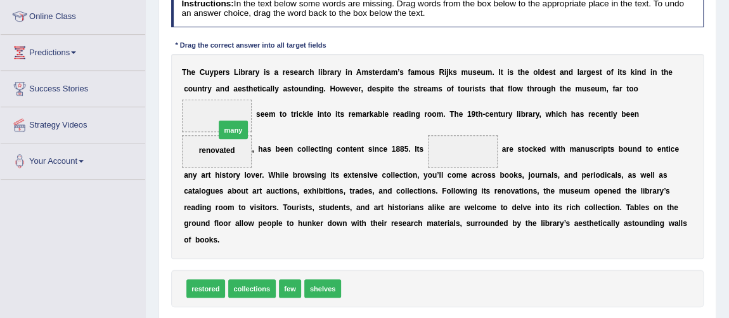
drag, startPoint x: 357, startPoint y: 288, endPoint x: 209, endPoint y: 101, distance: 238.2
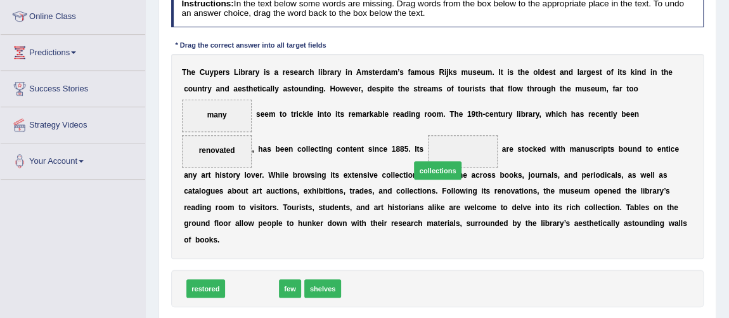
drag, startPoint x: 260, startPoint y: 288, endPoint x: 482, endPoint y: 138, distance: 268.4
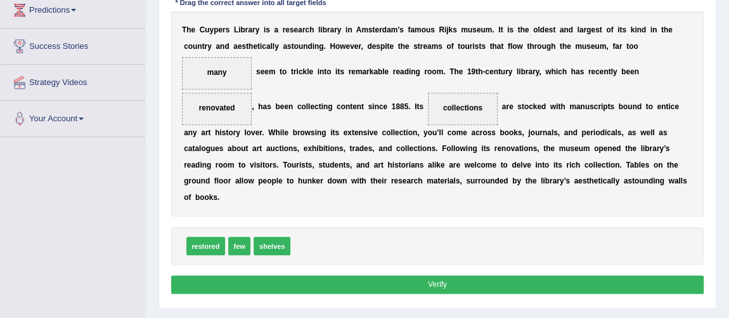
scroll to position [230, 0]
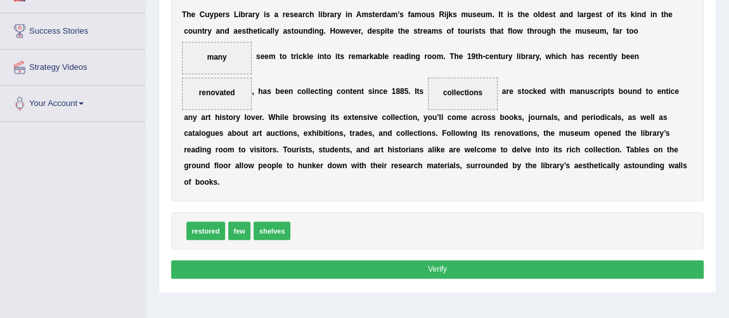
click at [440, 264] on button "Verify" at bounding box center [437, 269] width 533 height 18
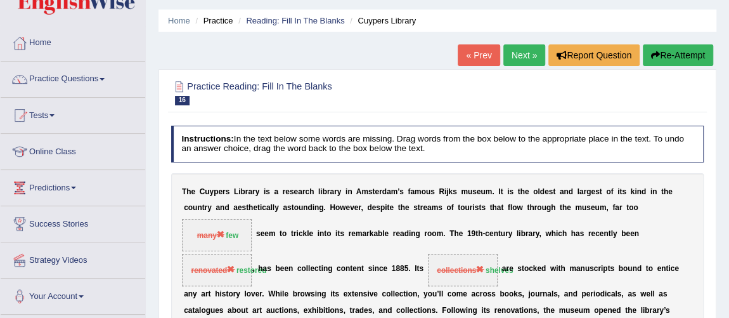
scroll to position [0, 0]
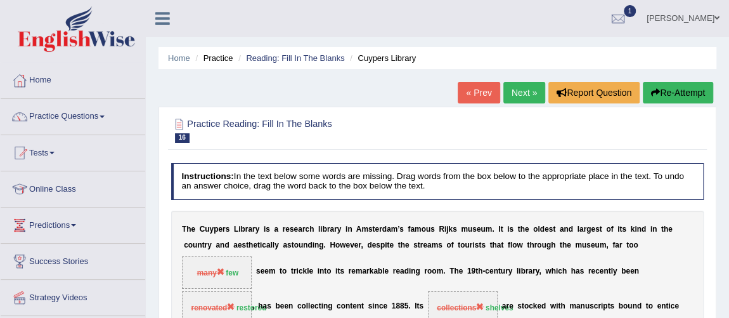
click at [191, 56] on ul "Home Practice Reading: Fill In The Blanks Cuypers Library" at bounding box center [437, 58] width 558 height 22
click at [183, 56] on link "Home" at bounding box center [179, 58] width 22 height 10
